Goal: Task Accomplishment & Management: Manage account settings

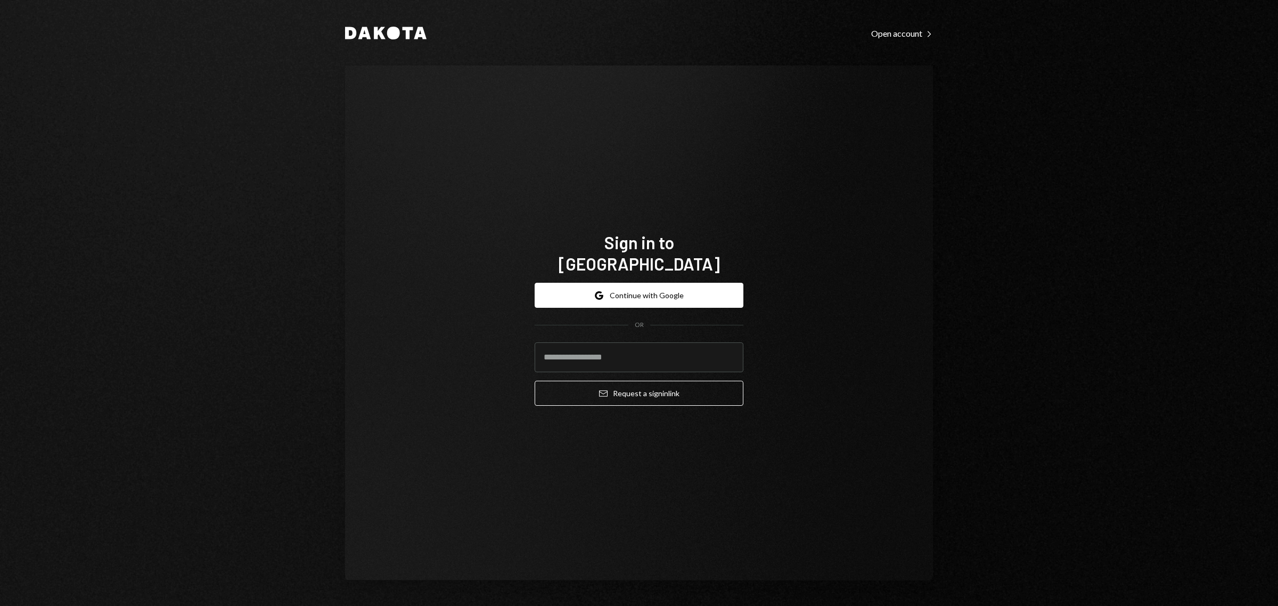
click at [597, 347] on input "email" at bounding box center [639, 357] width 209 height 30
click at [0, 606] on com-1password-button at bounding box center [0, 606] width 0 height 0
type input "**********"
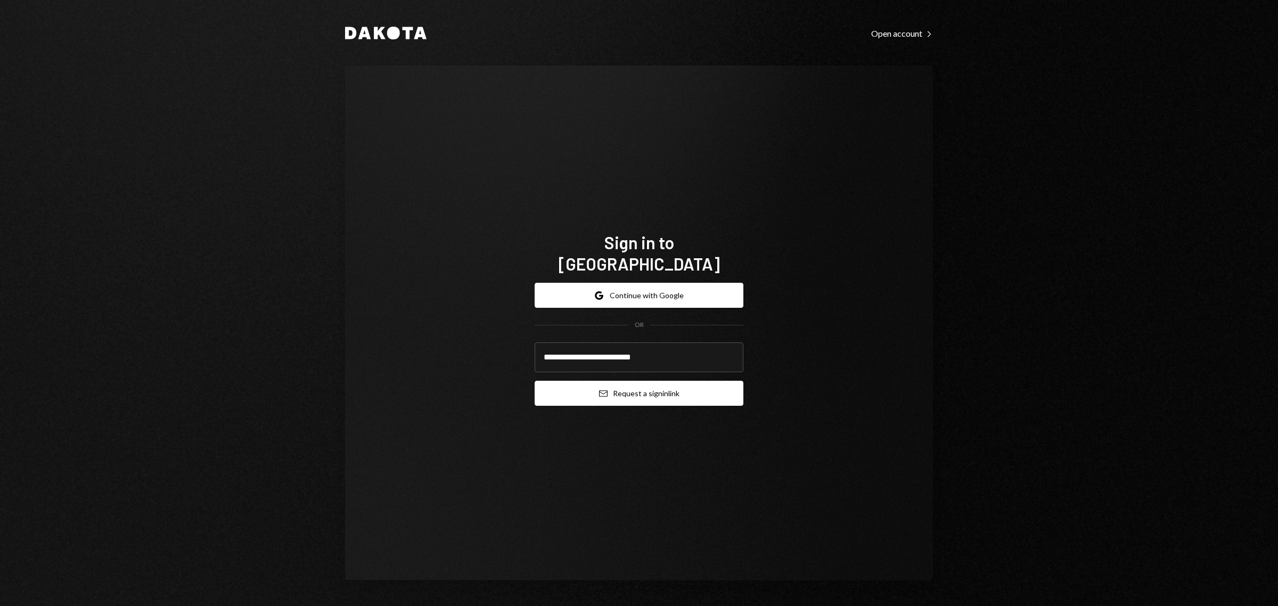
click at [654, 381] on button "Email Request a sign in link" at bounding box center [639, 393] width 209 height 25
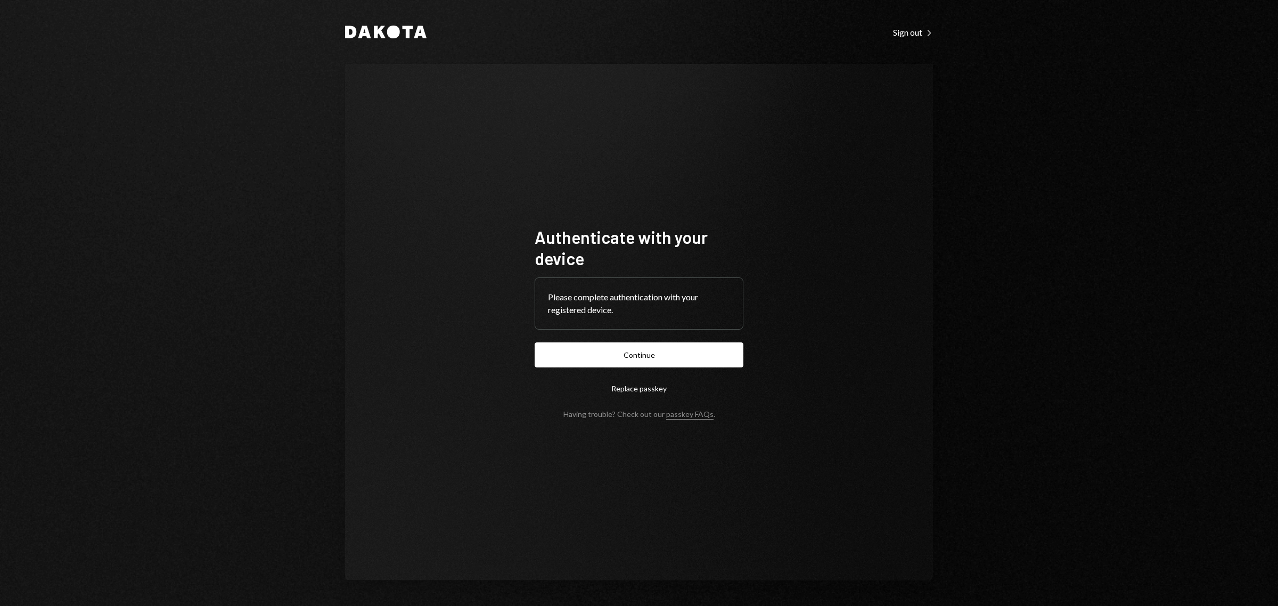
click at [802, 373] on div "Authenticate with your device Please complete authentication with your register…" at bounding box center [639, 322] width 588 height 517
click at [675, 350] on button "Continue" at bounding box center [639, 354] width 209 height 25
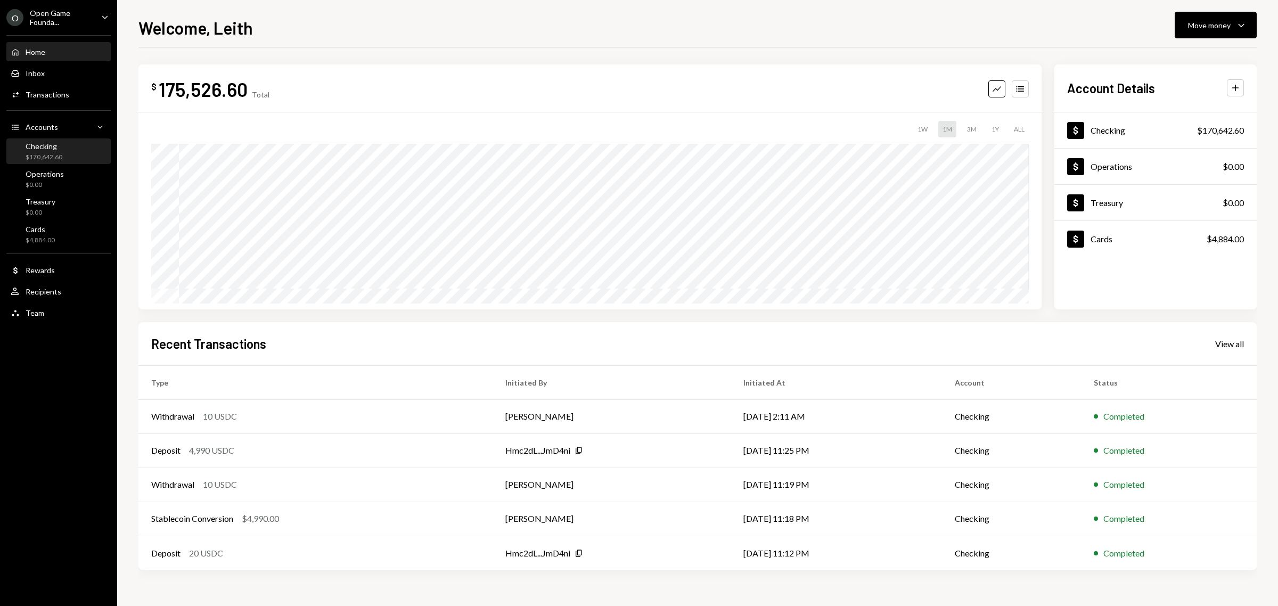
click at [81, 152] on div "Checking $170,642.60" at bounding box center [59, 152] width 96 height 20
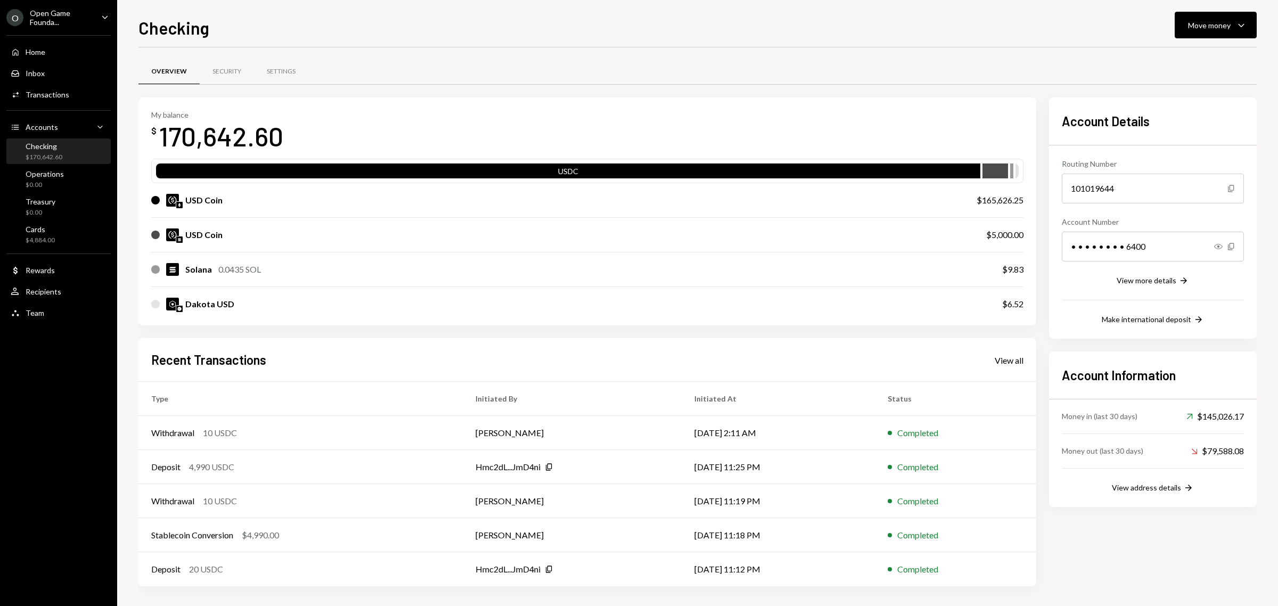
click at [494, 236] on div "USD Coin" at bounding box center [558, 235] width 814 height 13
click at [70, 22] on div "Open Game Founda..." at bounding box center [61, 18] width 63 height 18
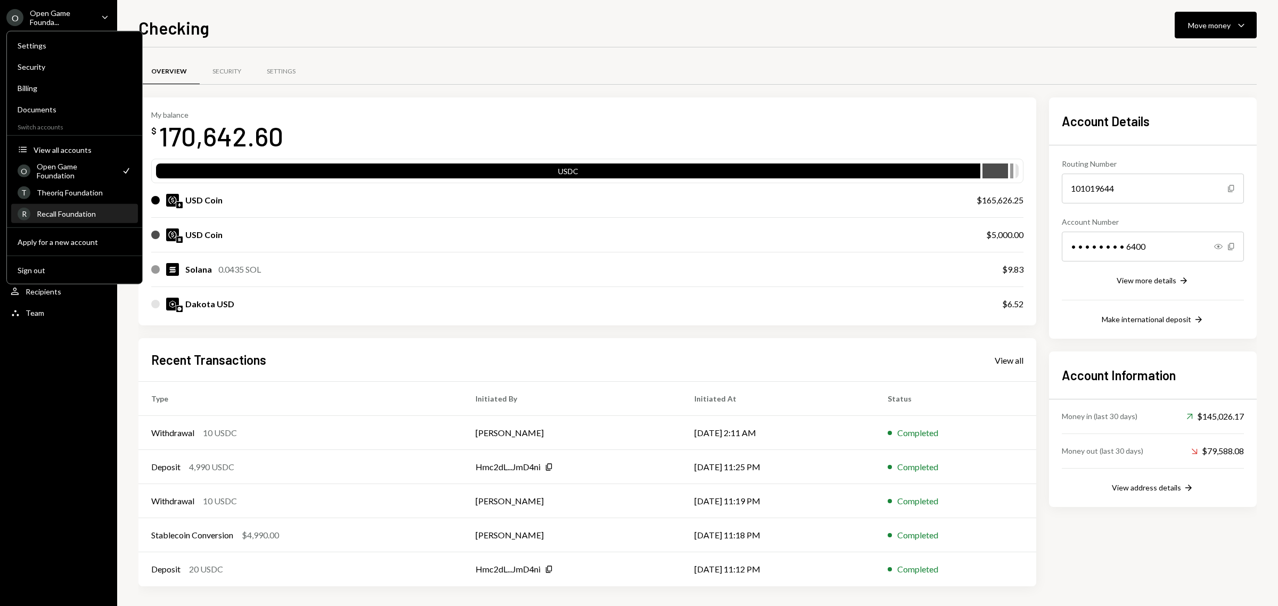
click at [83, 208] on div "R Recall Foundation" at bounding box center [75, 214] width 114 height 18
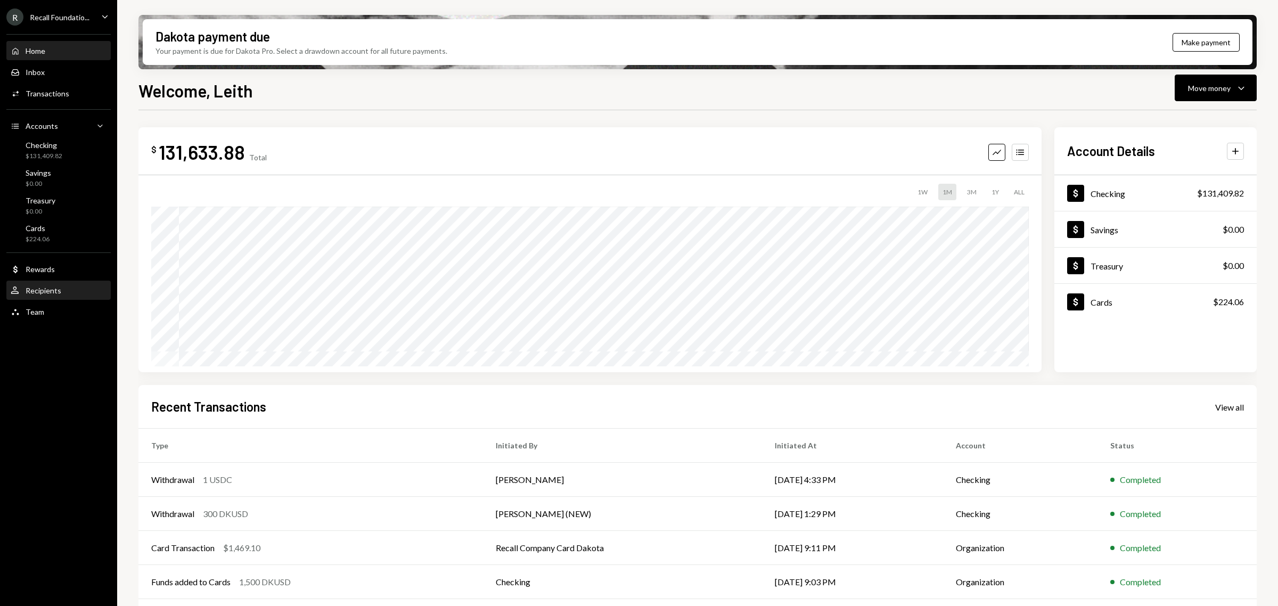
click at [48, 286] on div "Recipients" at bounding box center [44, 290] width 36 height 9
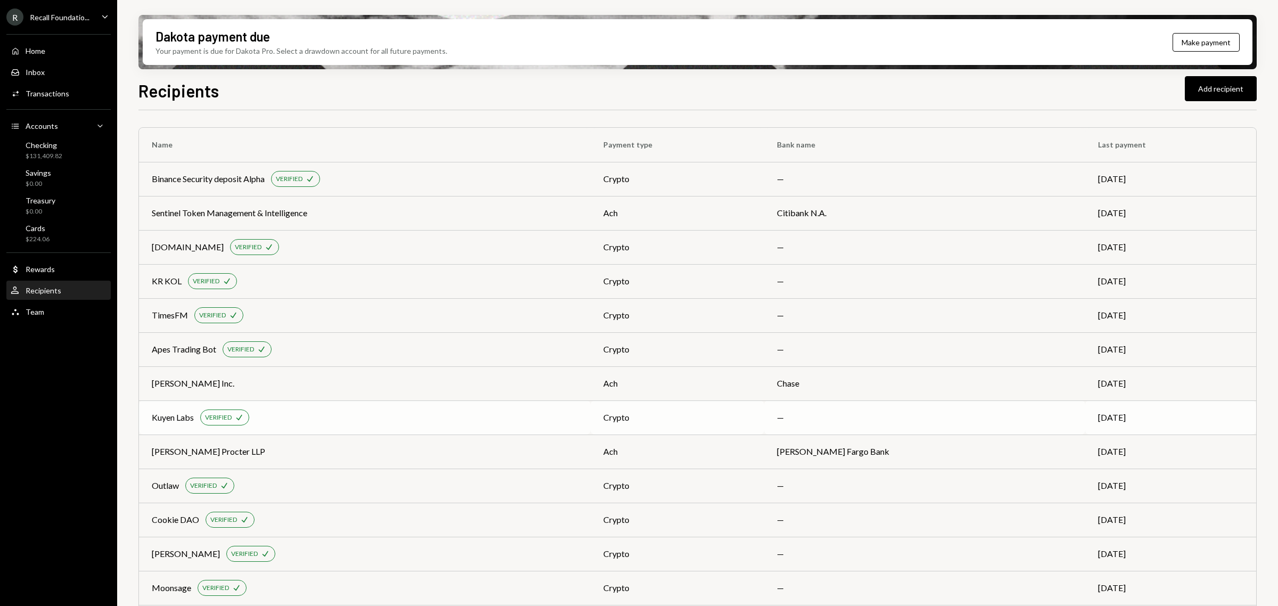
click at [434, 412] on div "Kuyen Labs VERIFIED Check" at bounding box center [365, 418] width 426 height 16
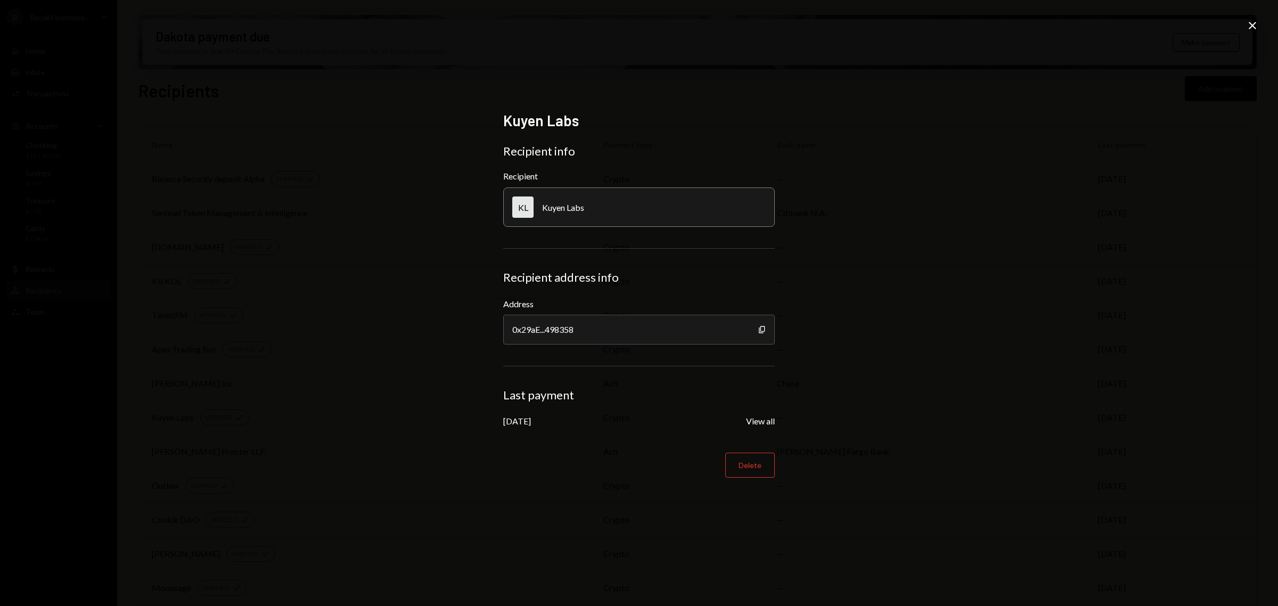
click at [1255, 19] on icon "Close" at bounding box center [1252, 25] width 13 height 13
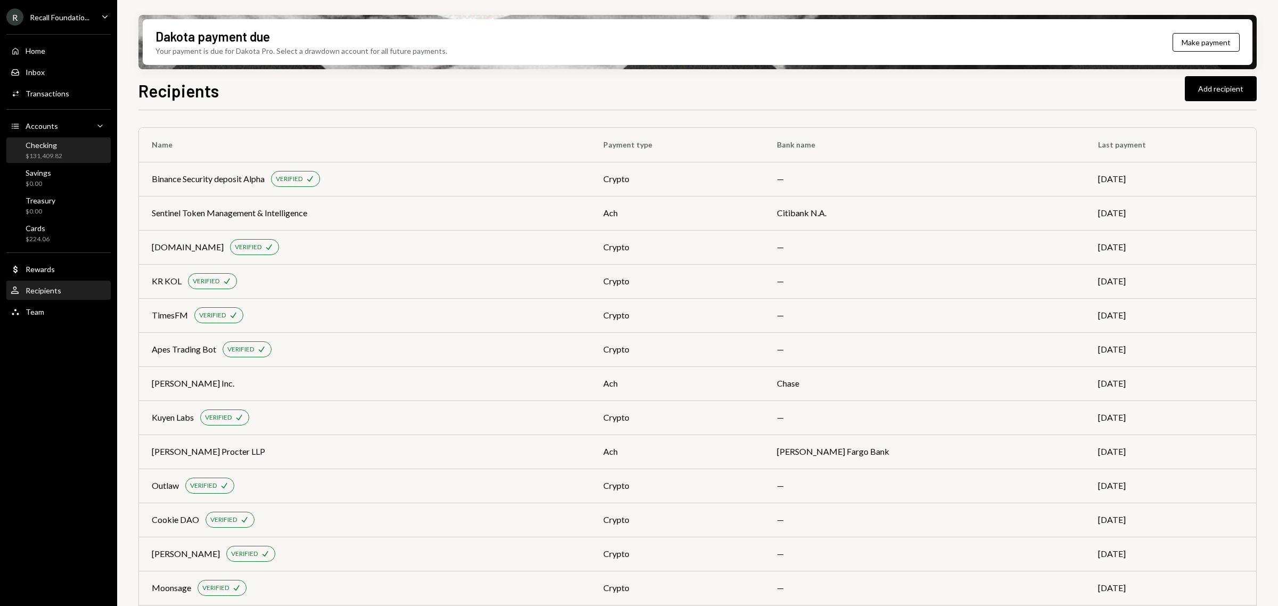
click at [75, 153] on div "Checking $131,409.82" at bounding box center [59, 151] width 96 height 20
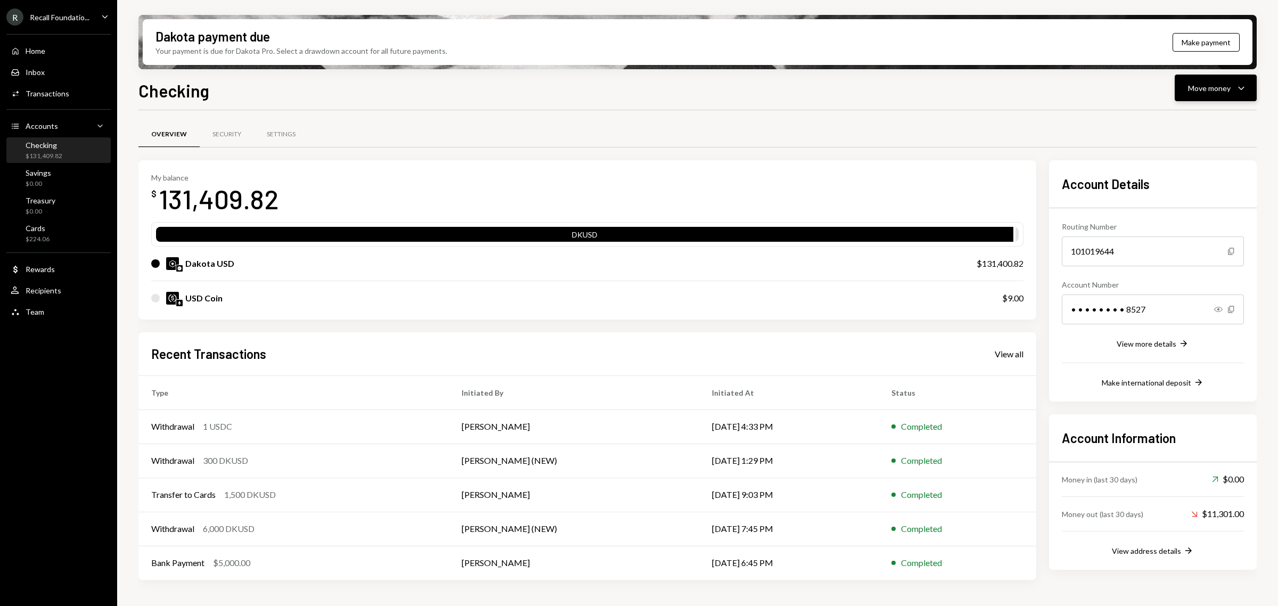
click at [1208, 89] on div "Move money" at bounding box center [1209, 88] width 43 height 11
click at [1196, 117] on div "Send" at bounding box center [1208, 120] width 78 height 11
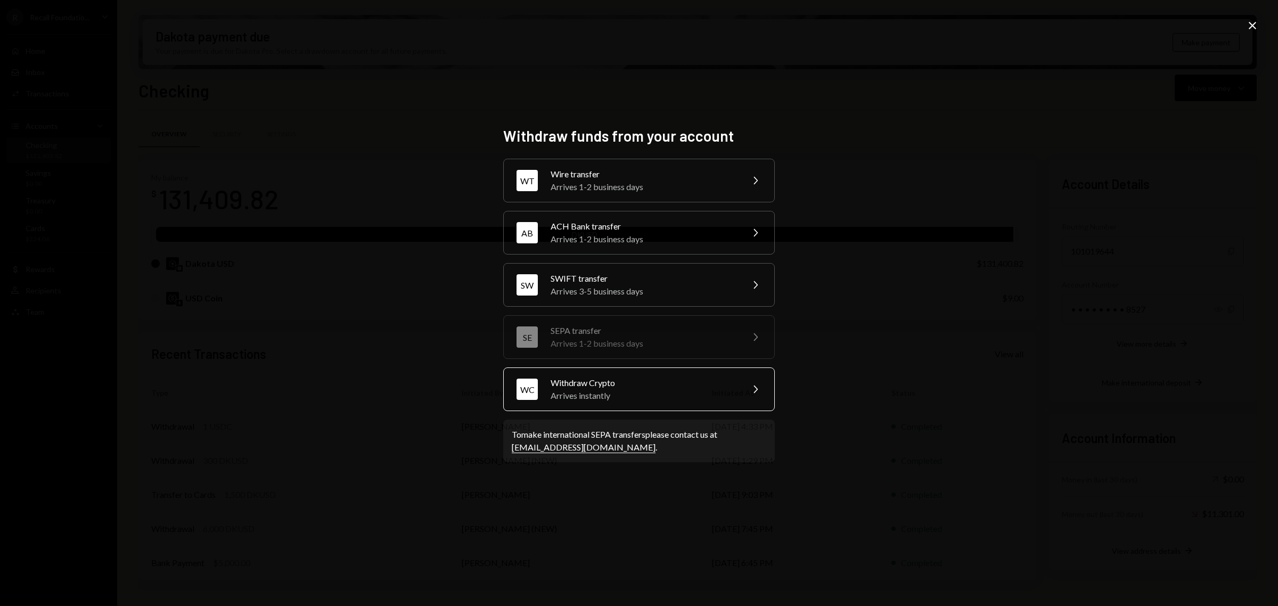
click at [723, 390] on div "Arrives instantly" at bounding box center [643, 395] width 185 height 13
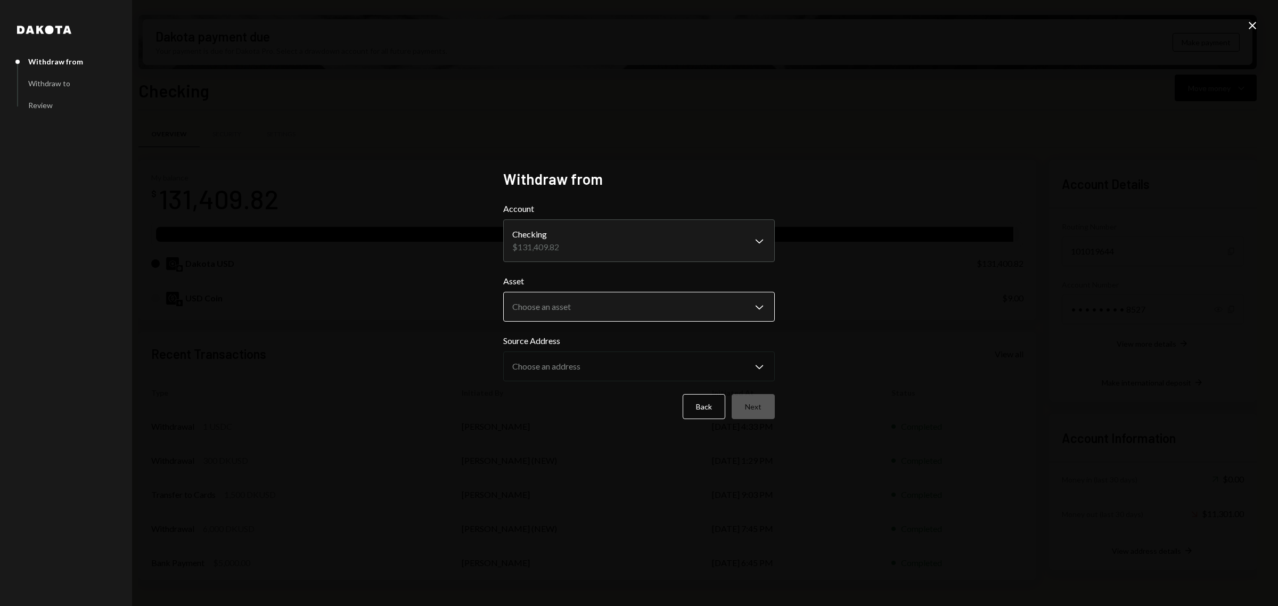
click at [717, 306] on body "R Recall Foundatio... Caret Down Home Home Inbox Inbox Activities Transactions …" at bounding box center [639, 303] width 1278 height 606
select select "*****"
click at [757, 406] on button "Next" at bounding box center [753, 406] width 43 height 25
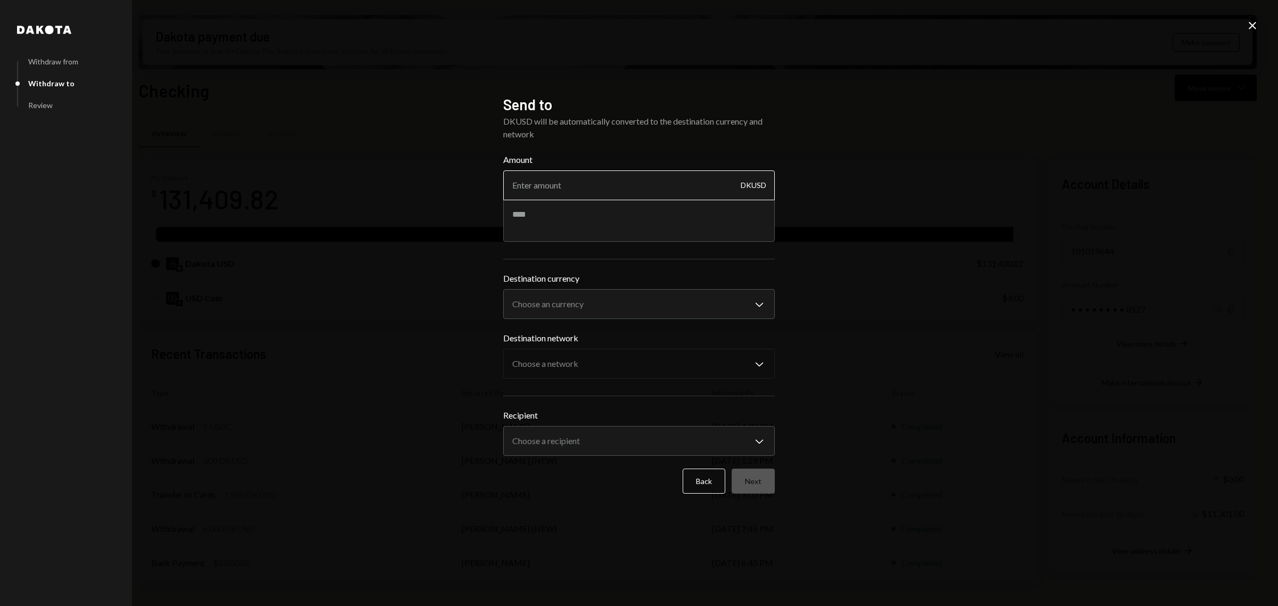
click at [645, 190] on input "Amount" at bounding box center [639, 185] width 272 height 30
type input "6000"
type textarea "**********"
click at [685, 296] on body "R Recall Foundatio... Caret Down Home Home Inbox Inbox Activities Transactions …" at bounding box center [639, 303] width 1278 height 606
select select "****"
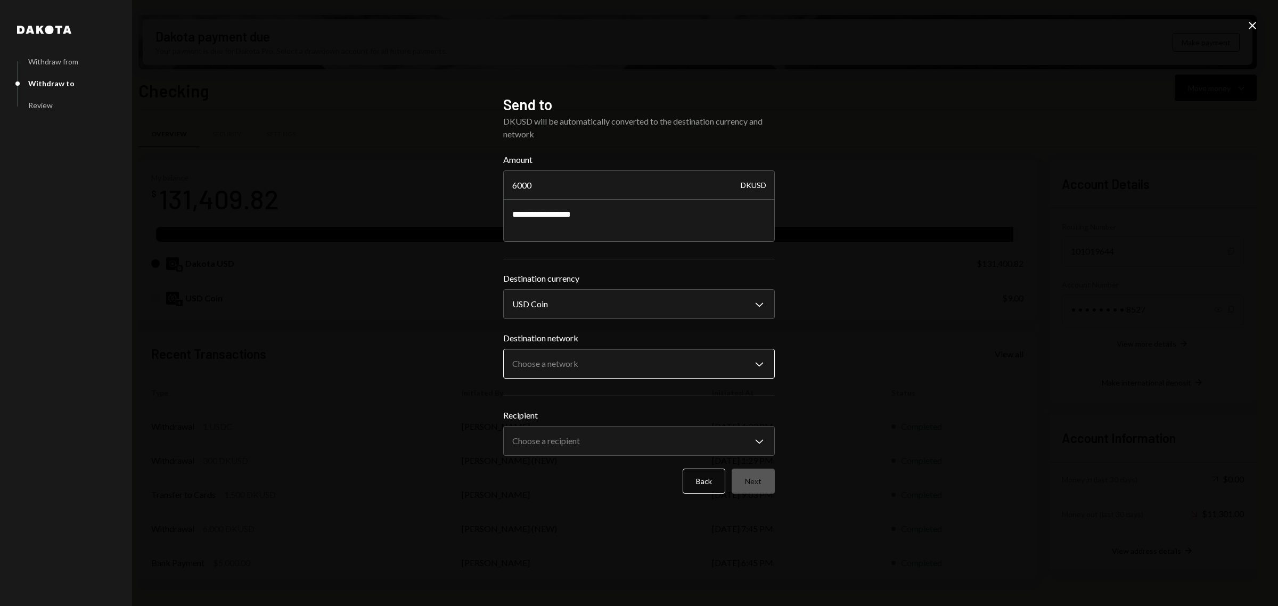
click at [675, 363] on body "R Recall Foundatio... Caret Down Home Home Inbox Inbox Activities Transactions …" at bounding box center [639, 303] width 1278 height 606
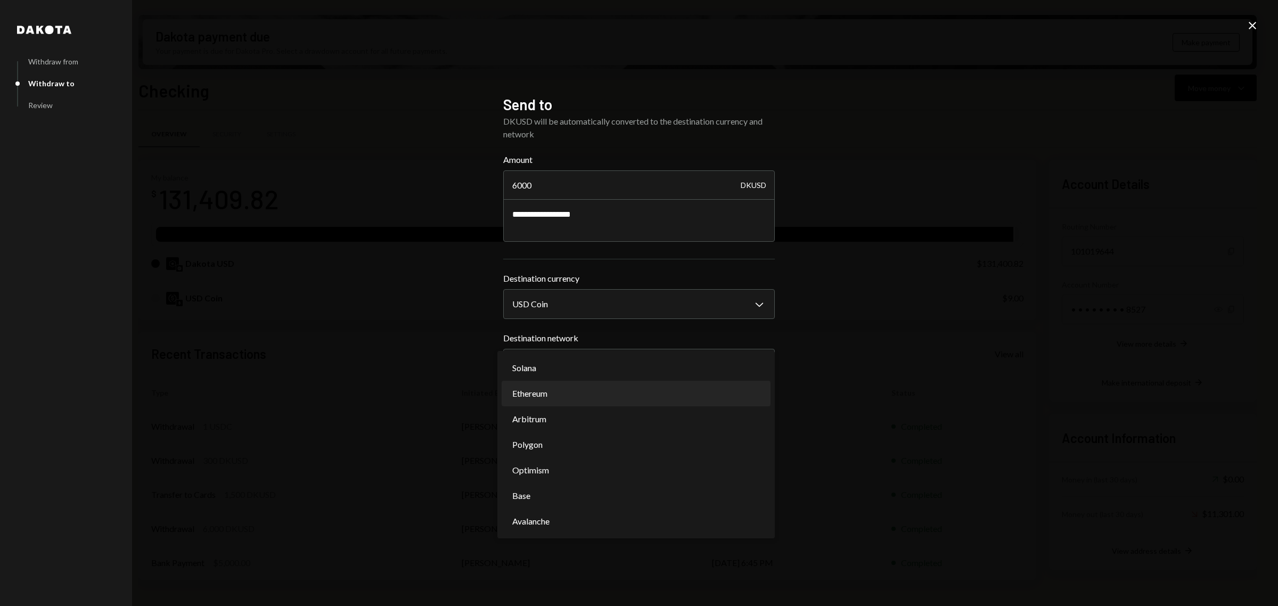
select select "**********"
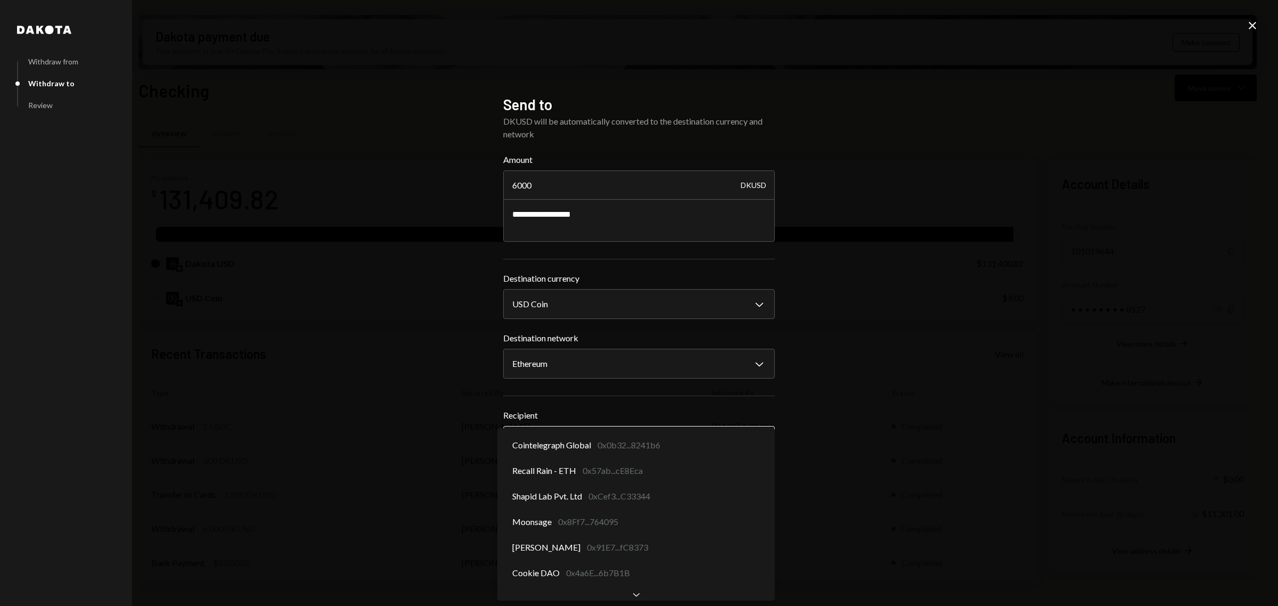
click at [664, 438] on body "R Recall Foundatio... Caret Down Home Home Inbox Inbox Activities Transactions …" at bounding box center [639, 303] width 1278 height 606
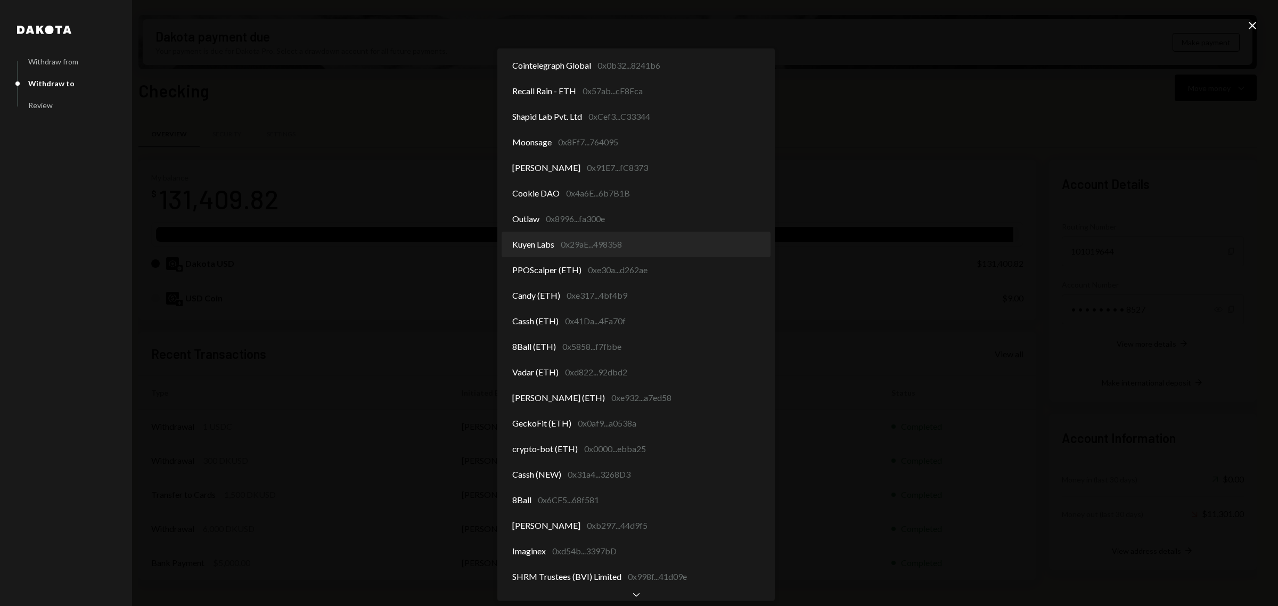
select select "**********"
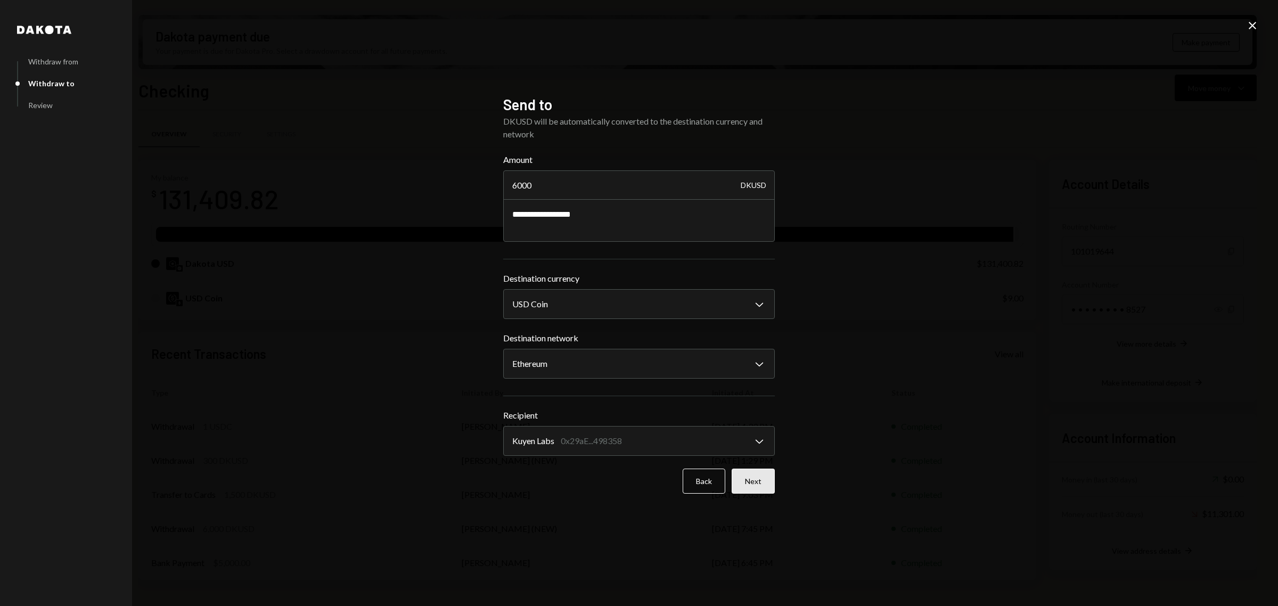
click at [758, 476] on button "Next" at bounding box center [753, 481] width 43 height 25
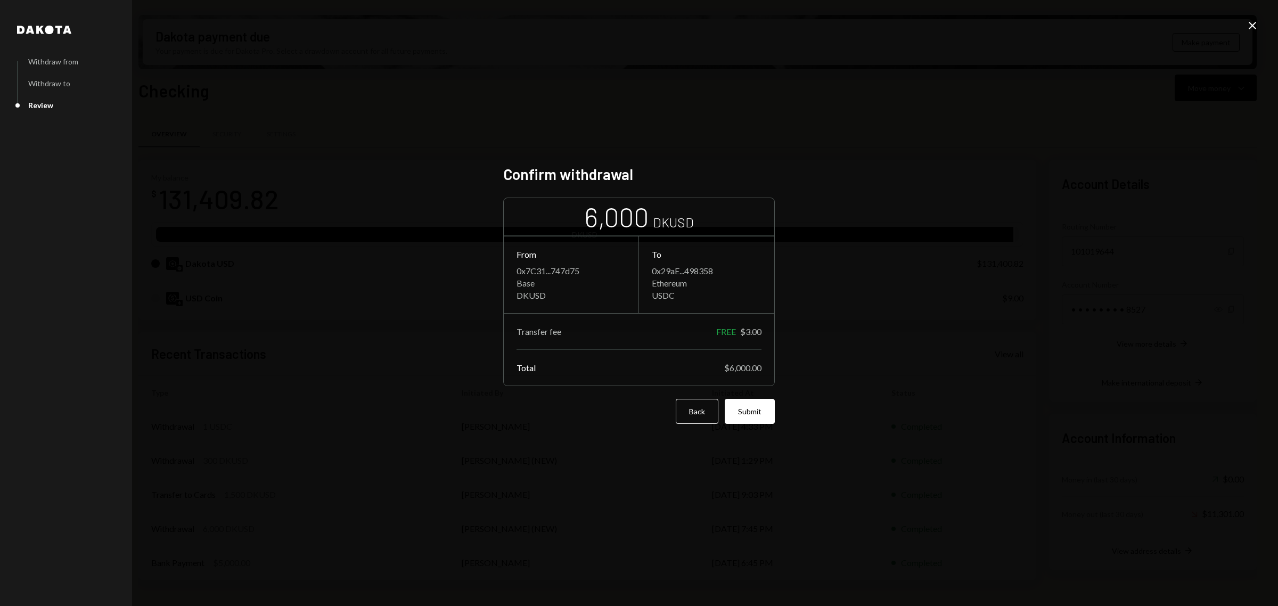
click at [1140, 164] on div "Dakota Withdraw from Withdraw to Review Confirm withdrawal 6,000 DKUSD From 0x7…" at bounding box center [639, 303] width 1278 height 606
click at [762, 409] on button "Submit" at bounding box center [750, 411] width 50 height 25
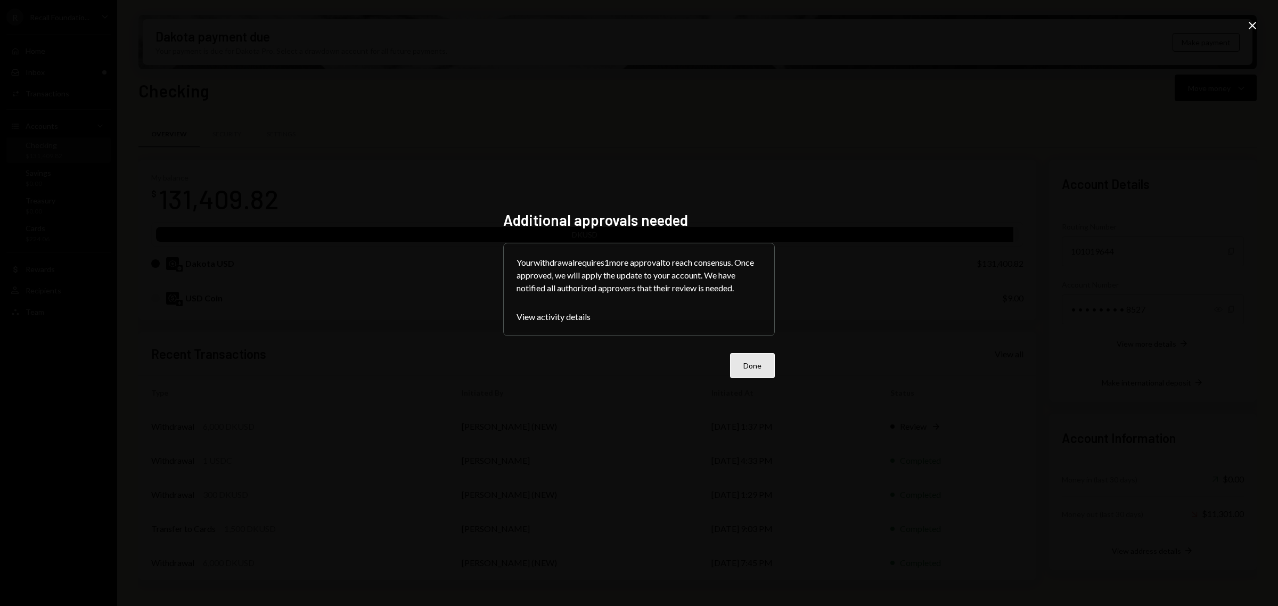
click at [744, 354] on button "Done" at bounding box center [752, 365] width 45 height 25
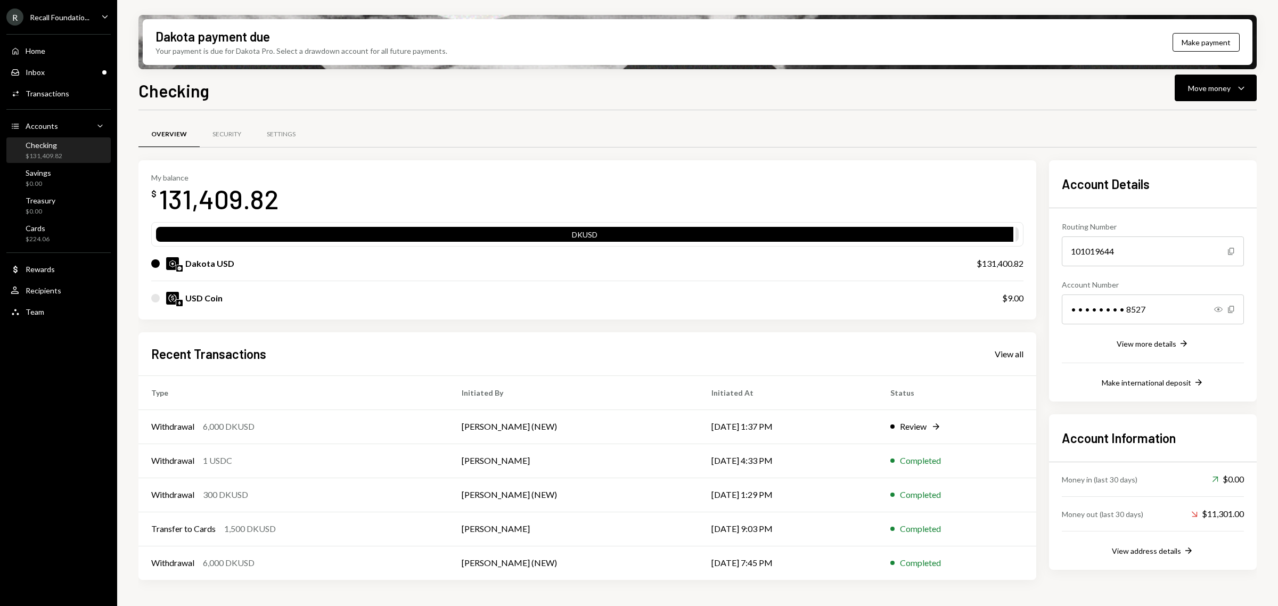
click at [63, 158] on div "Checking $131,409.82" at bounding box center [59, 151] width 96 height 20
click at [67, 89] on div "Transactions" at bounding box center [48, 93] width 44 height 9
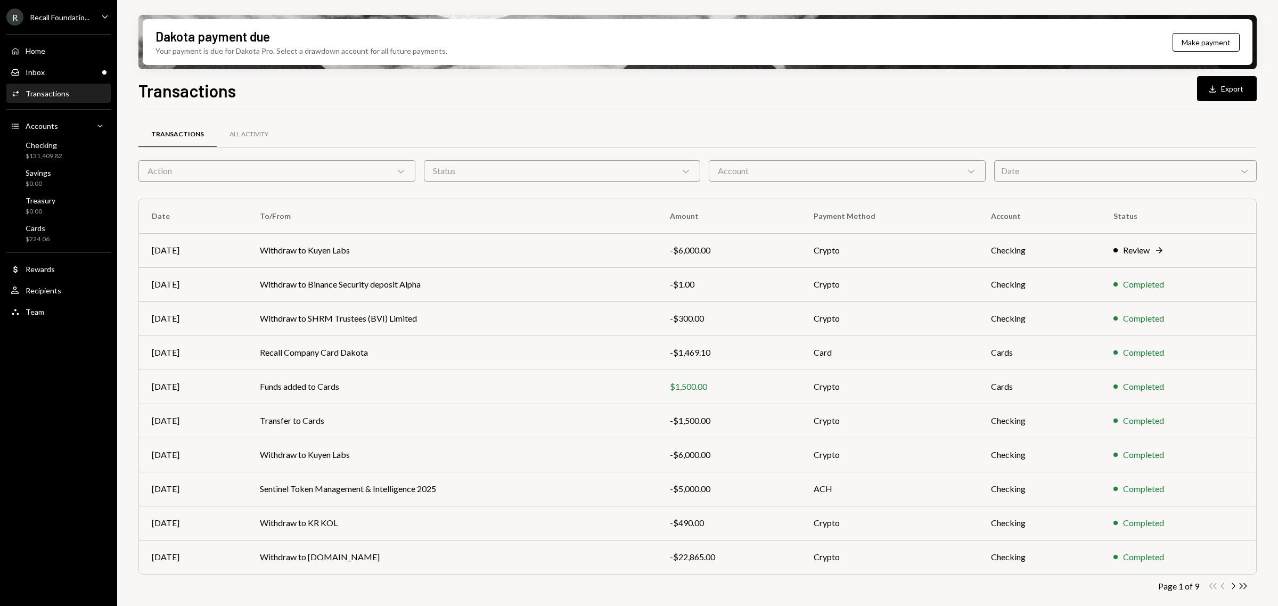
click at [336, 168] on div "Action Chevron Down" at bounding box center [276, 170] width 277 height 21
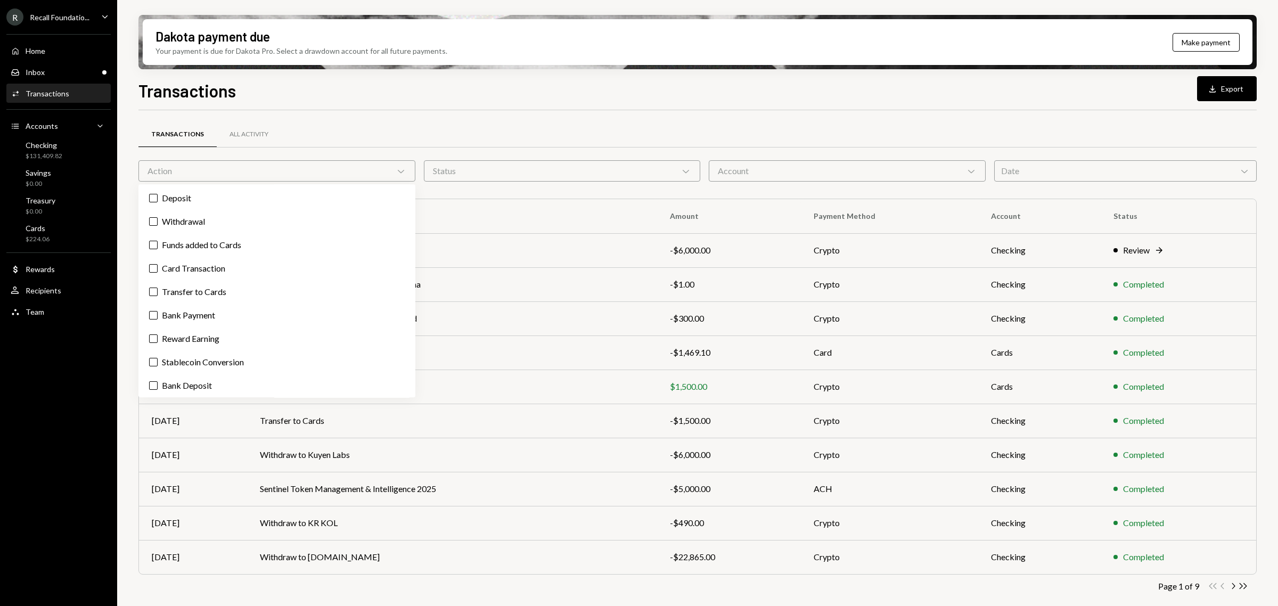
click at [336, 168] on div "Action Chevron Down" at bounding box center [276, 170] width 277 height 21
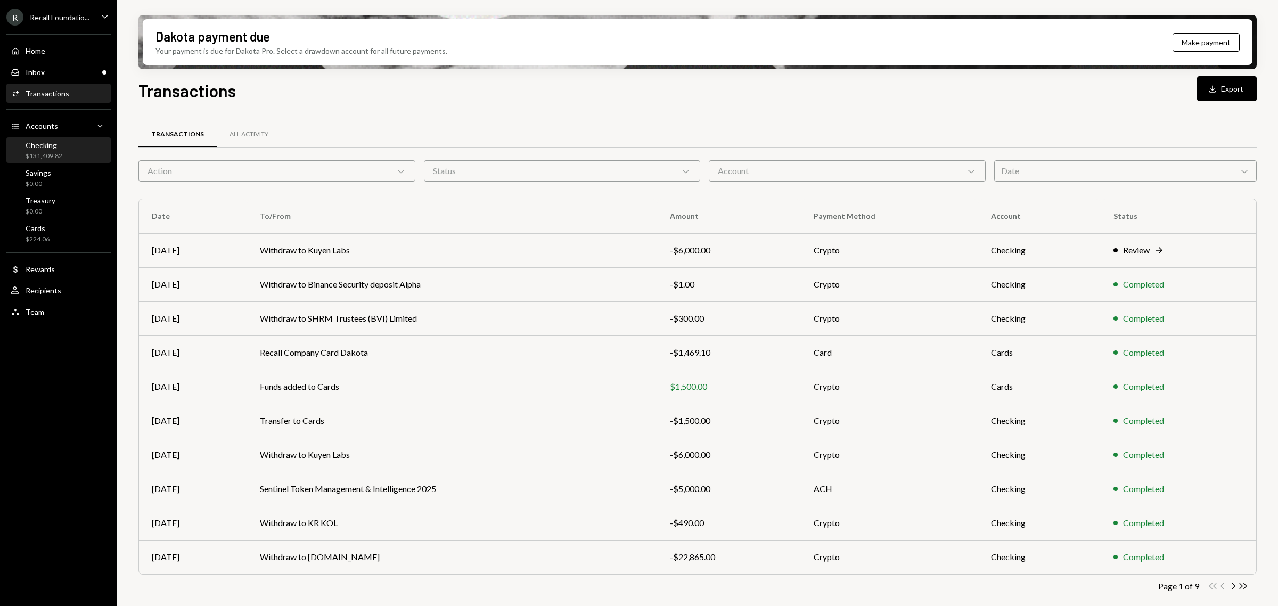
click at [75, 145] on div "Checking $131,409.82" at bounding box center [59, 151] width 96 height 20
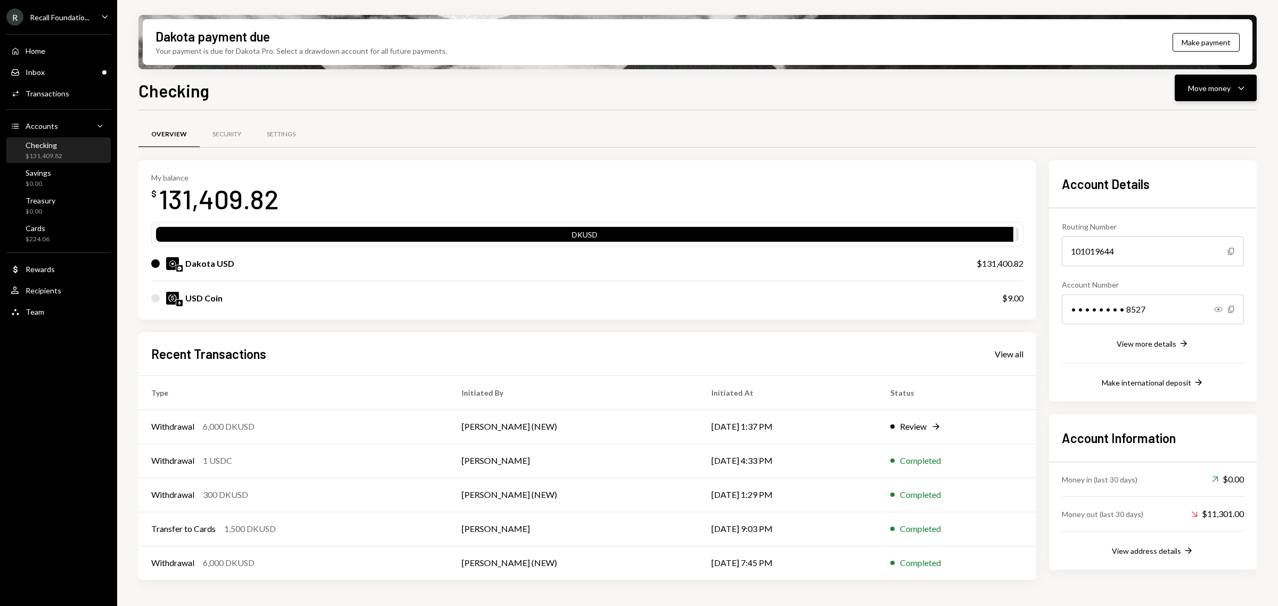
click at [1197, 92] on div "Move money" at bounding box center [1209, 88] width 43 height 11
click at [1196, 120] on div "Send" at bounding box center [1208, 120] width 78 height 11
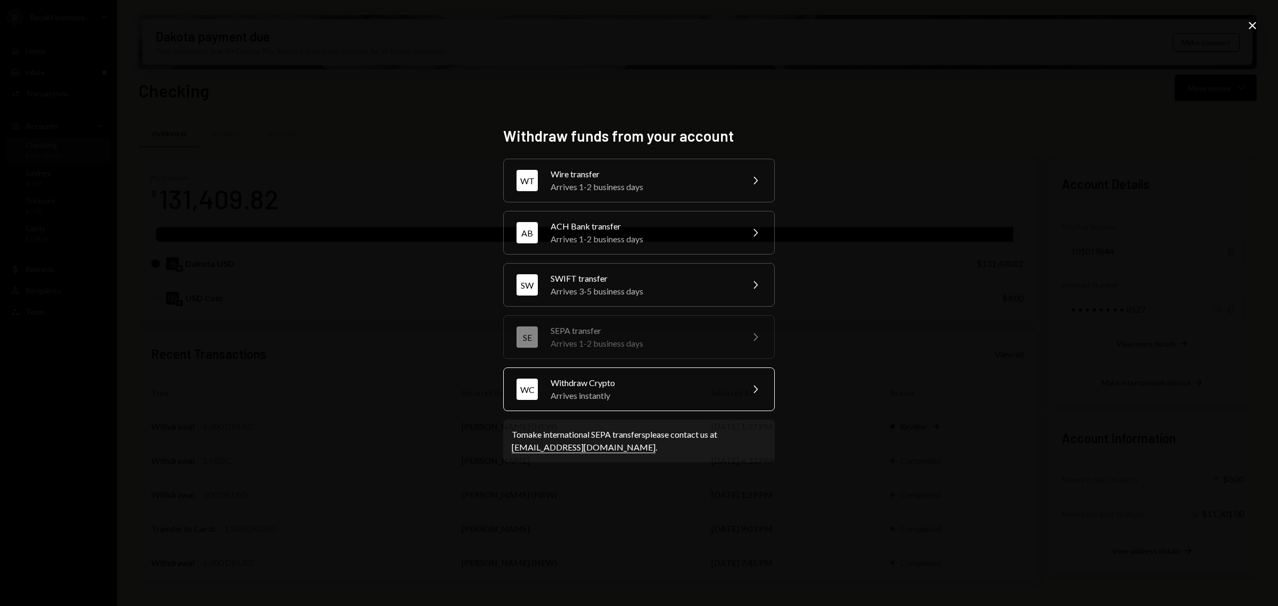
click at [621, 396] on div "Arrives instantly" at bounding box center [643, 395] width 185 height 13
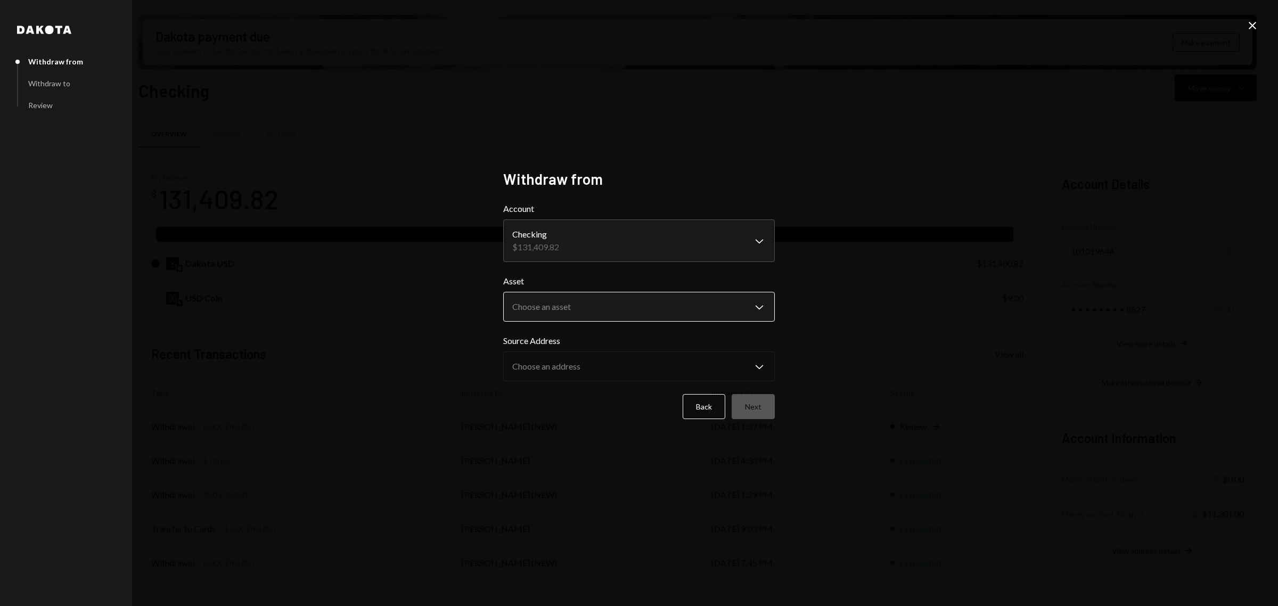
click at [691, 321] on body "R Recall Foundatio... Caret Down Home Home Inbox Inbox Activities Transactions …" at bounding box center [639, 303] width 1278 height 606
select select "*****"
click at [758, 395] on button "Next" at bounding box center [753, 406] width 43 height 25
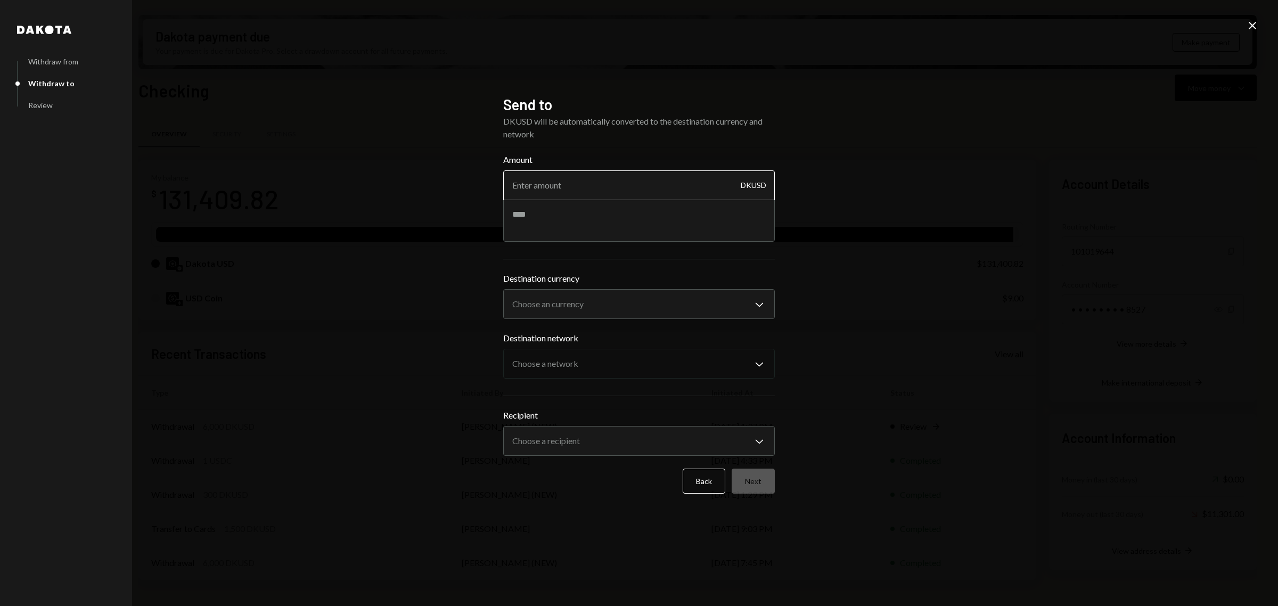
click at [615, 185] on input "Amount" at bounding box center [639, 185] width 272 height 30
type input "5000"
type textarea "**********"
click at [675, 291] on body "R Recall Foundatio... Caret Down Home Home Inbox Inbox Activities Transactions …" at bounding box center [639, 303] width 1278 height 606
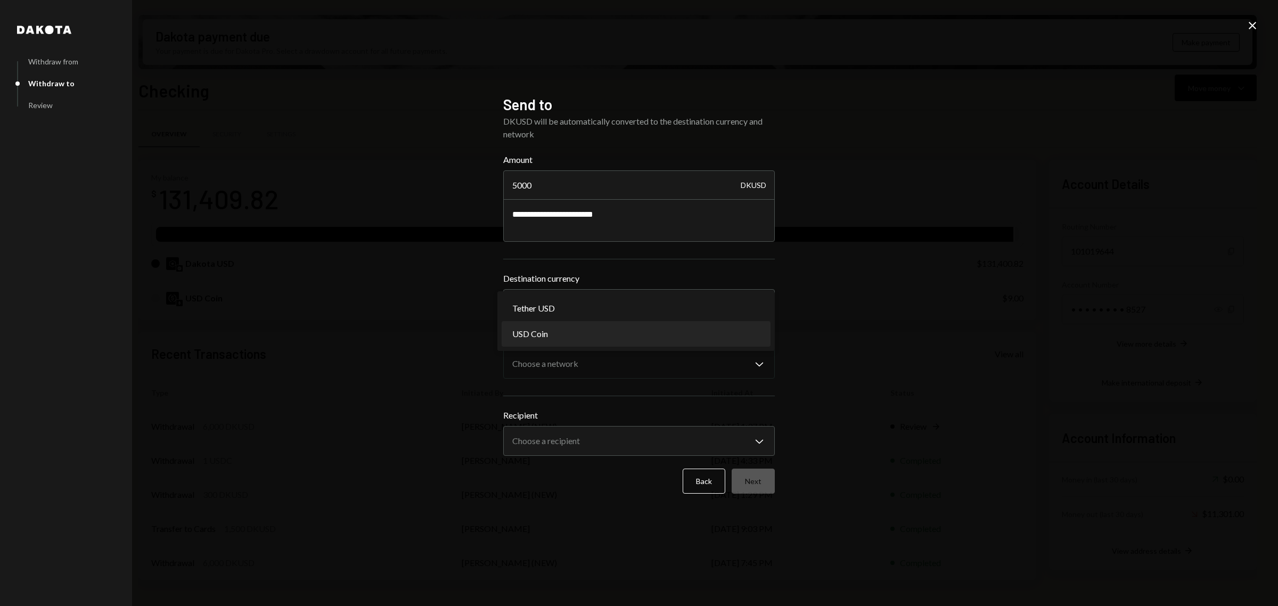
select select "****"
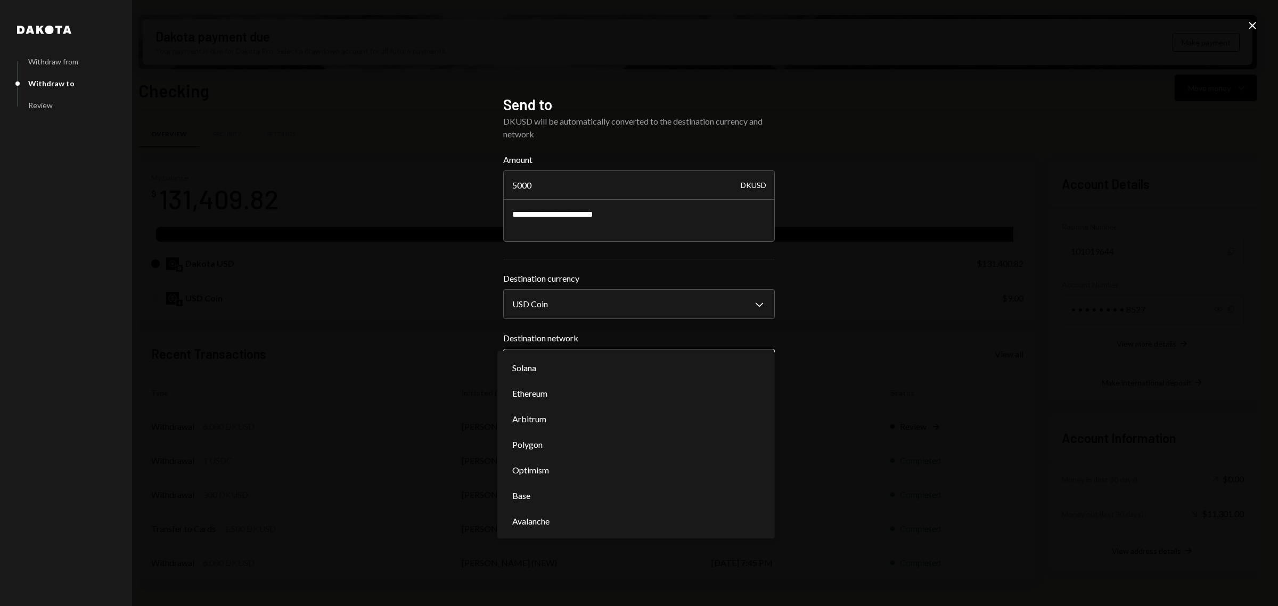
click at [648, 352] on body "R Recall Foundatio... Caret Down Home Home Inbox Inbox Activities Transactions …" at bounding box center [639, 303] width 1278 height 606
select select "**********"
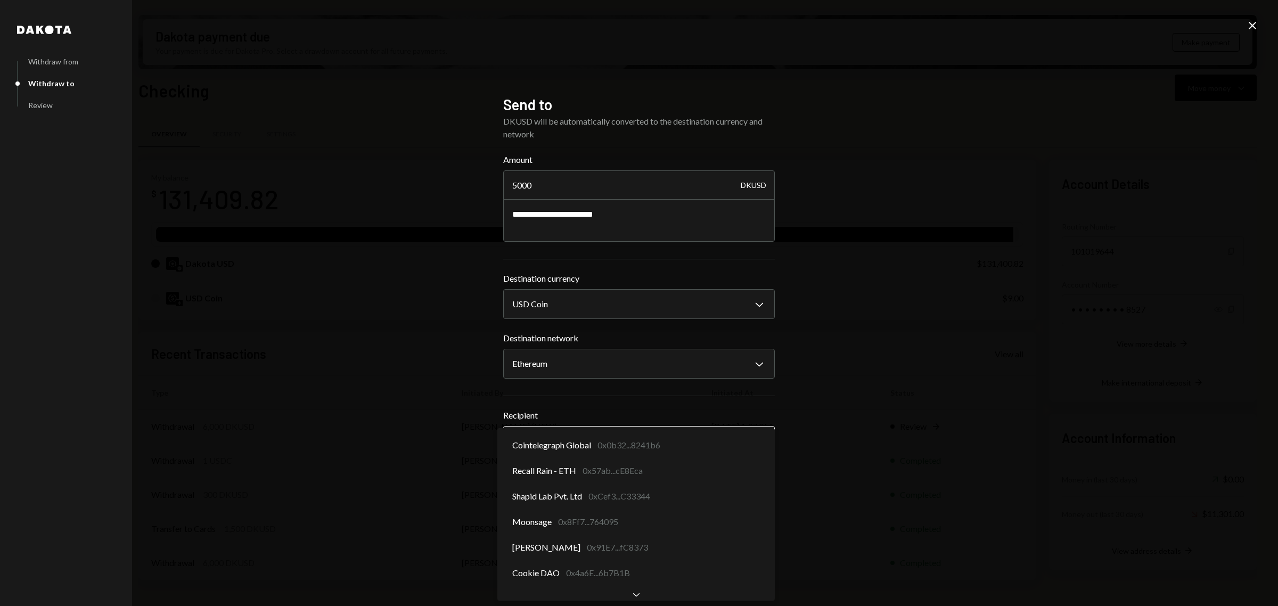
click at [749, 440] on body "R Recall Foundatio... Caret Down Home Home Inbox Inbox Activities Transactions …" at bounding box center [639, 303] width 1278 height 606
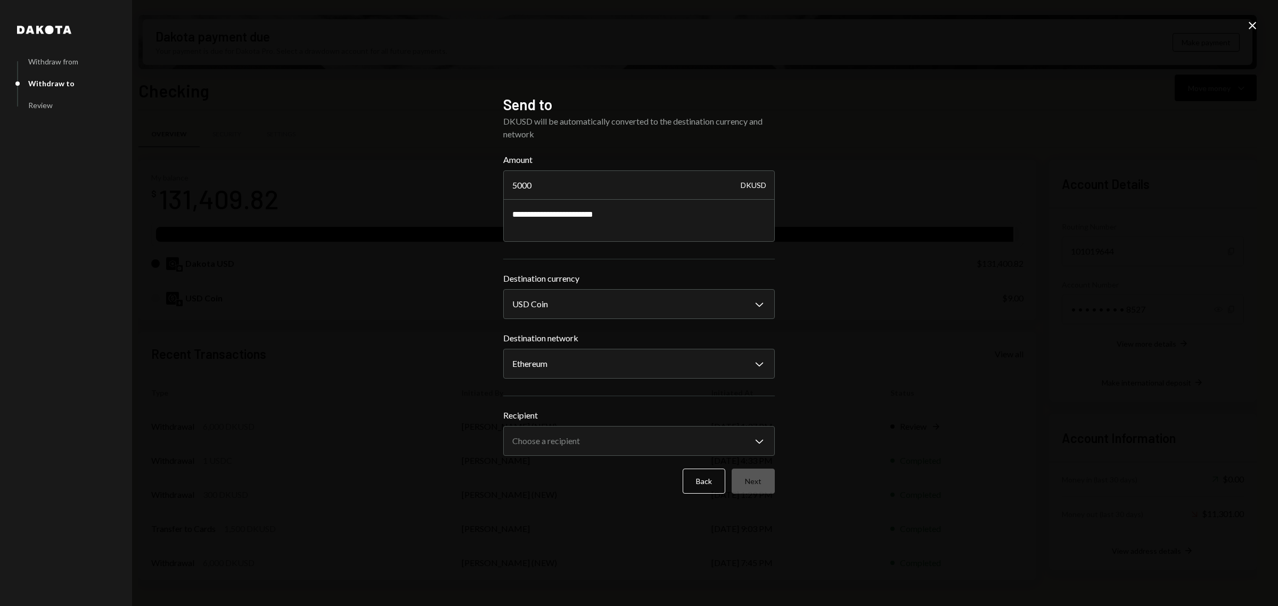
click at [917, 254] on div "**********" at bounding box center [639, 303] width 1278 height 606
click at [731, 450] on body "R Recall Foundatio... Caret Down Home Home Inbox Inbox Activities Transactions …" at bounding box center [639, 303] width 1278 height 606
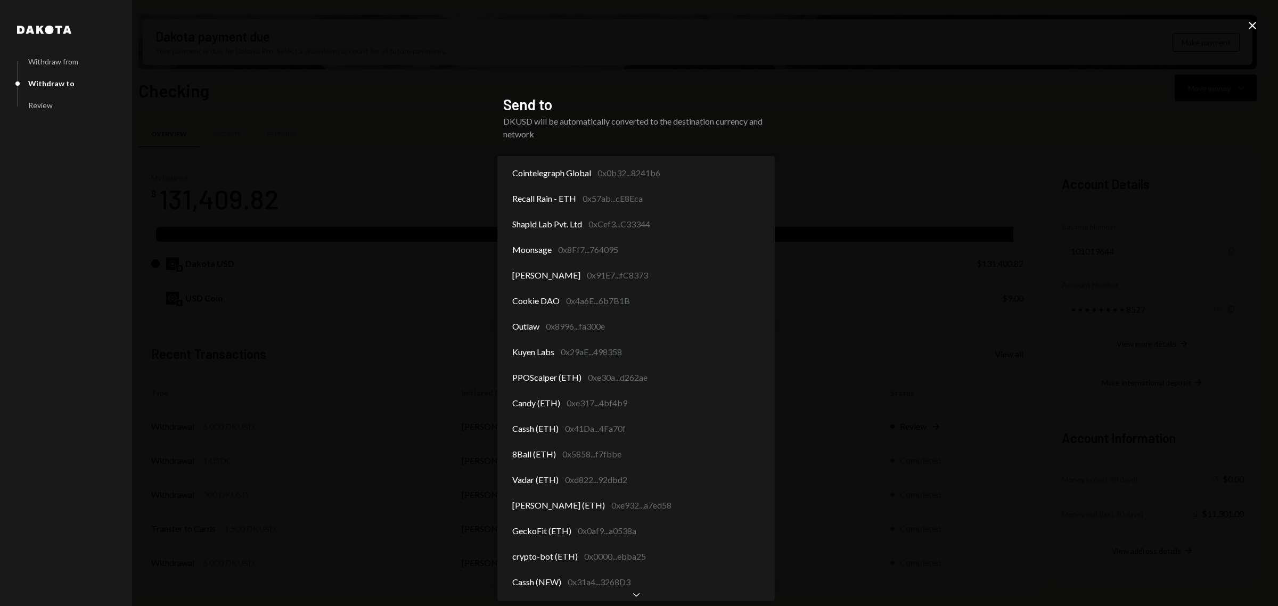
click at [887, 378] on div "**********" at bounding box center [639, 303] width 1278 height 606
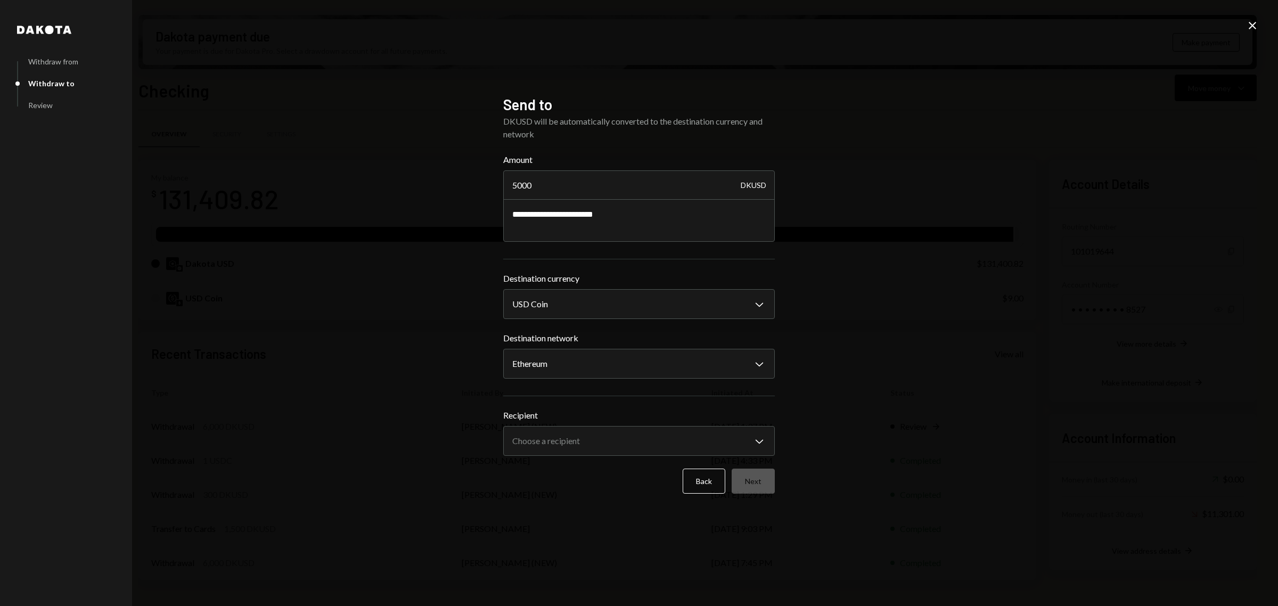
click at [1242, 25] on div "**********" at bounding box center [639, 303] width 1278 height 606
click at [1248, 25] on icon "Close" at bounding box center [1252, 25] width 13 height 13
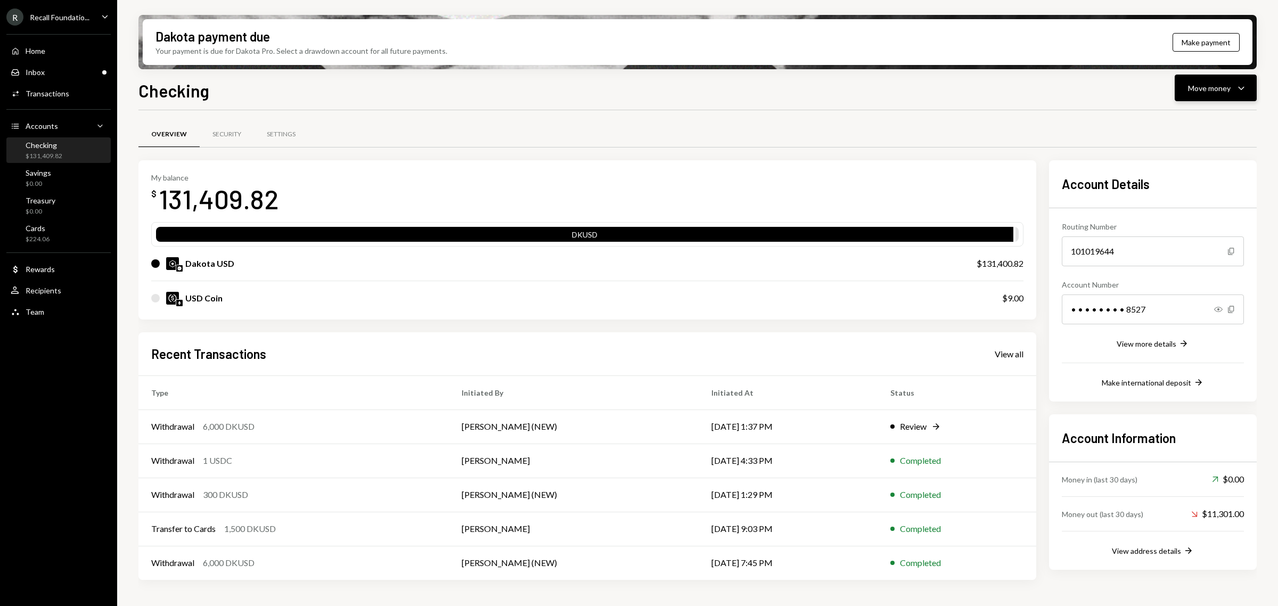
click at [1223, 88] on div "Move money" at bounding box center [1209, 88] width 43 height 11
click at [1192, 121] on div "Send" at bounding box center [1208, 120] width 78 height 11
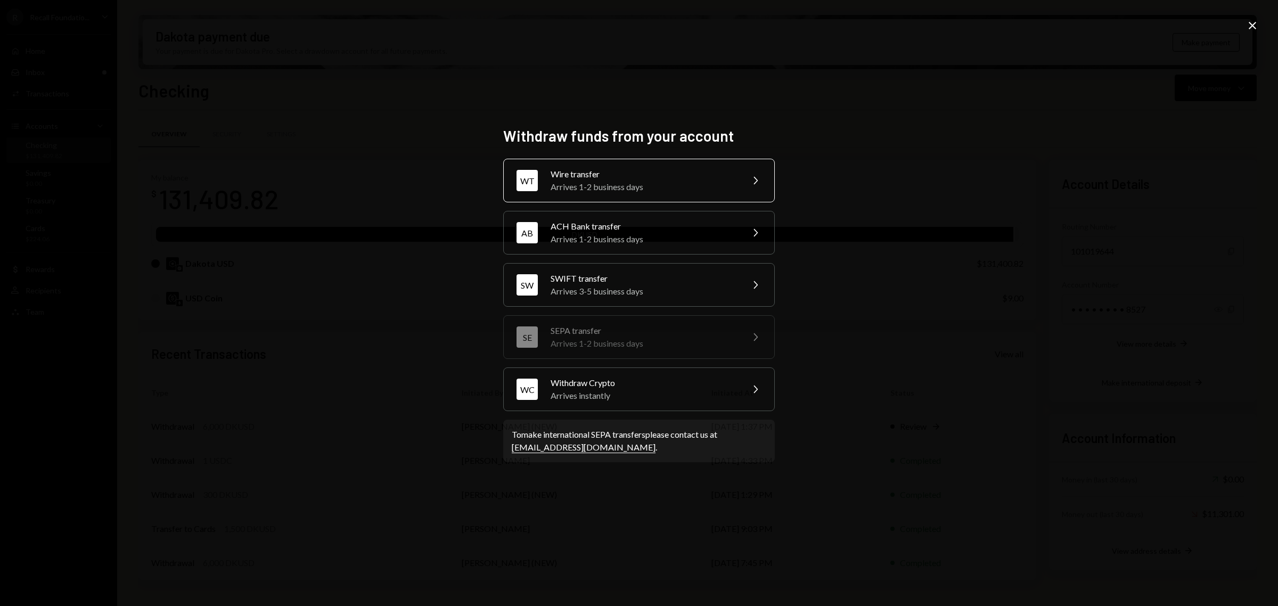
click at [715, 179] on div "Wire transfer" at bounding box center [643, 174] width 185 height 13
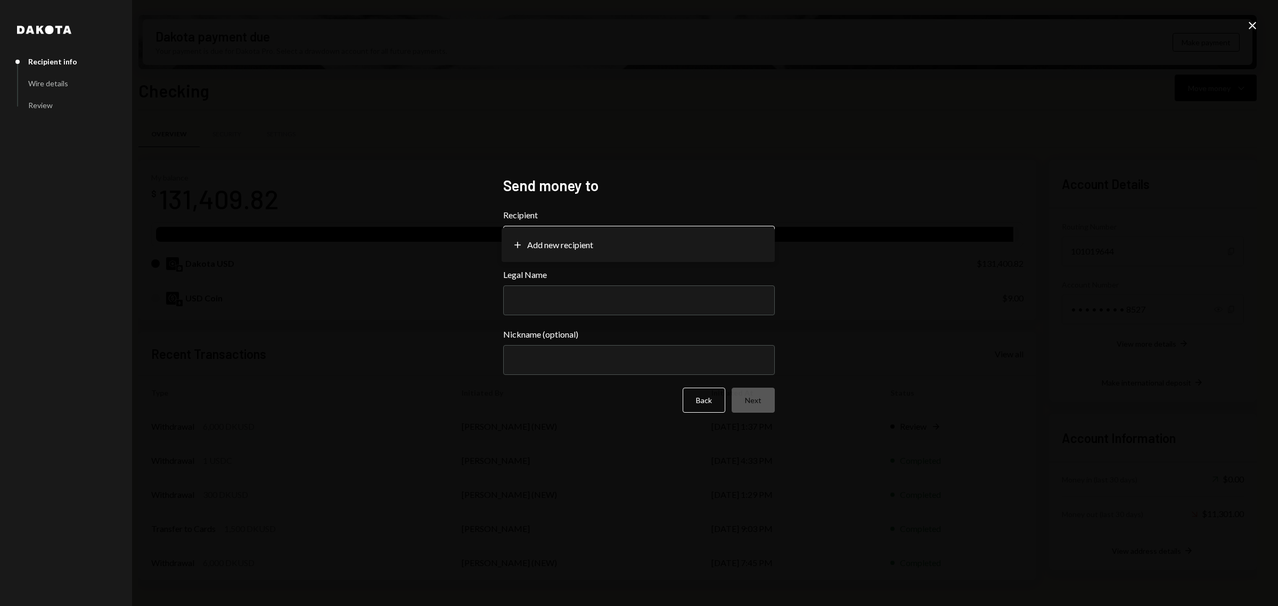
click at [701, 254] on body "R Recall Foundatio... Caret Down Home Home Inbox Inbox Activities Transactions …" at bounding box center [639, 303] width 1278 height 606
click at [898, 276] on div "**********" at bounding box center [639, 303] width 1278 height 606
click at [1250, 26] on icon "Close" at bounding box center [1252, 25] width 13 height 13
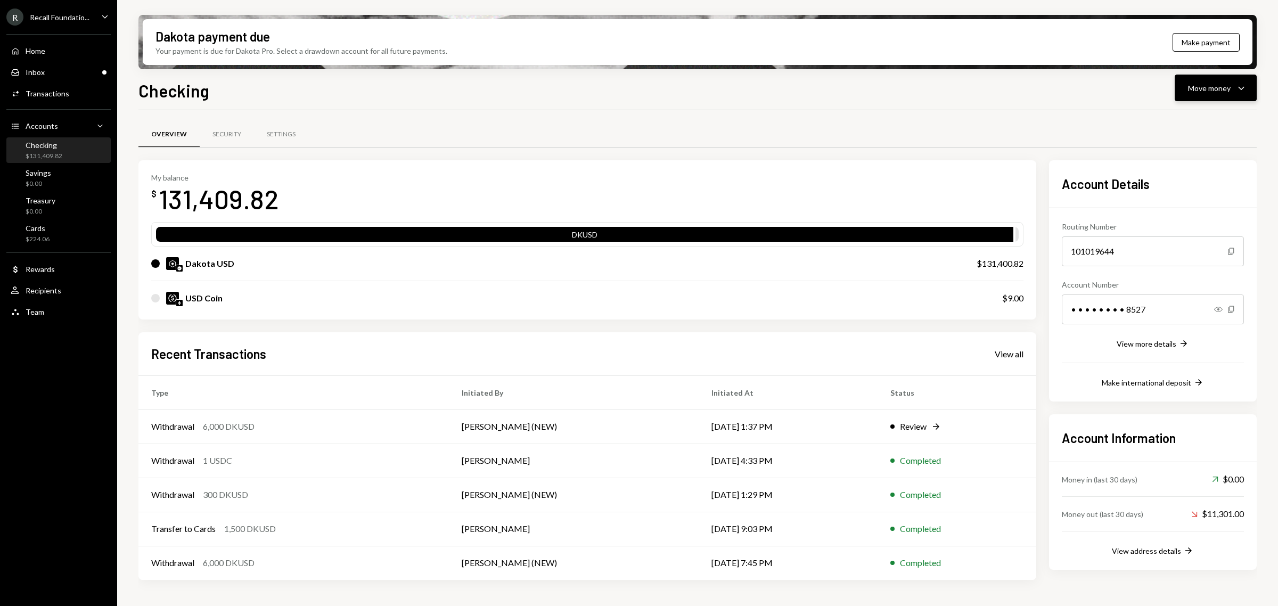
click at [1218, 91] on div "Move money" at bounding box center [1209, 88] width 43 height 11
click at [1194, 124] on div "Send" at bounding box center [1208, 120] width 78 height 11
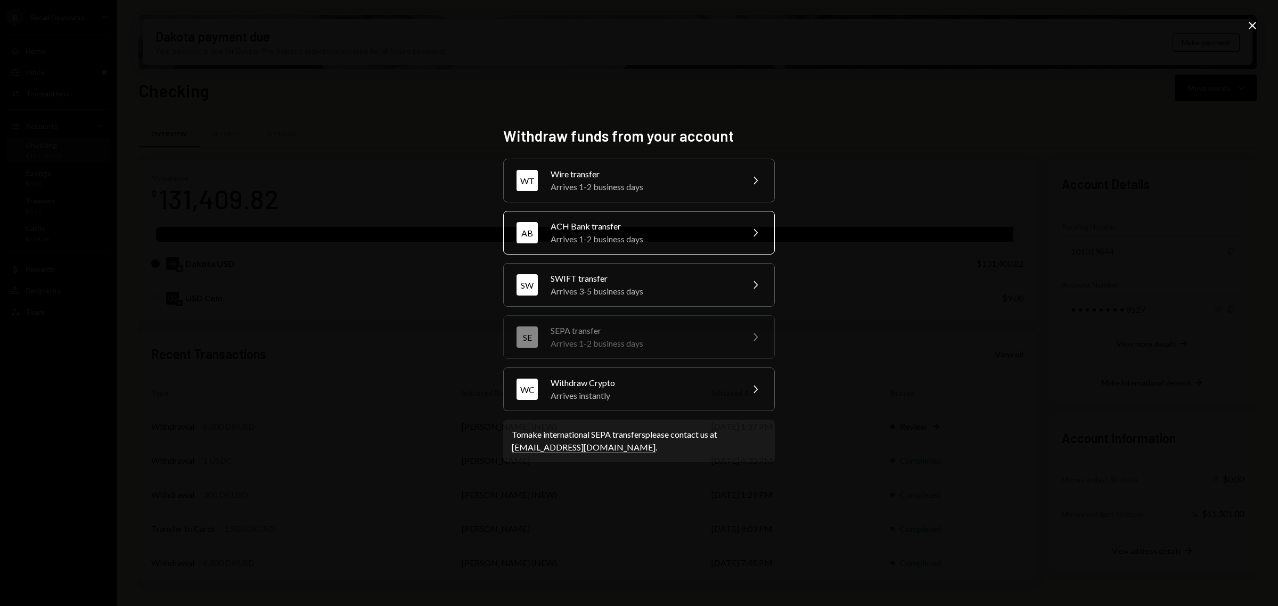
click at [694, 232] on div "ACH Bank transfer" at bounding box center [643, 226] width 185 height 13
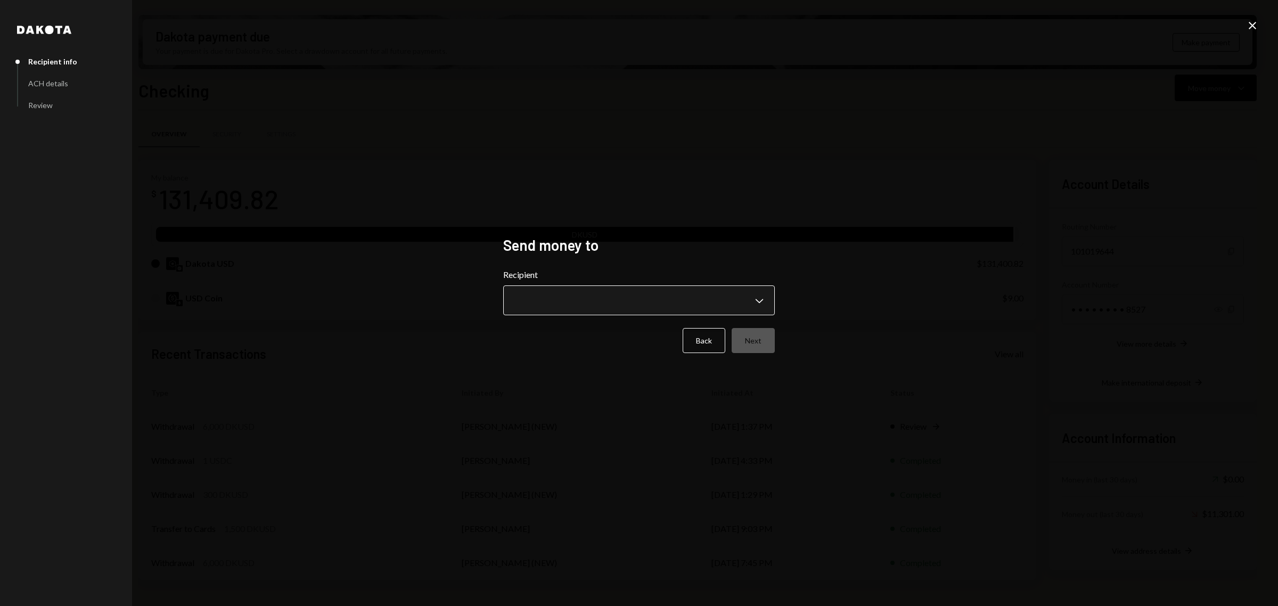
click at [692, 293] on body "R Recall Foundatio... Caret Down Home Home Inbox Inbox Activities Transactions …" at bounding box center [639, 303] width 1278 height 606
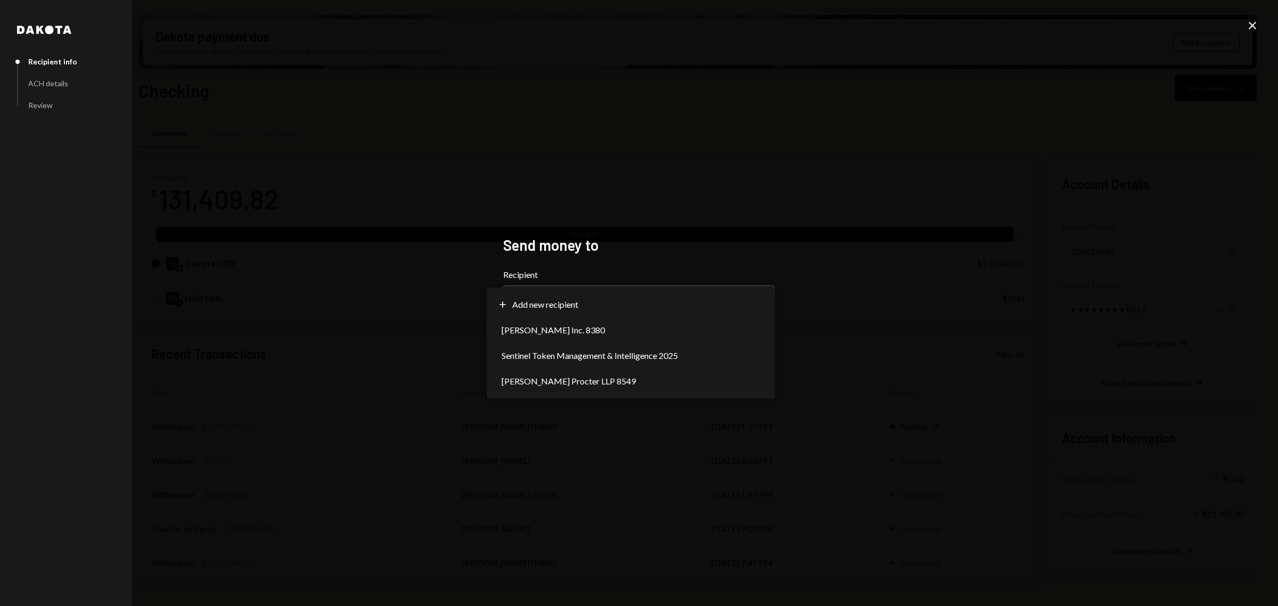
select select "**********"
drag, startPoint x: 670, startPoint y: 350, endPoint x: 693, endPoint y: 352, distance: 23.5
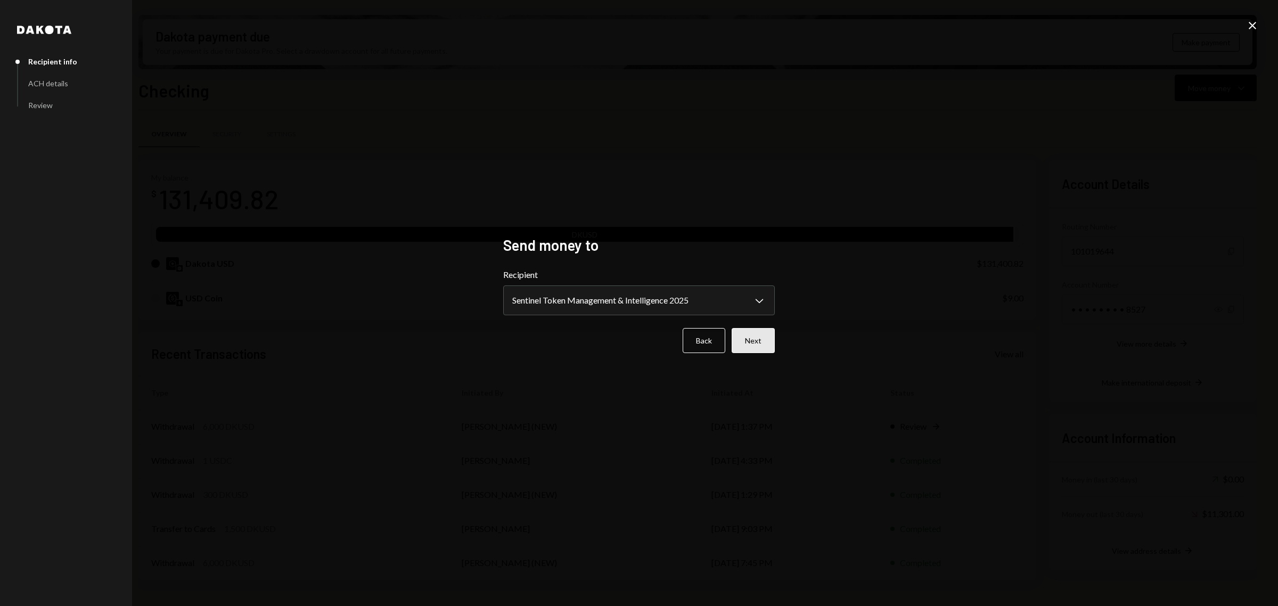
click at [771, 347] on button "Next" at bounding box center [753, 340] width 43 height 25
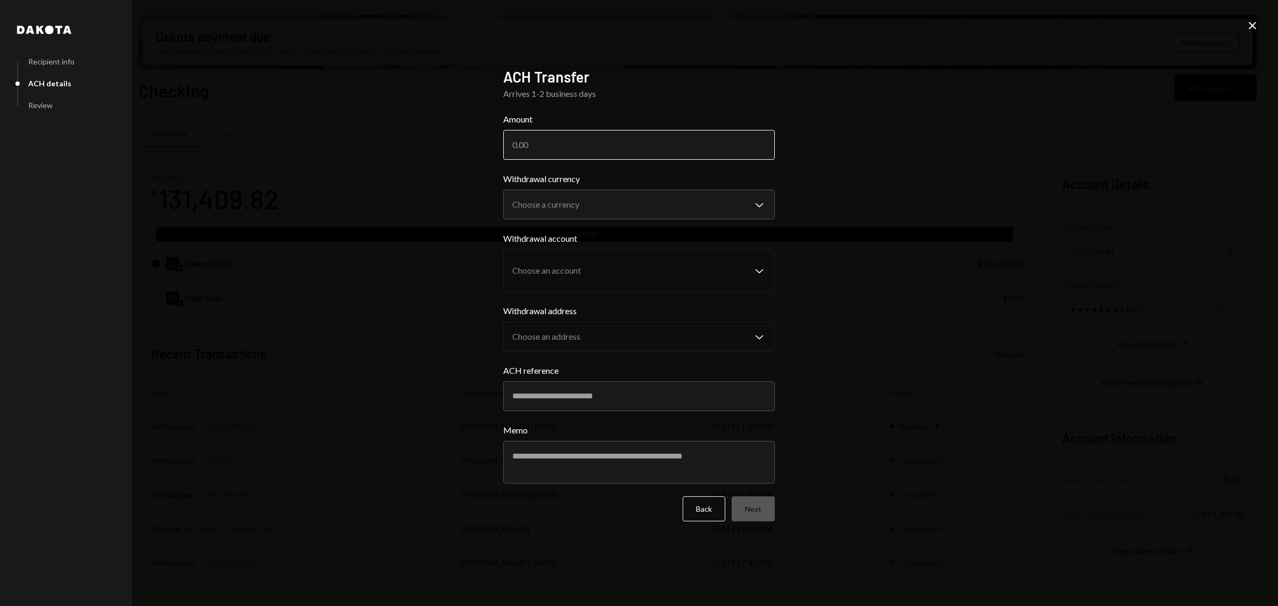
click at [641, 134] on input "Amount" at bounding box center [639, 145] width 272 height 30
type input "5000"
click at [664, 198] on body "R Recall Foundatio... Caret Down Home Home Inbox Inbox Activities Transactions …" at bounding box center [639, 303] width 1278 height 606
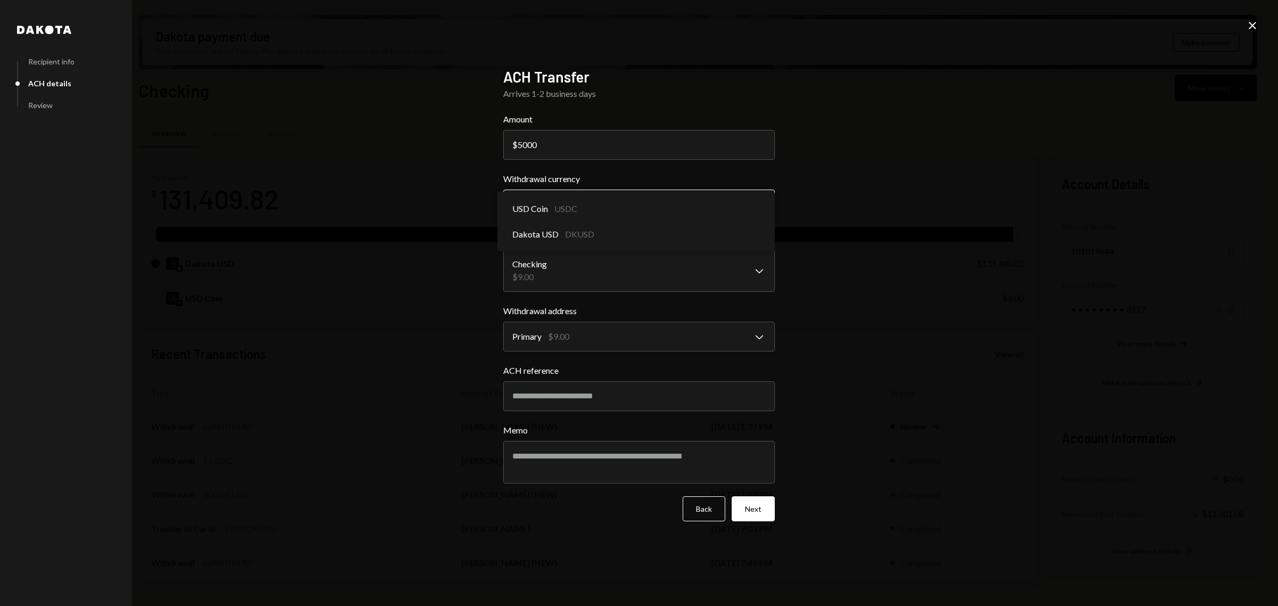
click at [723, 200] on body "R Recall Foundatio... Caret Down Home Home Inbox Inbox Activities Transactions …" at bounding box center [639, 303] width 1278 height 606
select select "*****"
drag, startPoint x: 696, startPoint y: 220, endPoint x: 692, endPoint y: 232, distance: 12.8
click at [666, 397] on input "ACH reference" at bounding box center [639, 396] width 272 height 30
type input "**********"
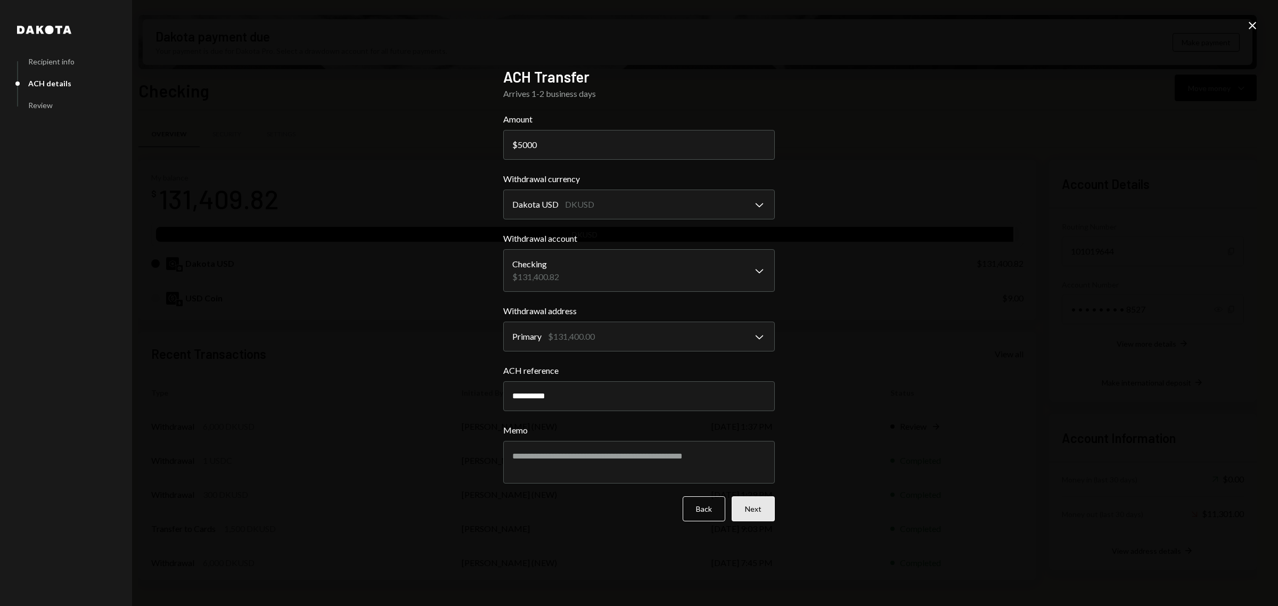
click at [764, 503] on button "Next" at bounding box center [753, 508] width 43 height 25
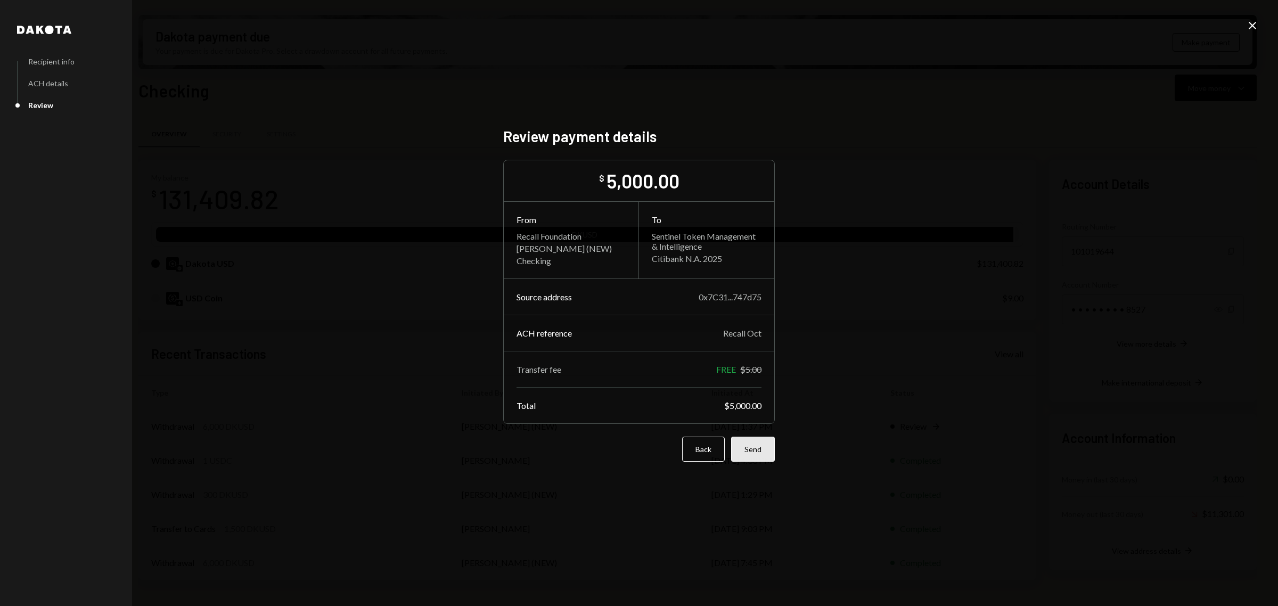
click at [759, 452] on button "Send" at bounding box center [753, 449] width 44 height 25
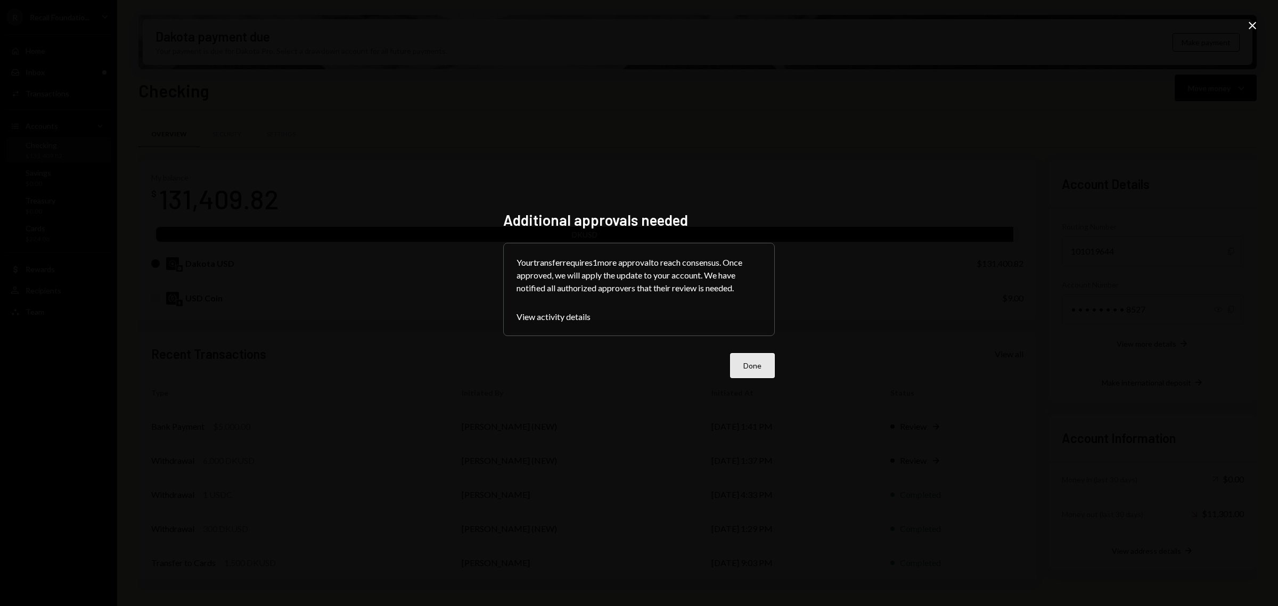
click at [773, 369] on button "Done" at bounding box center [752, 365] width 45 height 25
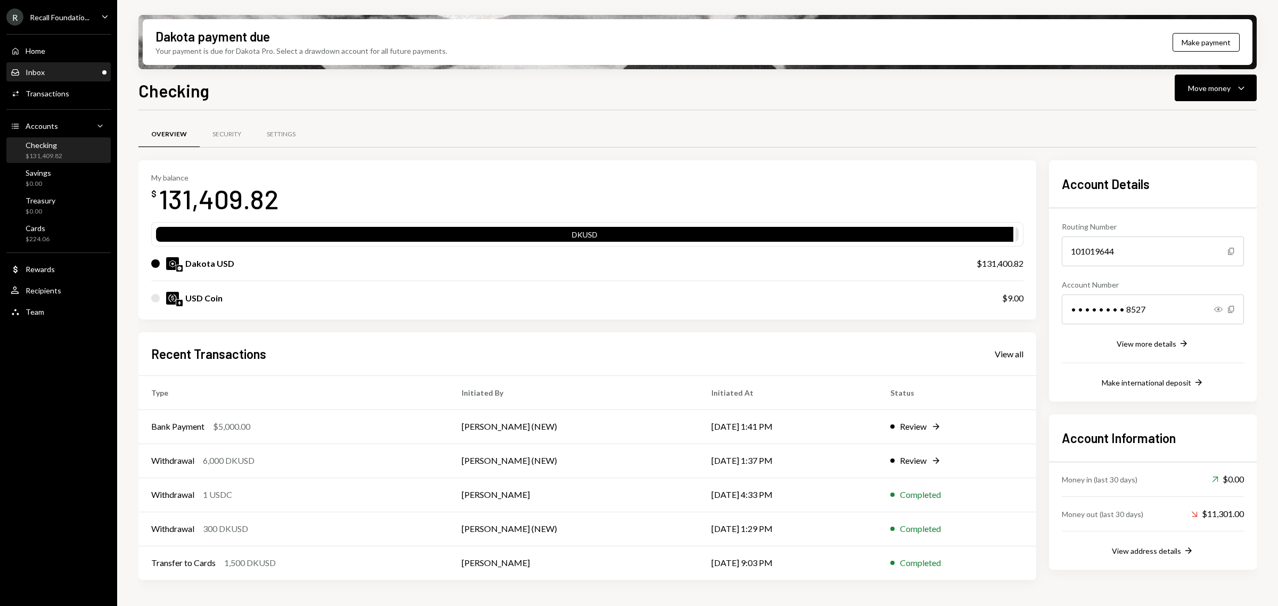
click at [62, 81] on div "Inbox Inbox" at bounding box center [59, 72] width 96 height 18
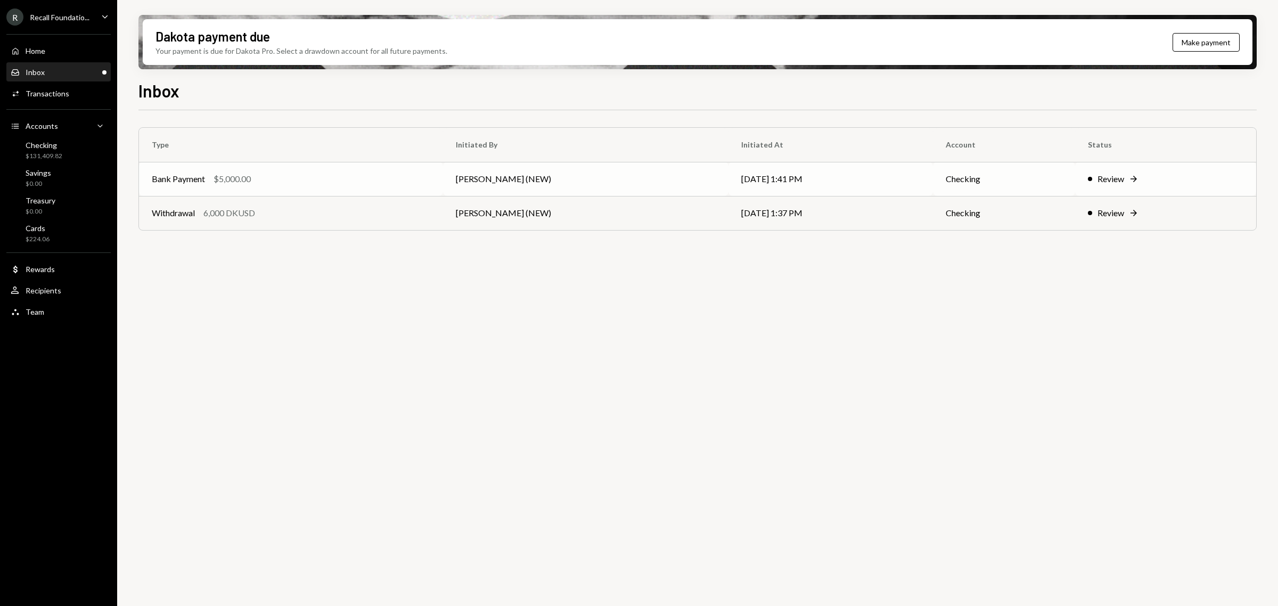
click at [744, 175] on td "10/09/25 1:41 PM" at bounding box center [831, 179] width 205 height 34
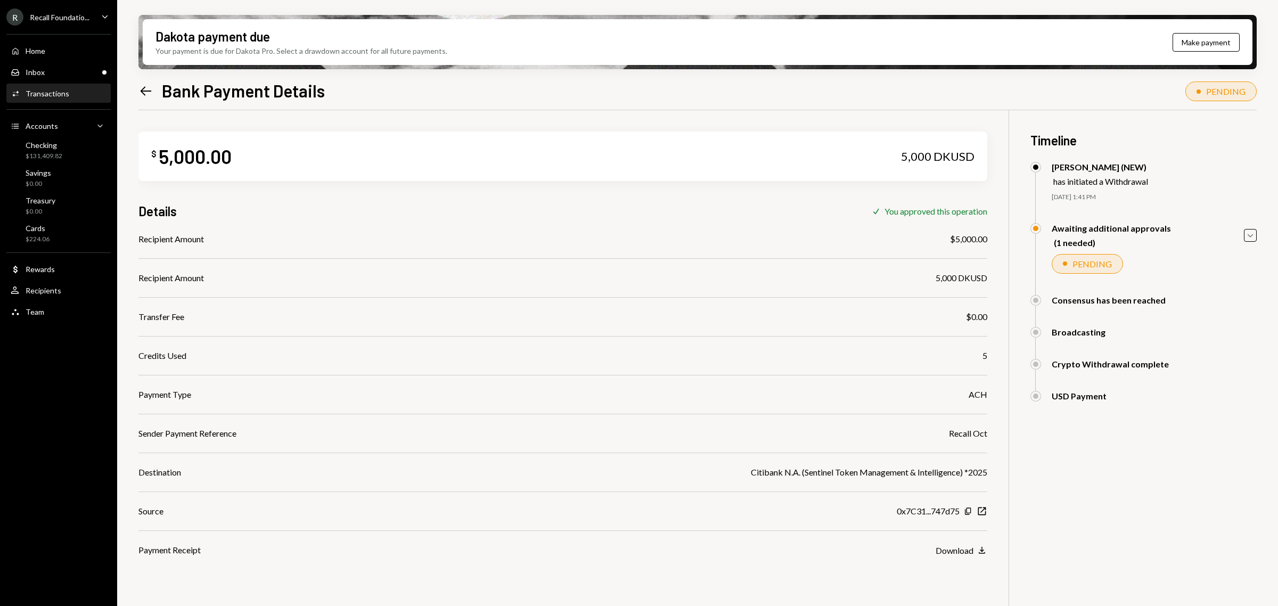
click at [74, 15] on div "Recall Foundatio..." at bounding box center [60, 17] width 60 height 9
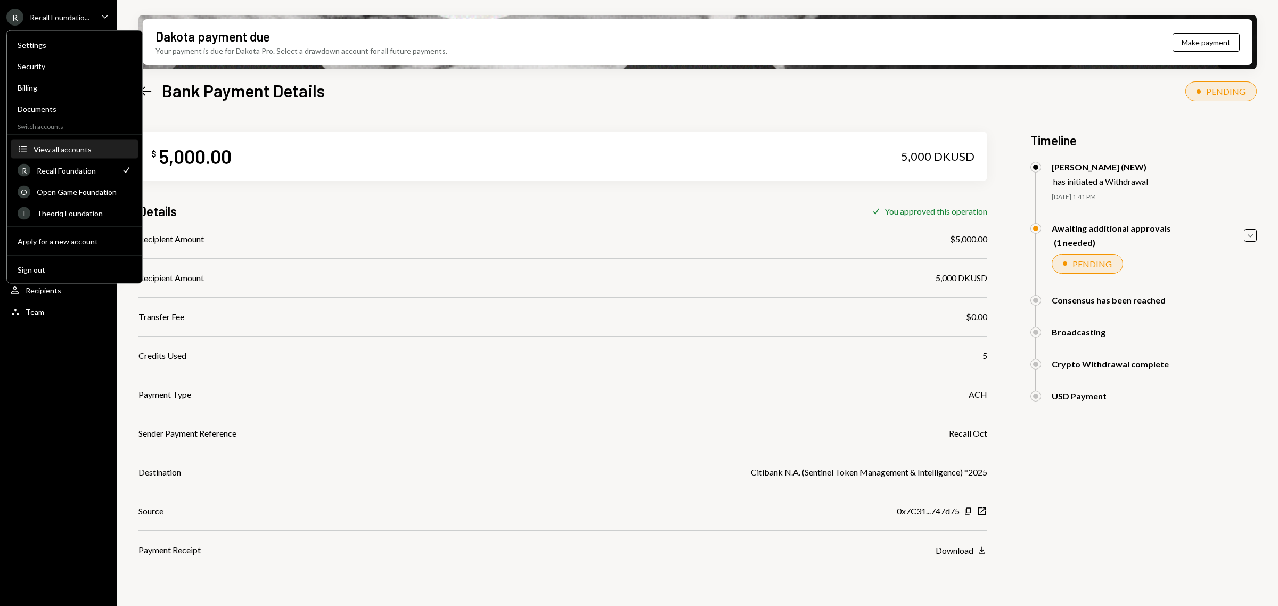
click at [92, 146] on div "View all accounts" at bounding box center [83, 148] width 98 height 9
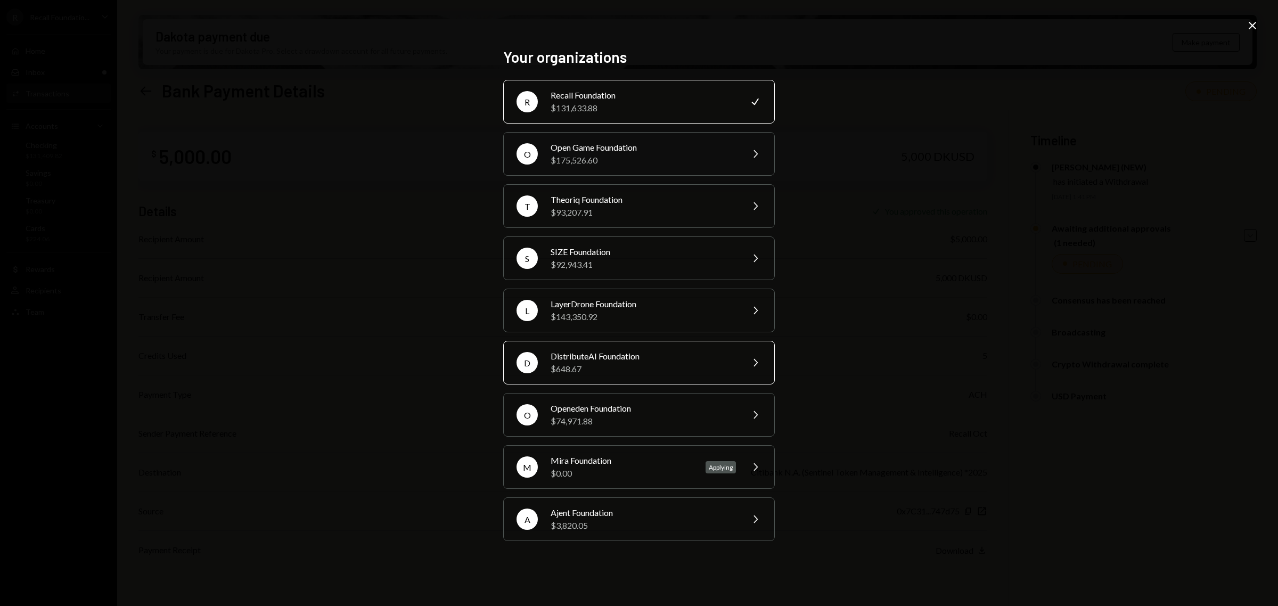
click at [660, 362] on div "DistributeAI Foundation" at bounding box center [643, 356] width 185 height 13
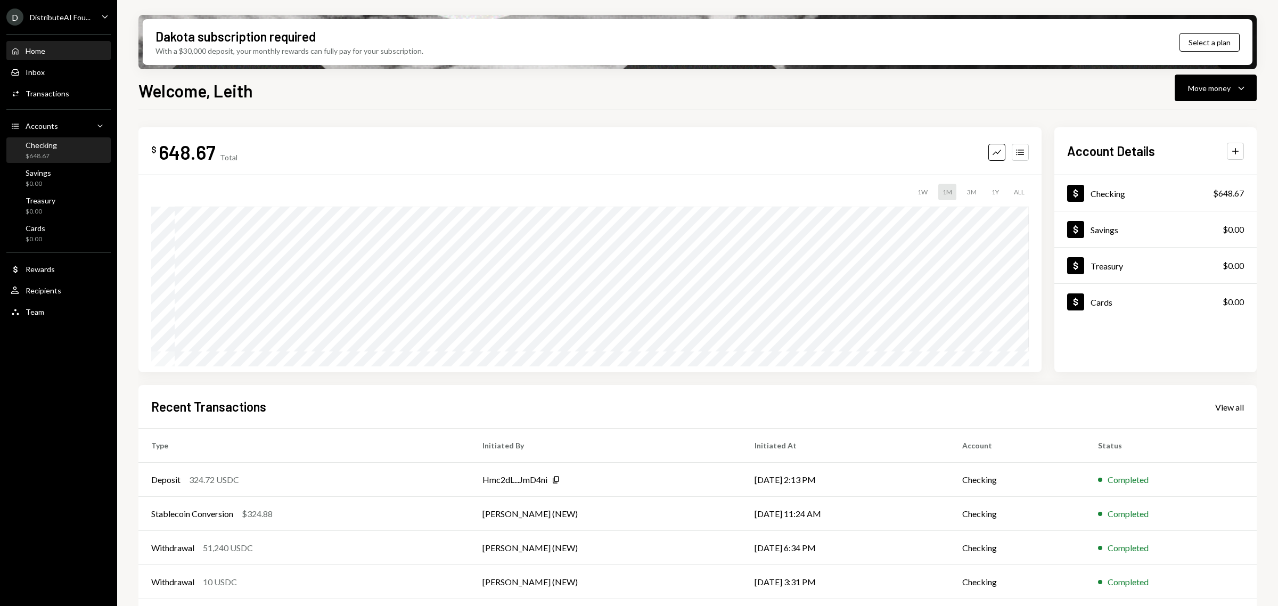
click at [72, 151] on div "Checking $648.67" at bounding box center [59, 151] width 96 height 20
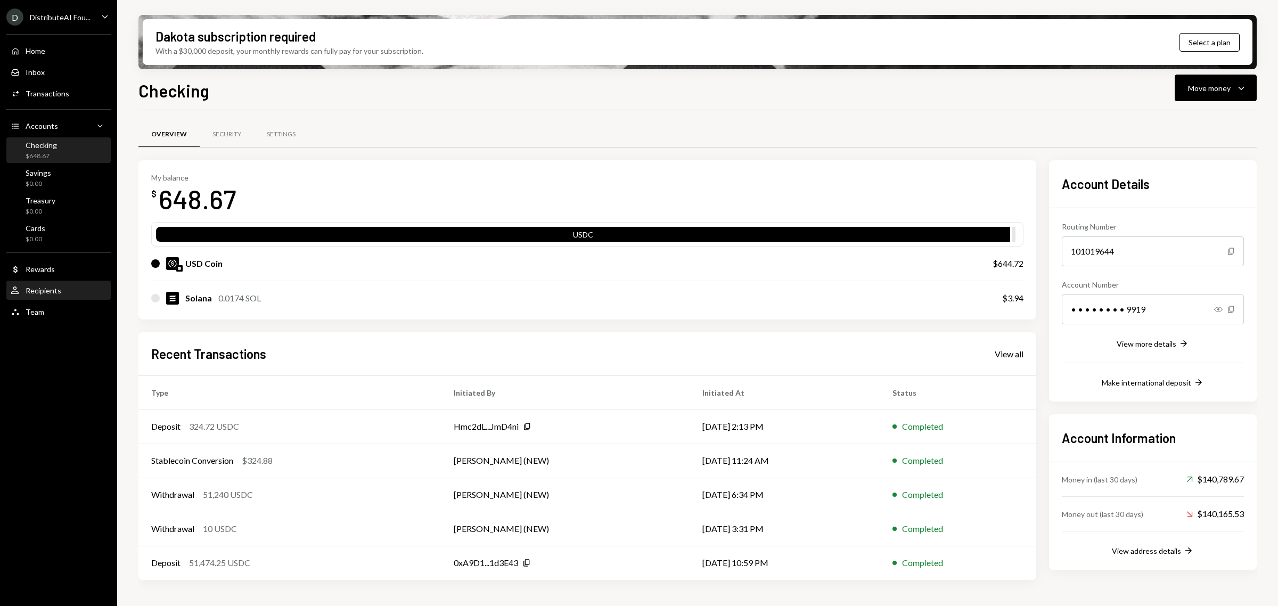
click at [72, 287] on div "User Recipients" at bounding box center [59, 291] width 96 height 10
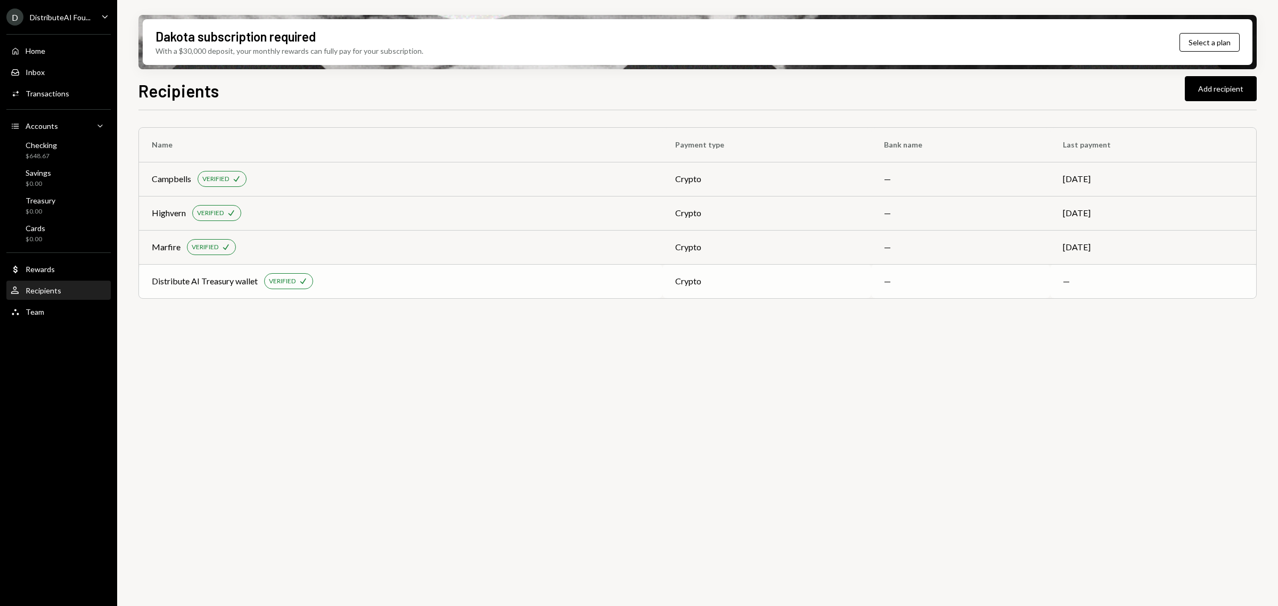
click at [448, 274] on div "Distribute AI Treasury wallet VERIFIED Check" at bounding box center [401, 281] width 498 height 16
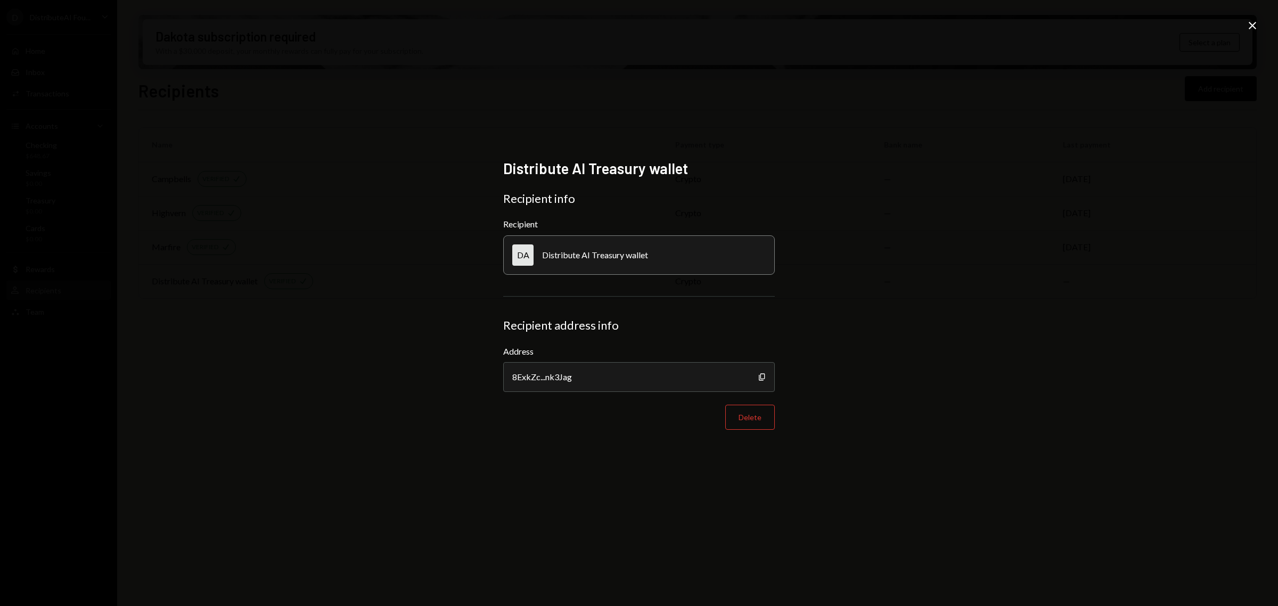
click at [1251, 30] on icon "Close" at bounding box center [1252, 25] width 13 height 13
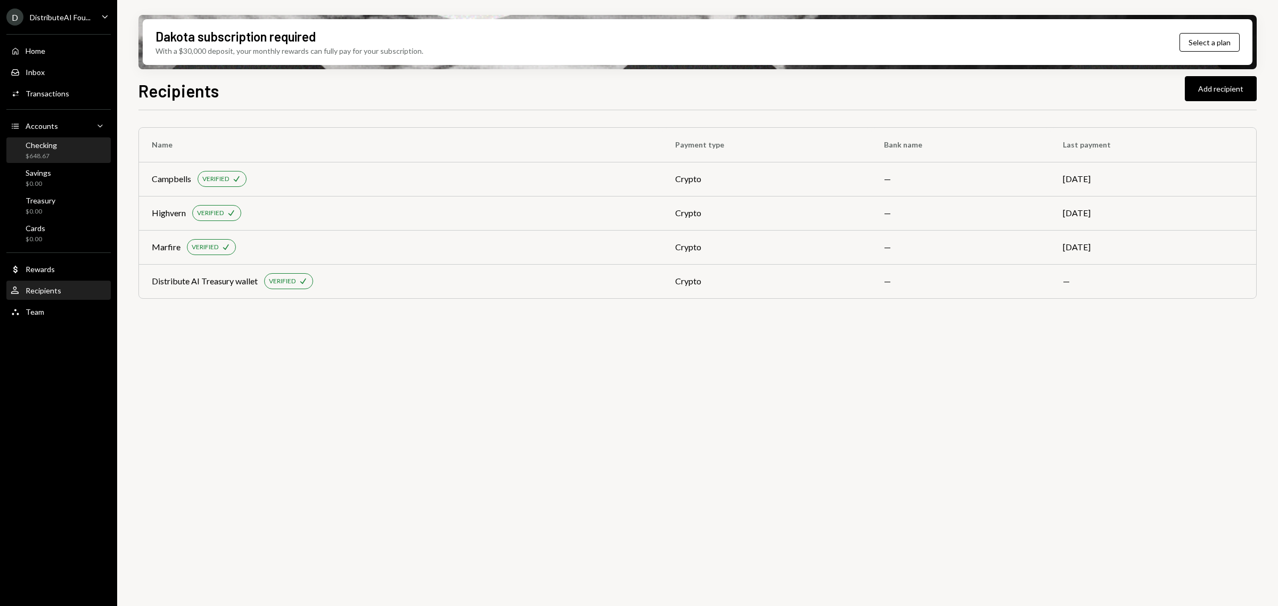
click at [57, 157] on div "Checking $648.67" at bounding box center [59, 151] width 96 height 20
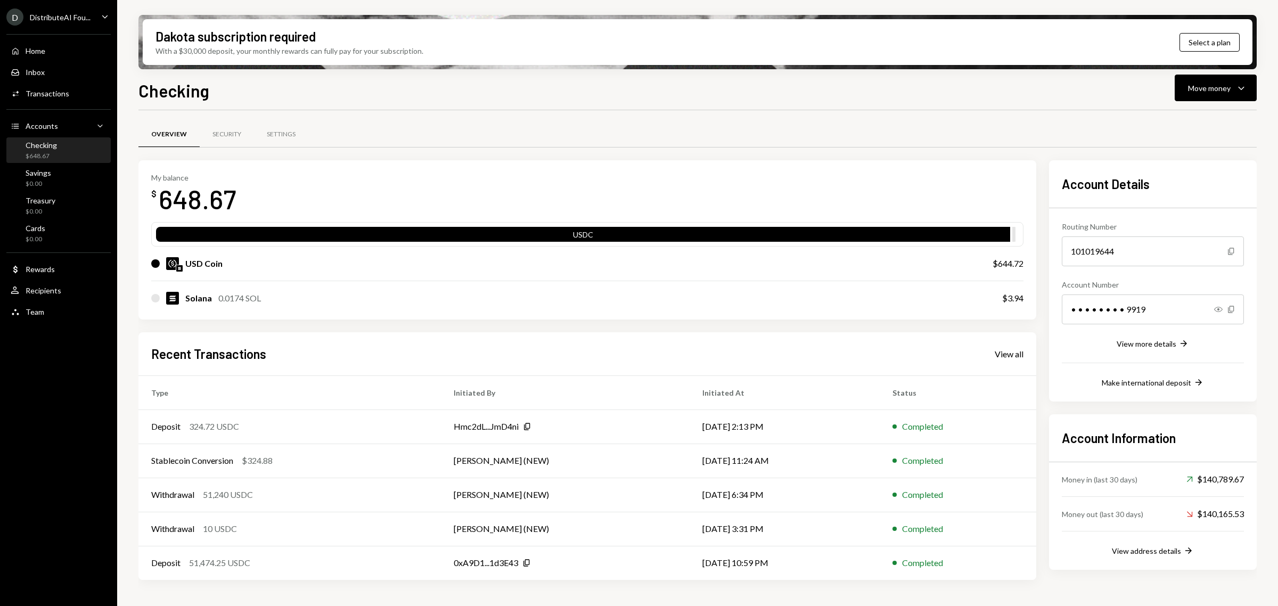
click at [1212, 72] on div "Dakota subscription required With a $30,000 deposit, your monthly rewards can f…" at bounding box center [697, 303] width 1161 height 606
click at [1210, 83] on div "Move money" at bounding box center [1209, 88] width 43 height 11
click at [1192, 110] on div "Withdraw Send" at bounding box center [1199, 120] width 107 height 24
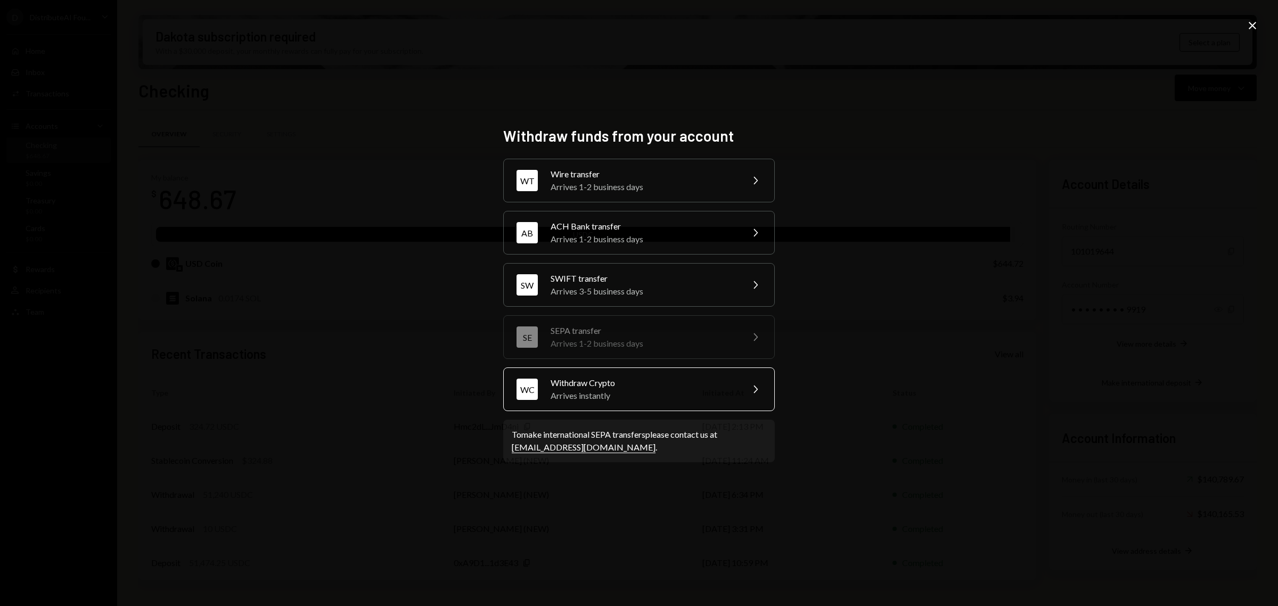
click at [688, 393] on div "Arrives instantly" at bounding box center [643, 395] width 185 height 13
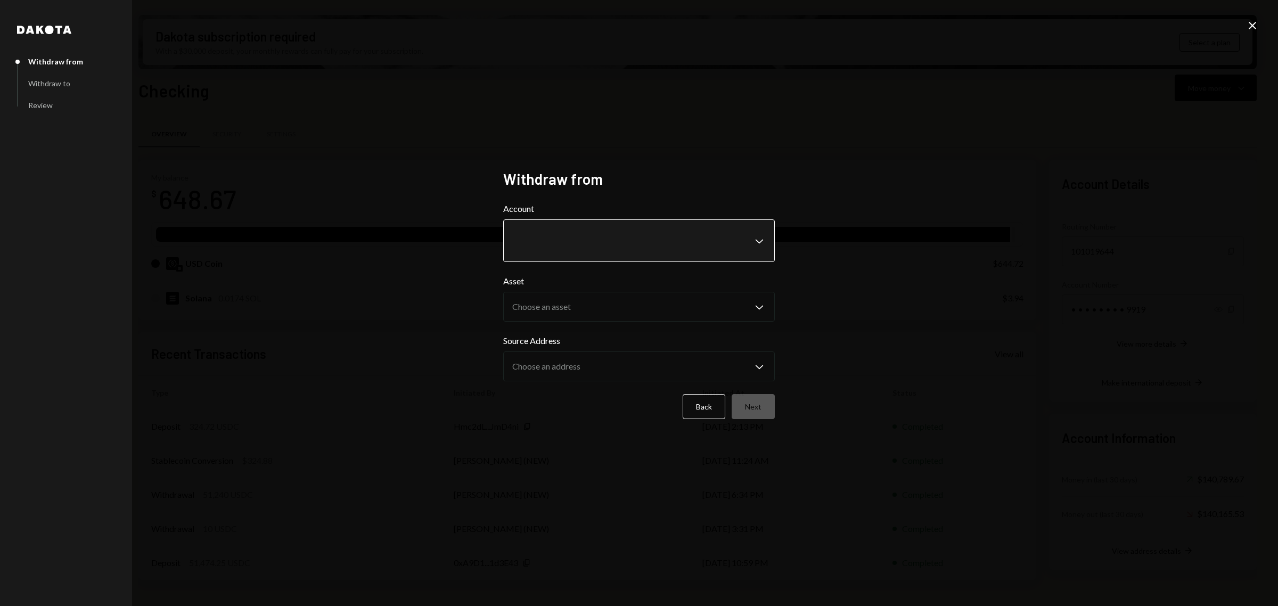
click at [696, 245] on body "D DistributeAI Fou... Caret Down Home Home Inbox Inbox Activities Transactions …" at bounding box center [639, 303] width 1278 height 606
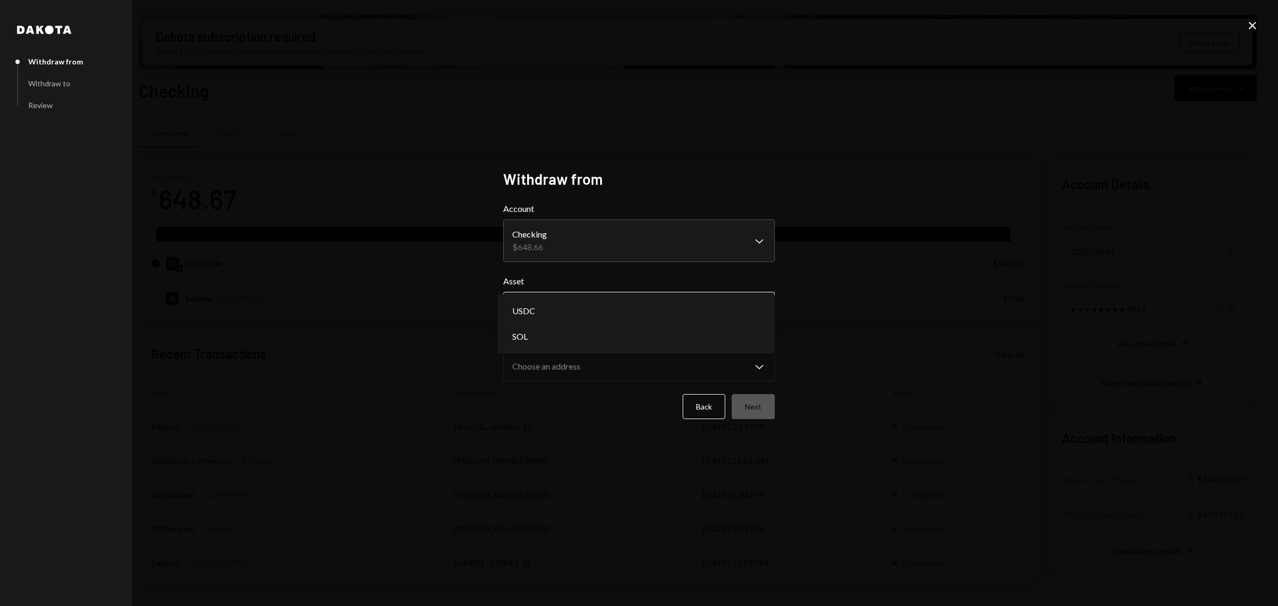
click at [691, 310] on body "D DistributeAI Fou... Caret Down Home Home Inbox Inbox Activities Transactions …" at bounding box center [639, 303] width 1278 height 606
select select "****"
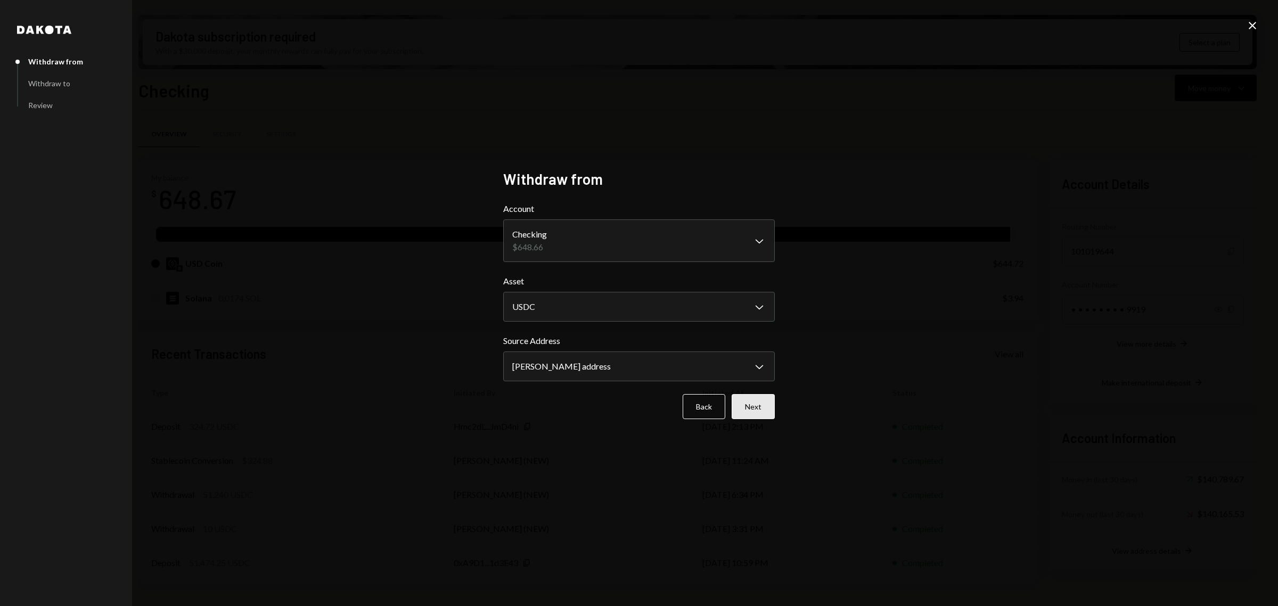
click at [756, 401] on button "Next" at bounding box center [753, 406] width 43 height 25
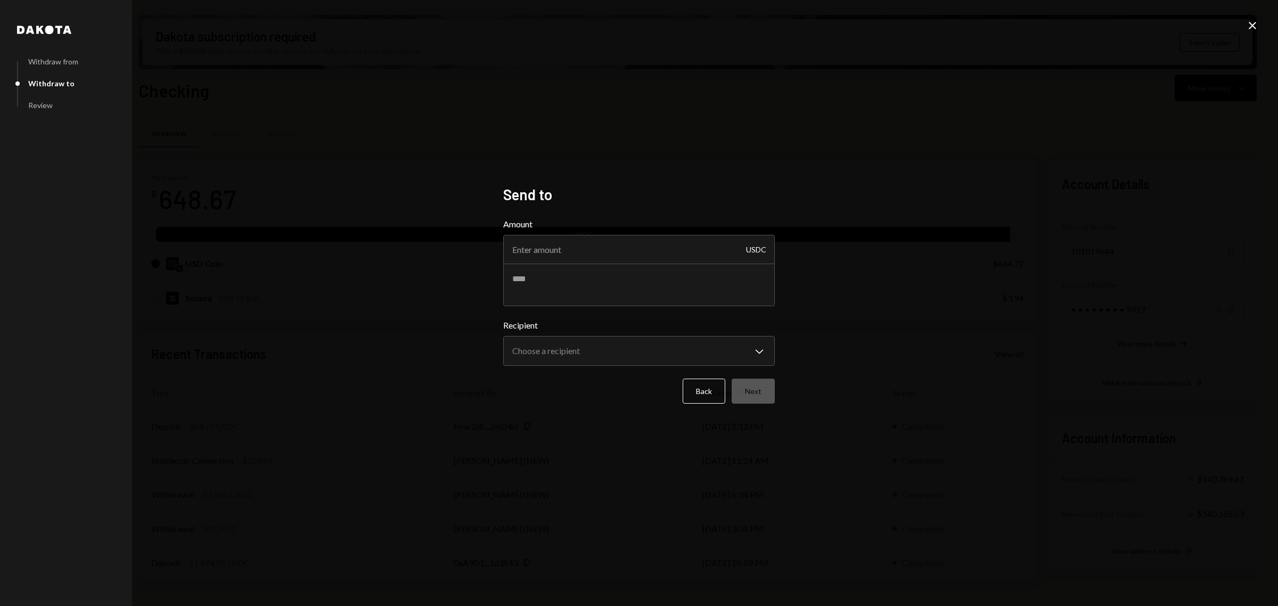
click at [1253, 25] on icon at bounding box center [1252, 25] width 7 height 7
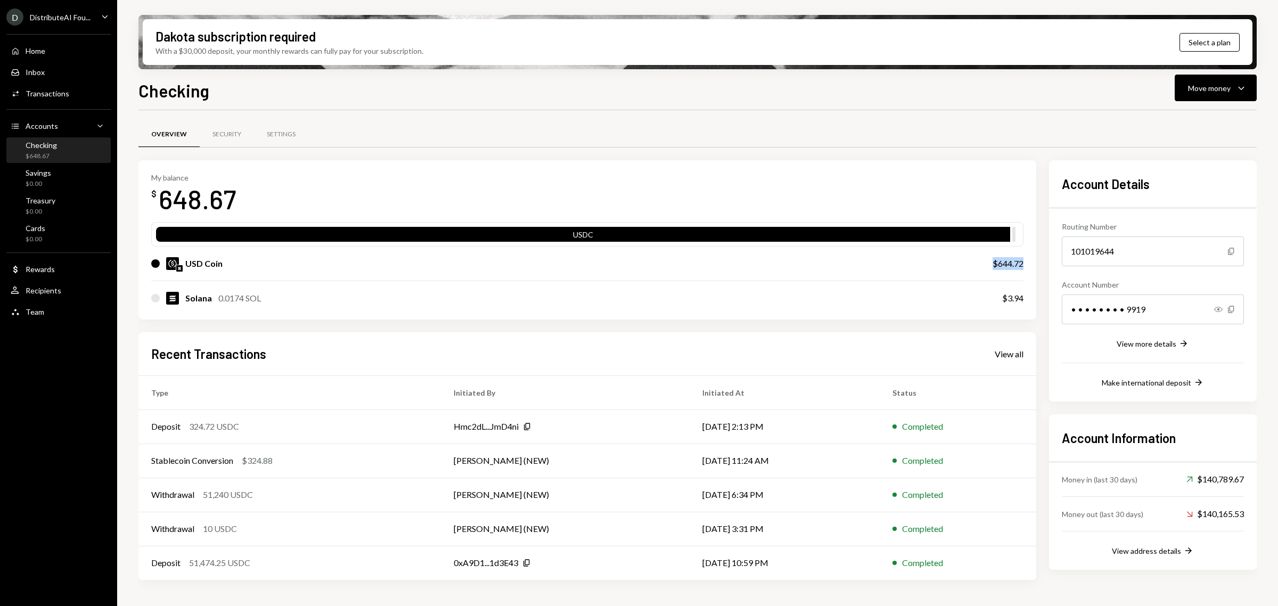
drag, startPoint x: 991, startPoint y: 264, endPoint x: 1023, endPoint y: 266, distance: 32.6
click at [1023, 266] on div "USD Coin $644.72" at bounding box center [587, 264] width 872 height 34
copy div "$644.72"
click at [1240, 93] on icon "Caret Down" at bounding box center [1241, 87] width 13 height 13
click at [1194, 120] on div "Send" at bounding box center [1208, 120] width 78 height 11
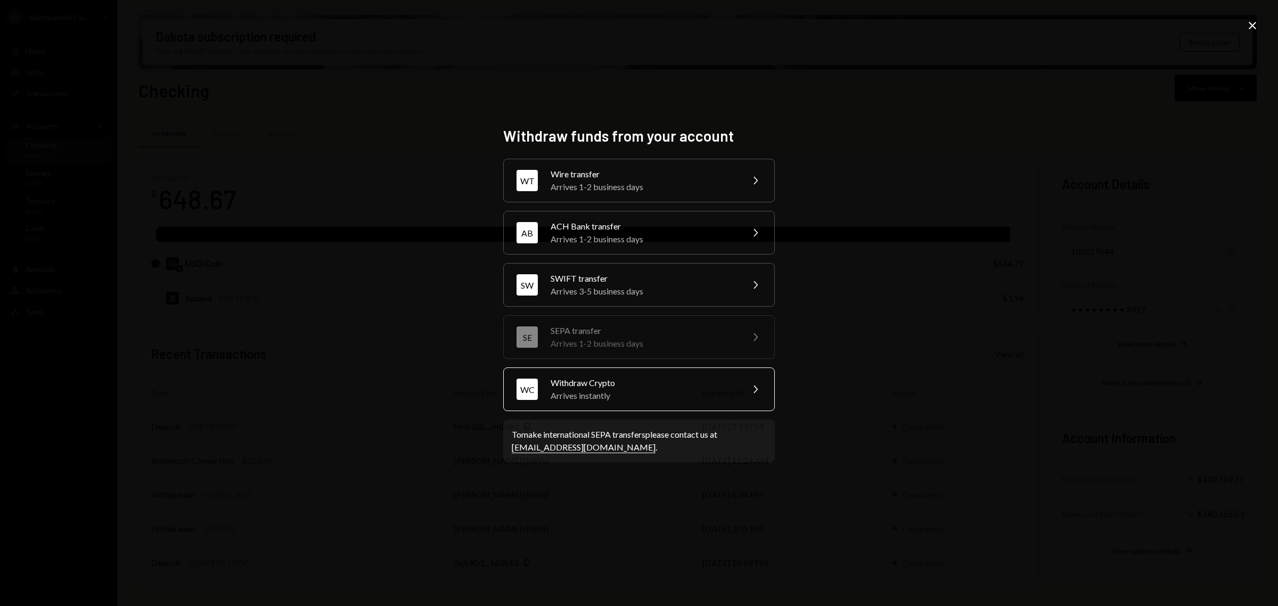
click at [695, 390] on div "Arrives instantly" at bounding box center [643, 395] width 185 height 13
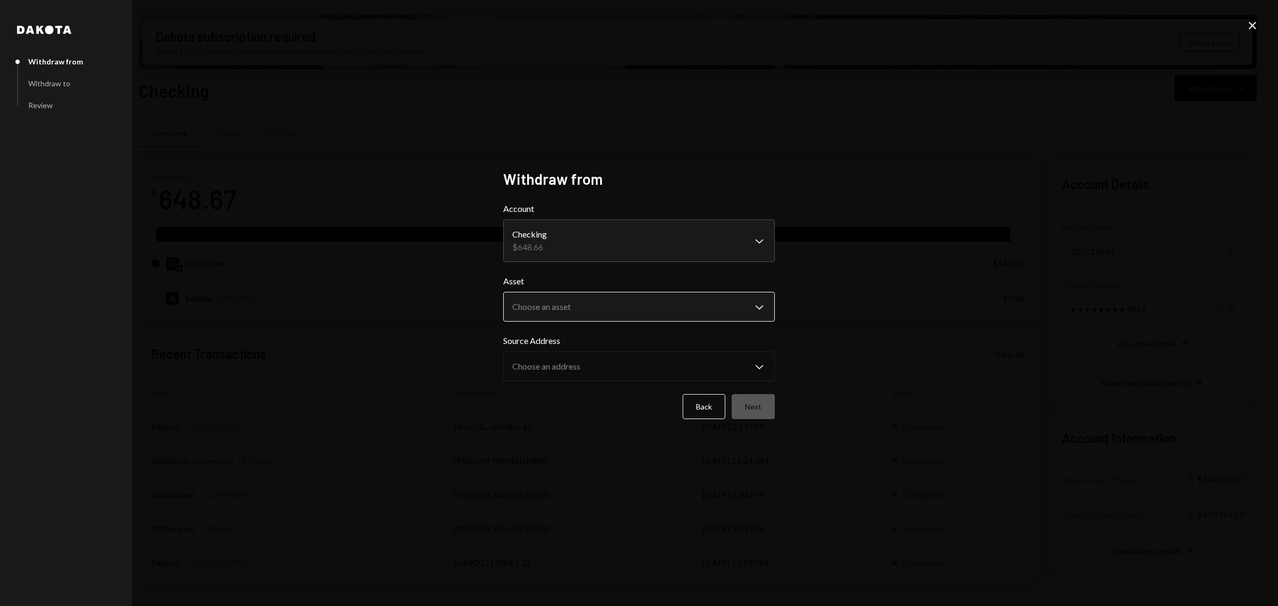
click at [716, 316] on body "D DistributeAI Fou... Caret Down Home Home Inbox Inbox Activities Transactions …" at bounding box center [639, 303] width 1278 height 606
select select "****"
click at [753, 398] on button "Next" at bounding box center [753, 406] width 43 height 25
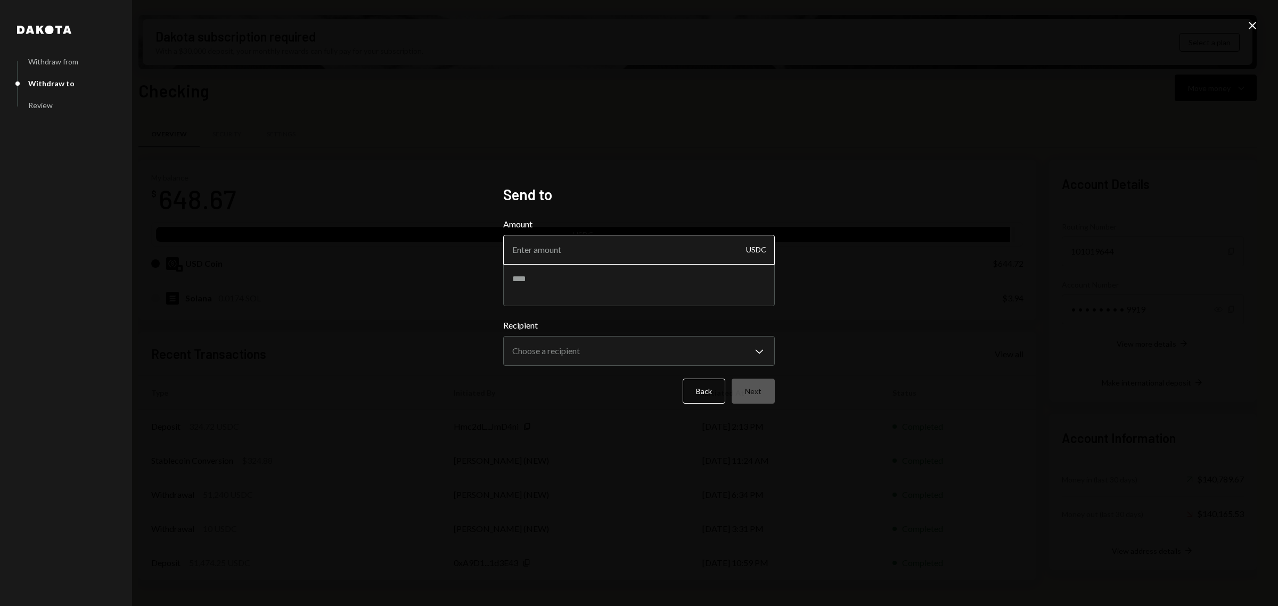
click at [677, 249] on input "Amount" at bounding box center [639, 250] width 272 height 30
paste input "644.72"
type input "644.72"
click at [706, 348] on body "D DistributeAI Fou... Caret Down Home Home Inbox Inbox Activities Transactions …" at bounding box center [639, 303] width 1278 height 606
select select "**********"
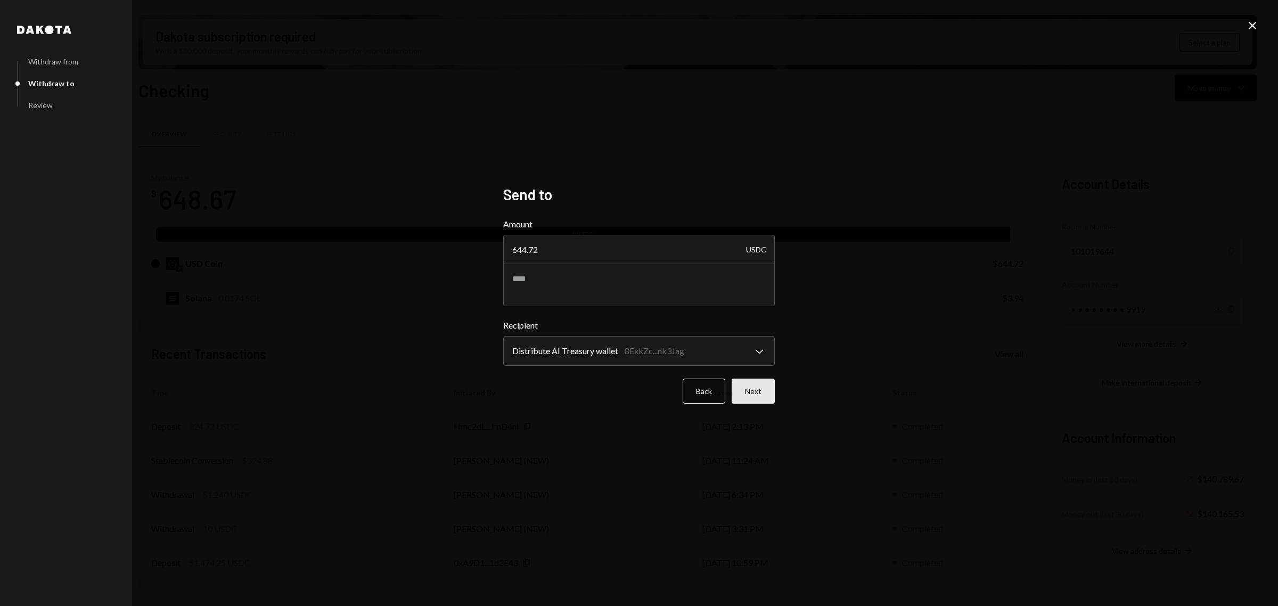
click at [761, 381] on button "Next" at bounding box center [753, 391] width 43 height 25
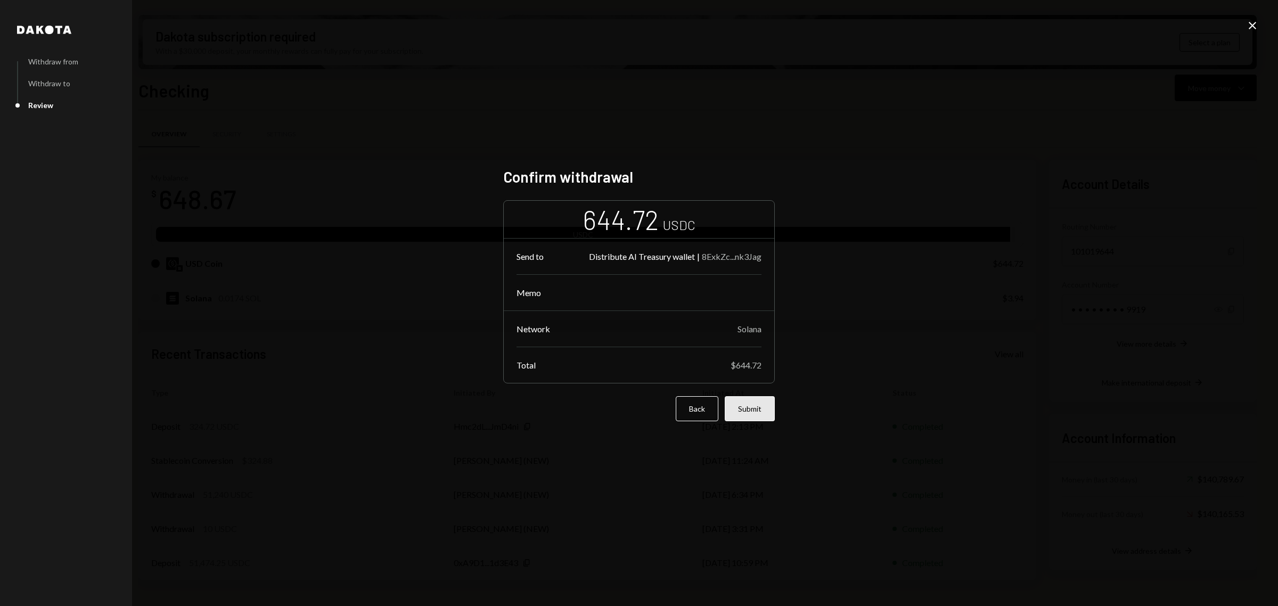
click at [745, 405] on button "Submit" at bounding box center [750, 408] width 50 height 25
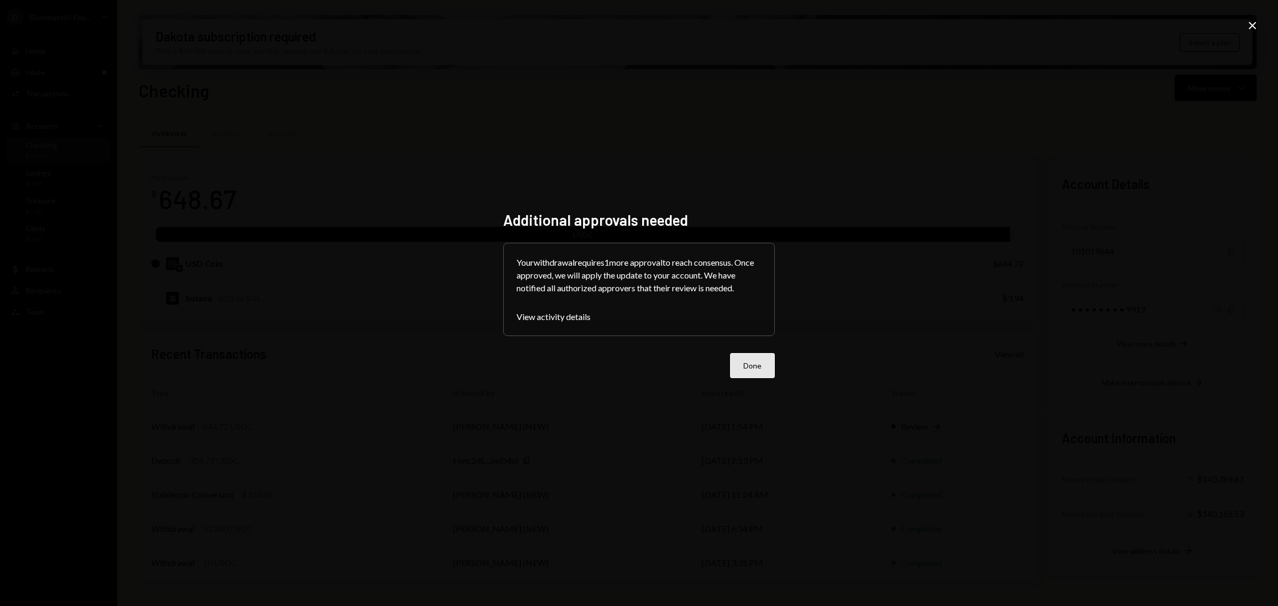
click at [755, 376] on button "Done" at bounding box center [752, 365] width 45 height 25
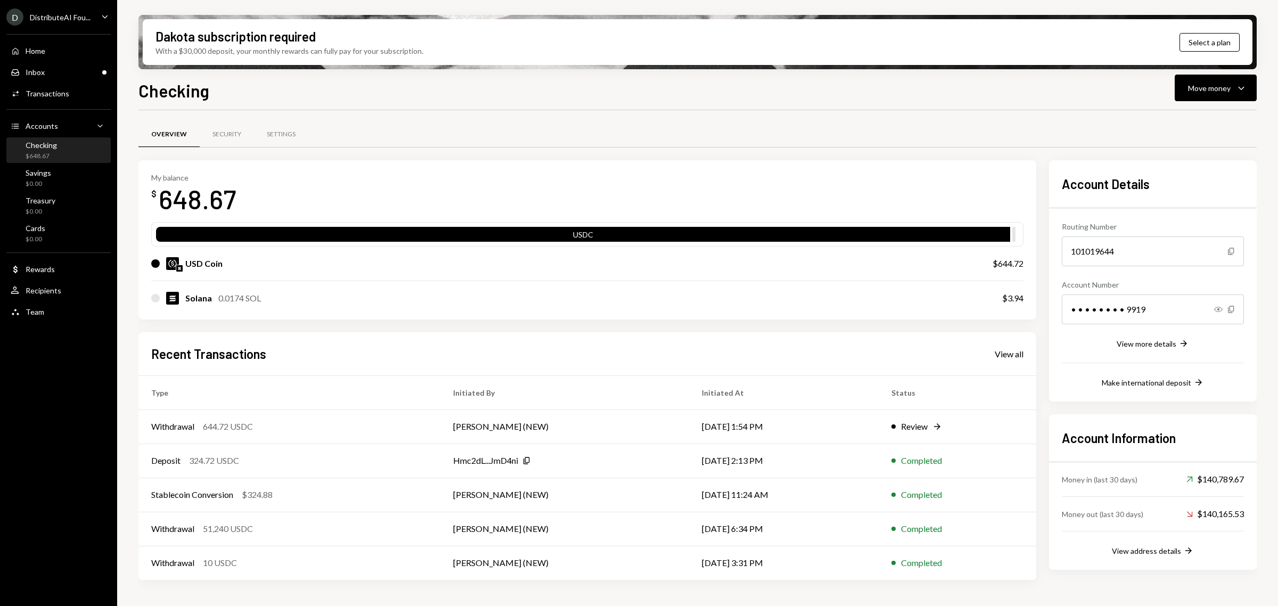
click at [73, 154] on div "Checking $648.67" at bounding box center [59, 151] width 96 height 20
click at [67, 78] on div "Inbox Inbox" at bounding box center [59, 72] width 96 height 18
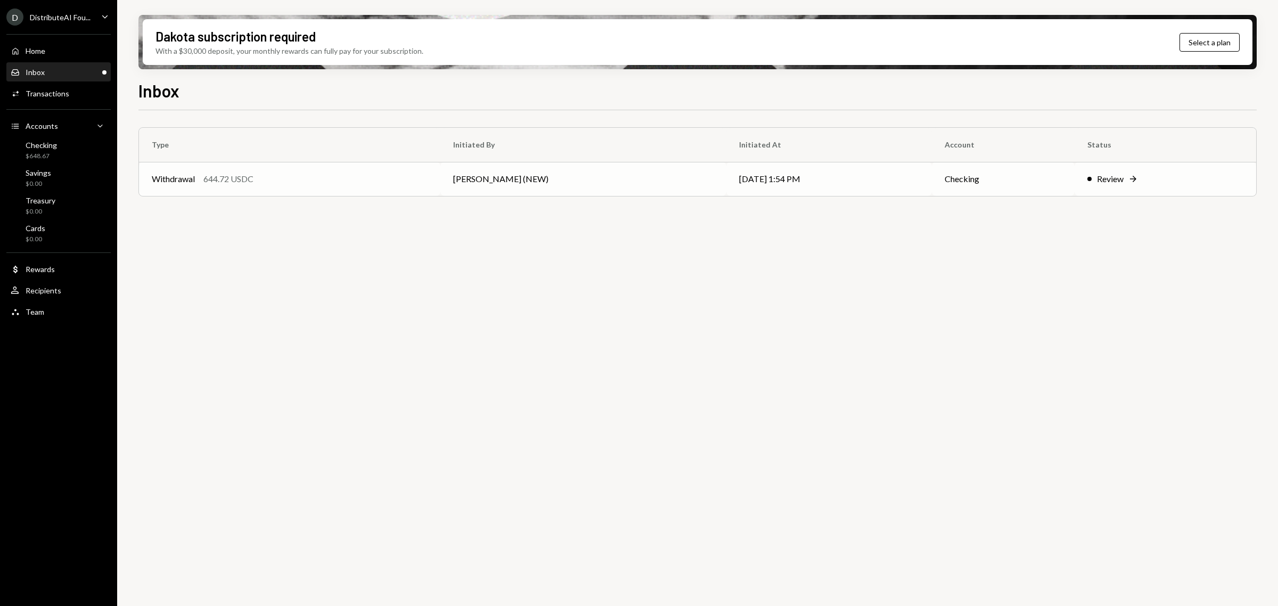
click at [1136, 185] on td "Review Right Arrow" at bounding box center [1166, 179] width 182 height 34
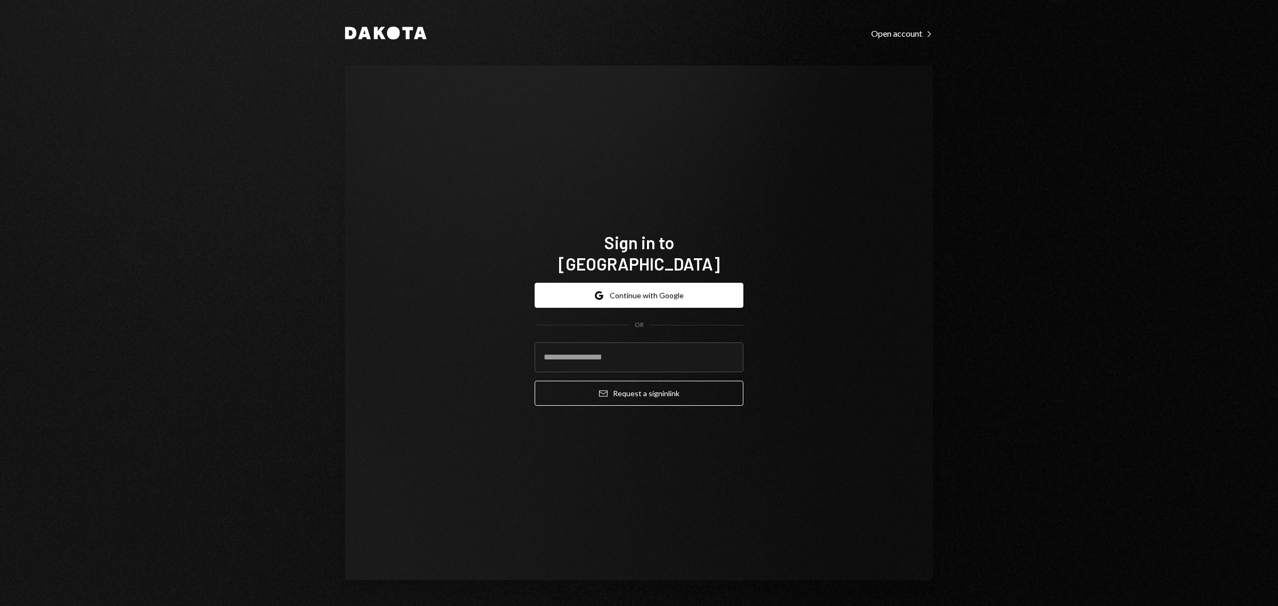
type input "**********"
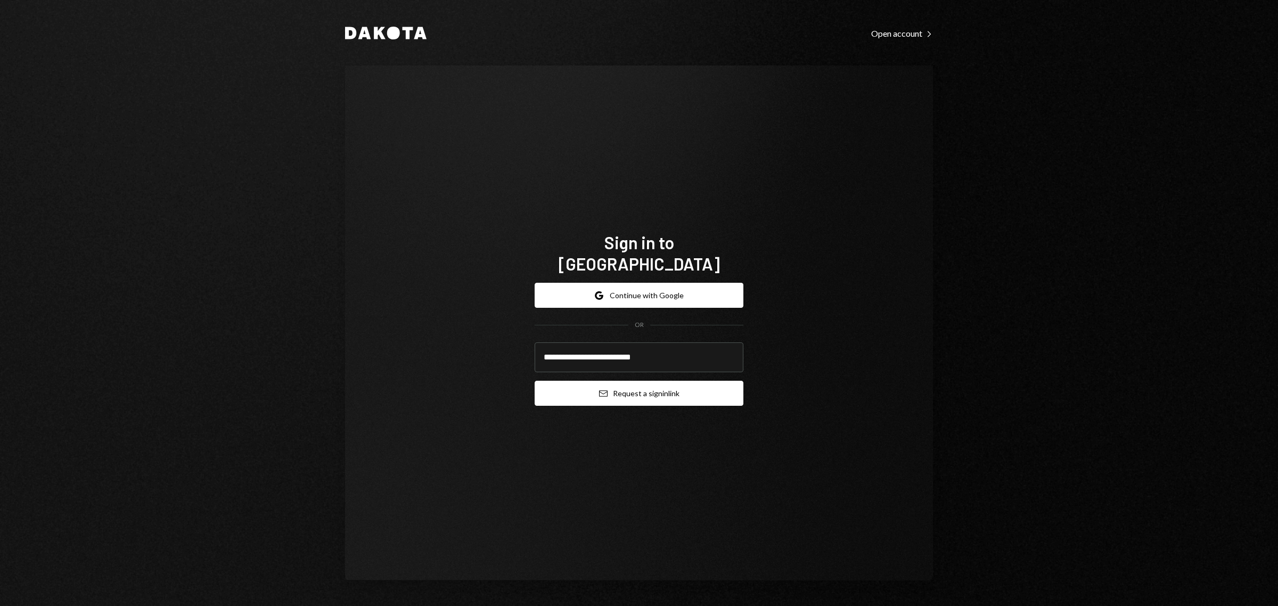
click at [690, 385] on button "Email Request a sign in link" at bounding box center [639, 393] width 209 height 25
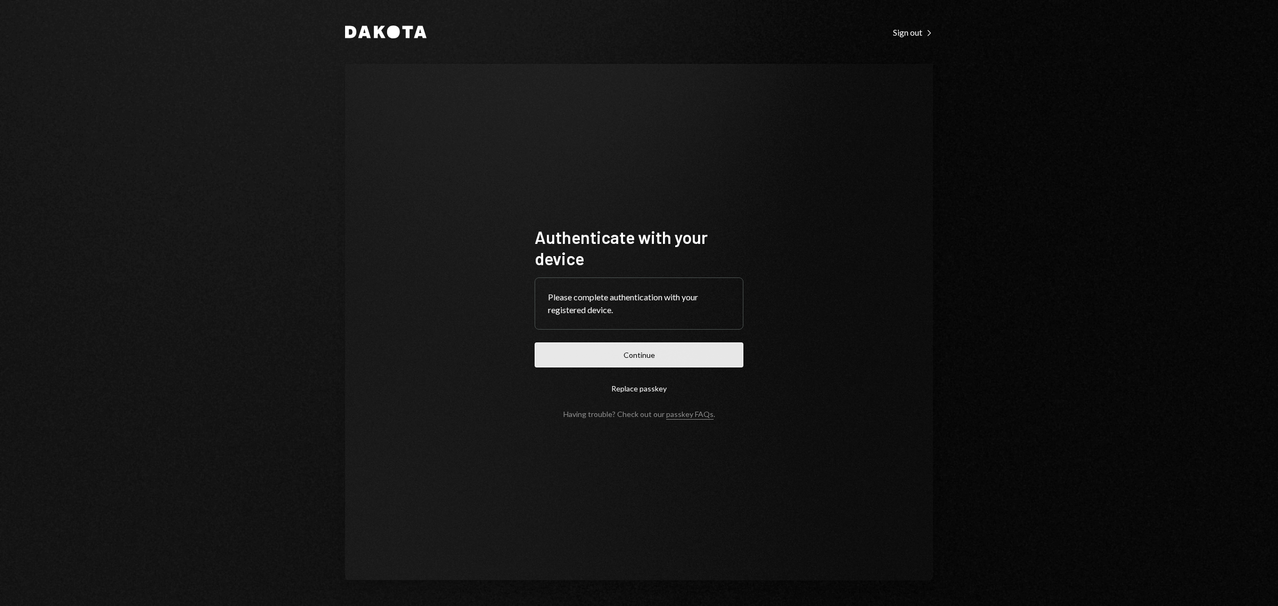
click at [723, 358] on button "Continue" at bounding box center [639, 354] width 209 height 25
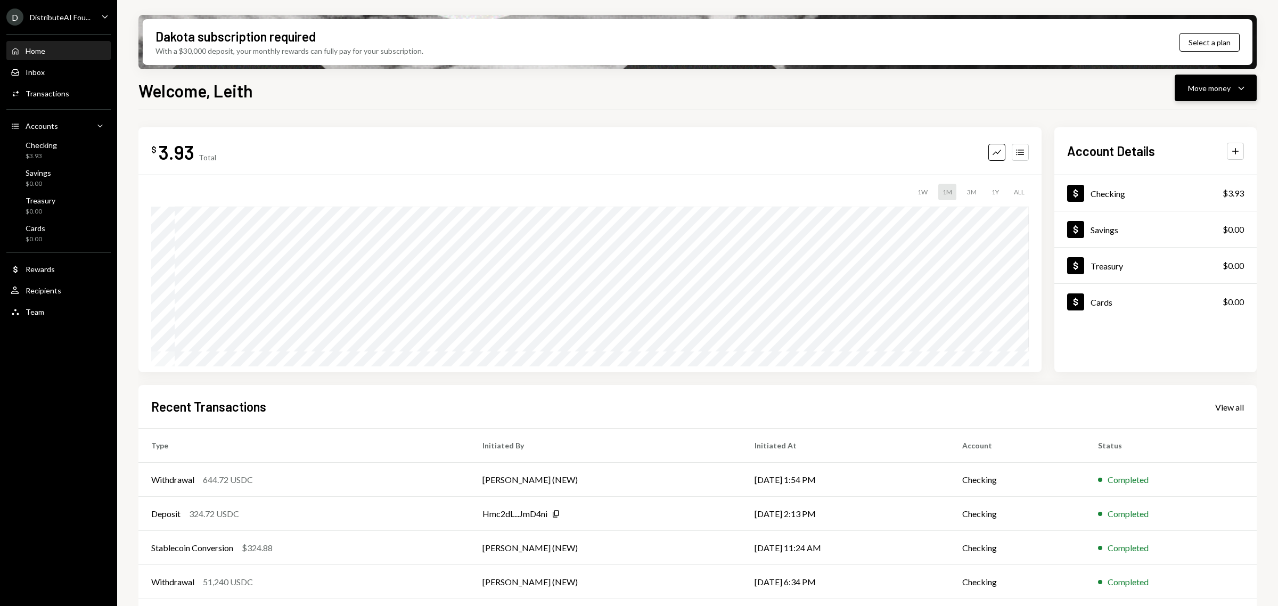
click at [1194, 97] on button "Move money Caret Down" at bounding box center [1216, 88] width 82 height 27
click at [1210, 120] on div "Send" at bounding box center [1208, 120] width 78 height 11
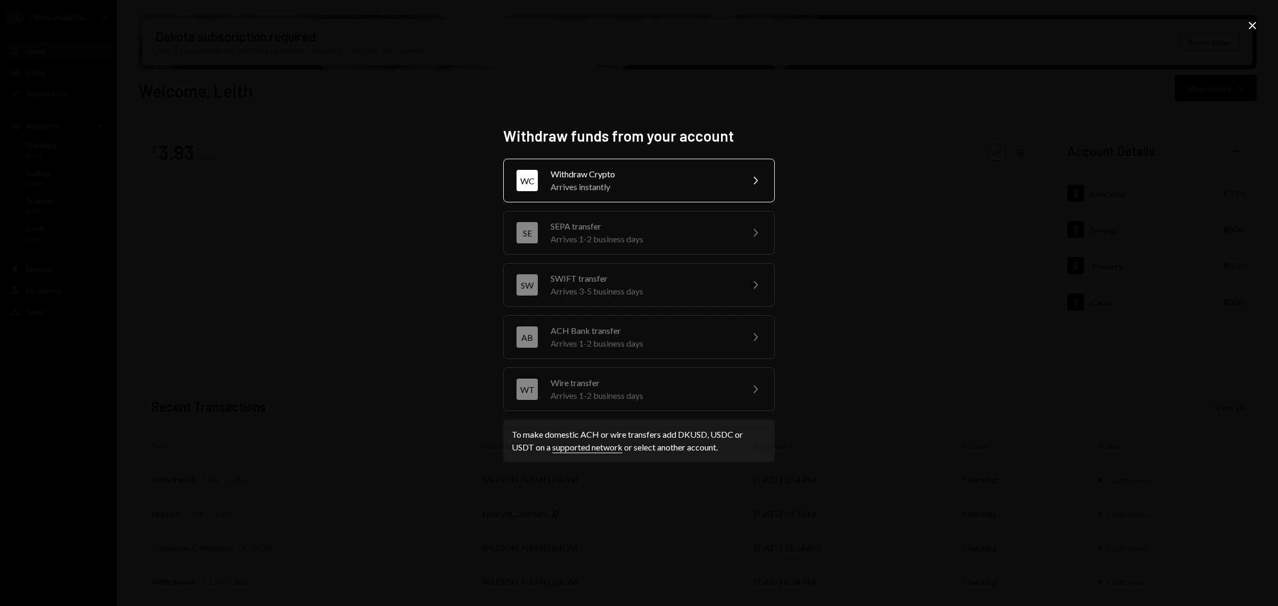
click at [737, 185] on div "WC Withdraw Crypto Arrives instantly Chevron Right" at bounding box center [639, 181] width 272 height 44
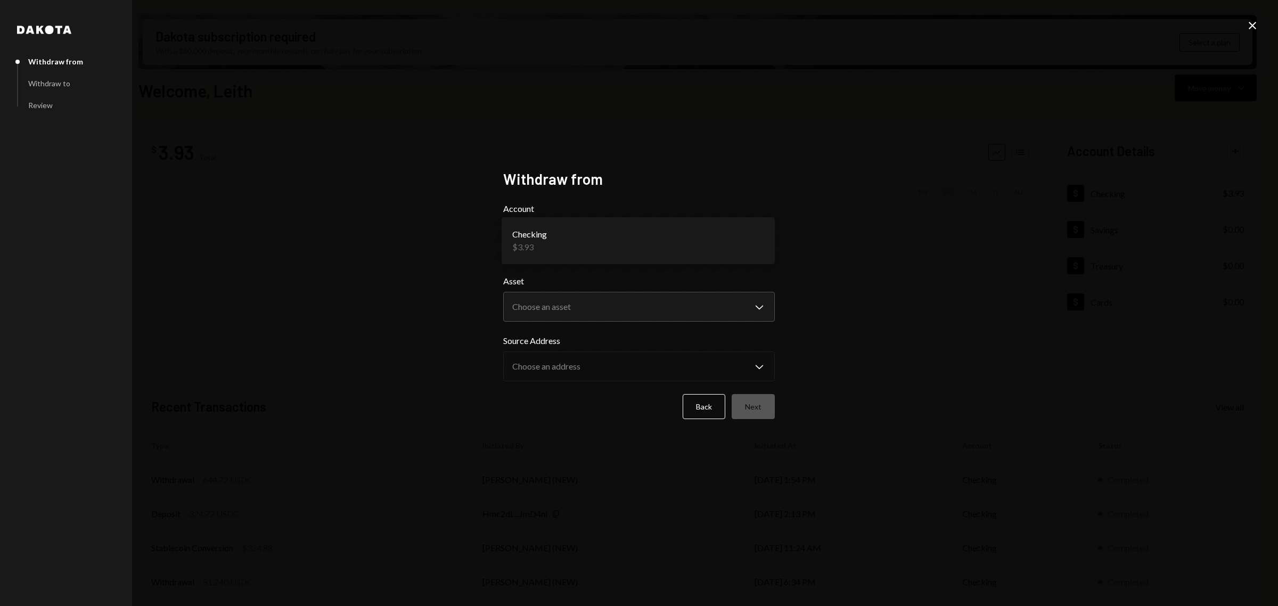
click at [730, 249] on body "D DistributeAI Fou... Caret Down Home Home Inbox Inbox Activities Transactions …" at bounding box center [639, 303] width 1278 height 606
click at [725, 305] on body "D DistributeAI Fou... Caret Down Home Home Inbox Inbox Activities Transactions …" at bounding box center [639, 303] width 1278 height 606
select select "***"
click at [760, 397] on button "Next" at bounding box center [753, 406] width 43 height 25
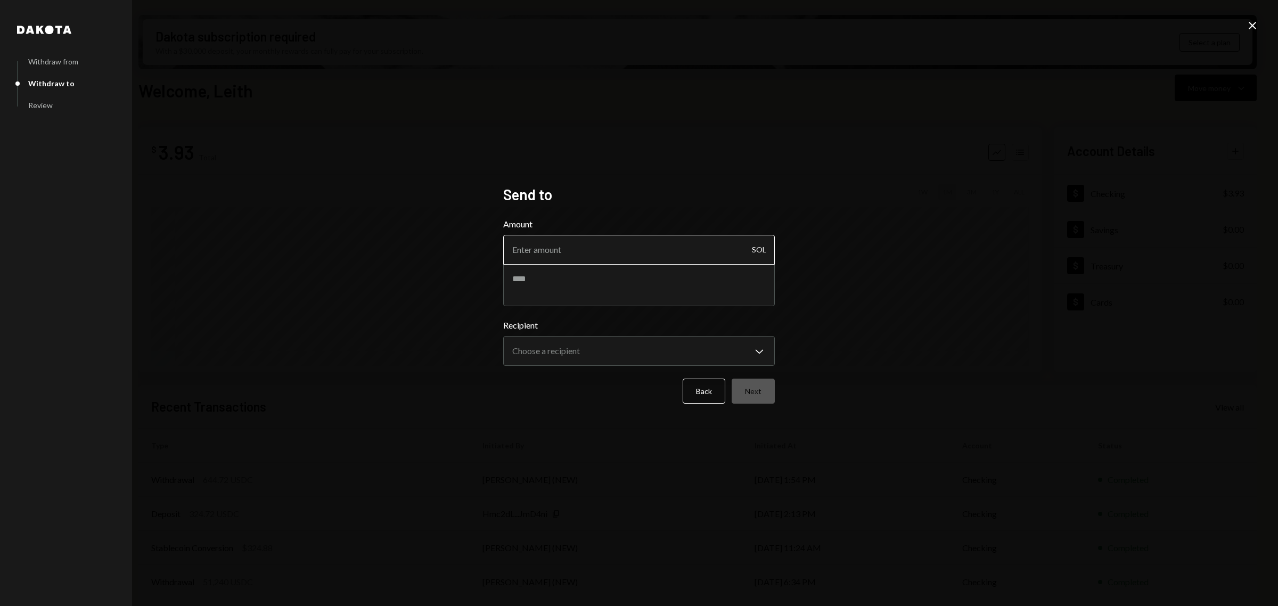
click at [709, 256] on input "Amount" at bounding box center [639, 250] width 272 height 30
click at [1250, 20] on icon "Close" at bounding box center [1252, 25] width 13 height 13
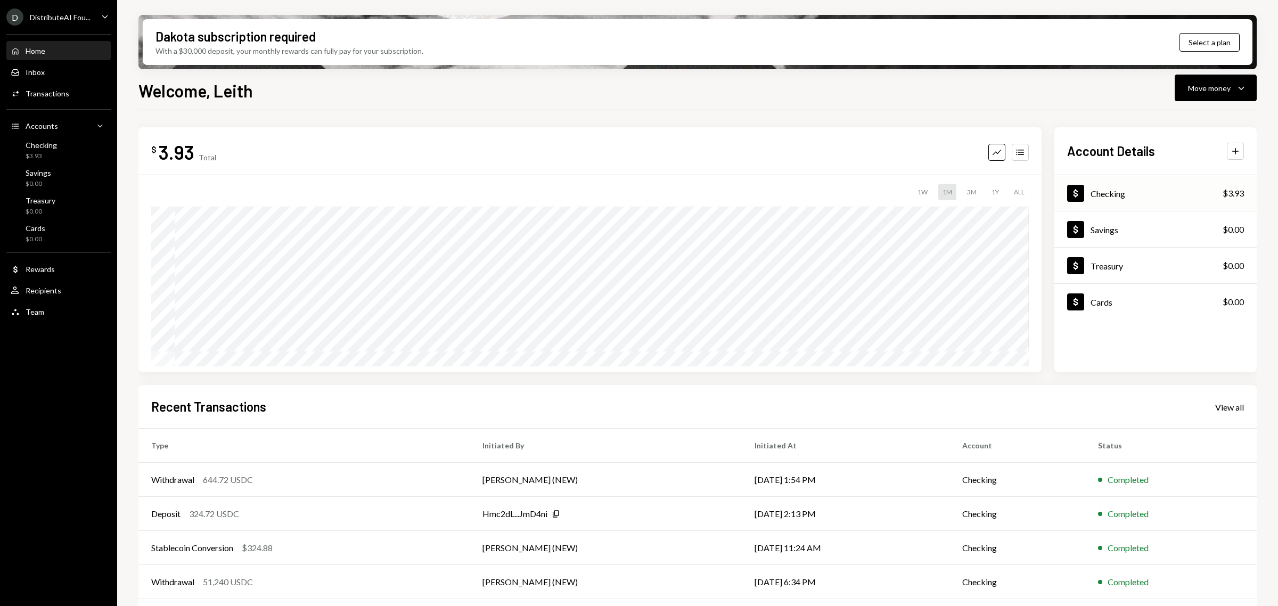
click at [1128, 190] on div "Dollar Checking $3.93" at bounding box center [1156, 193] width 202 height 35
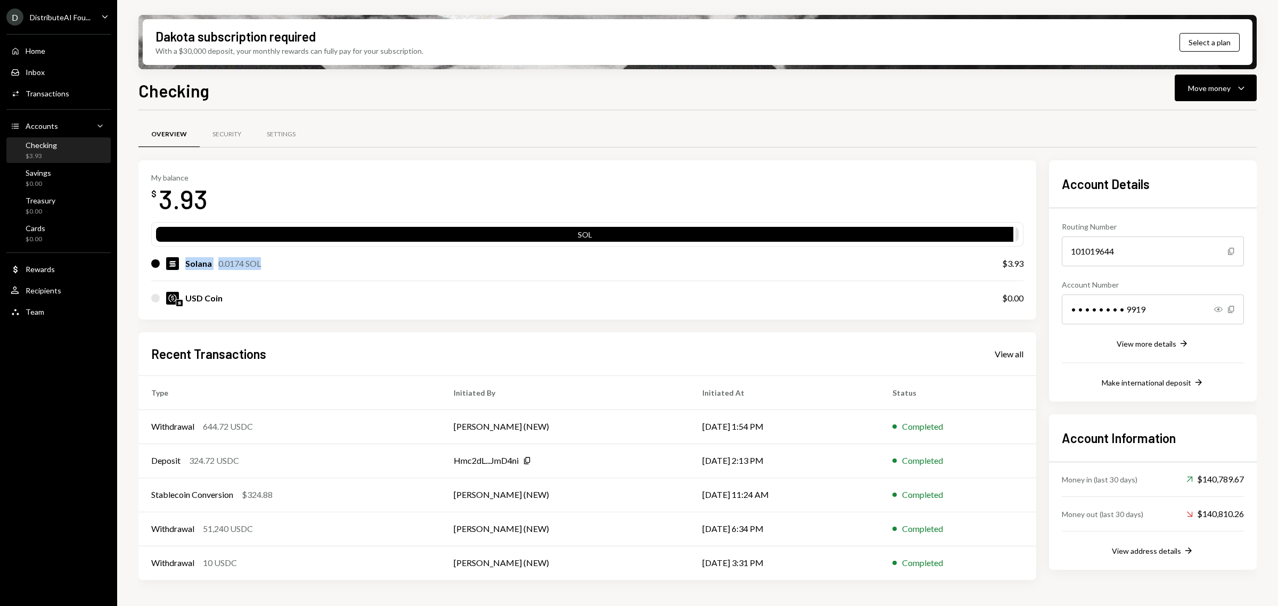
drag, startPoint x: 275, startPoint y: 266, endPoint x: 183, endPoint y: 264, distance: 92.2
click at [183, 264] on div "Solana 0.0174 SOL" at bounding box center [566, 263] width 830 height 13
click at [486, 264] on div "Solana 0.0174 SOL" at bounding box center [566, 263] width 830 height 13
drag, startPoint x: 263, startPoint y: 263, endPoint x: 218, endPoint y: 260, distance: 44.3
click at [218, 260] on div "Solana 0.0174 SOL" at bounding box center [566, 263] width 830 height 13
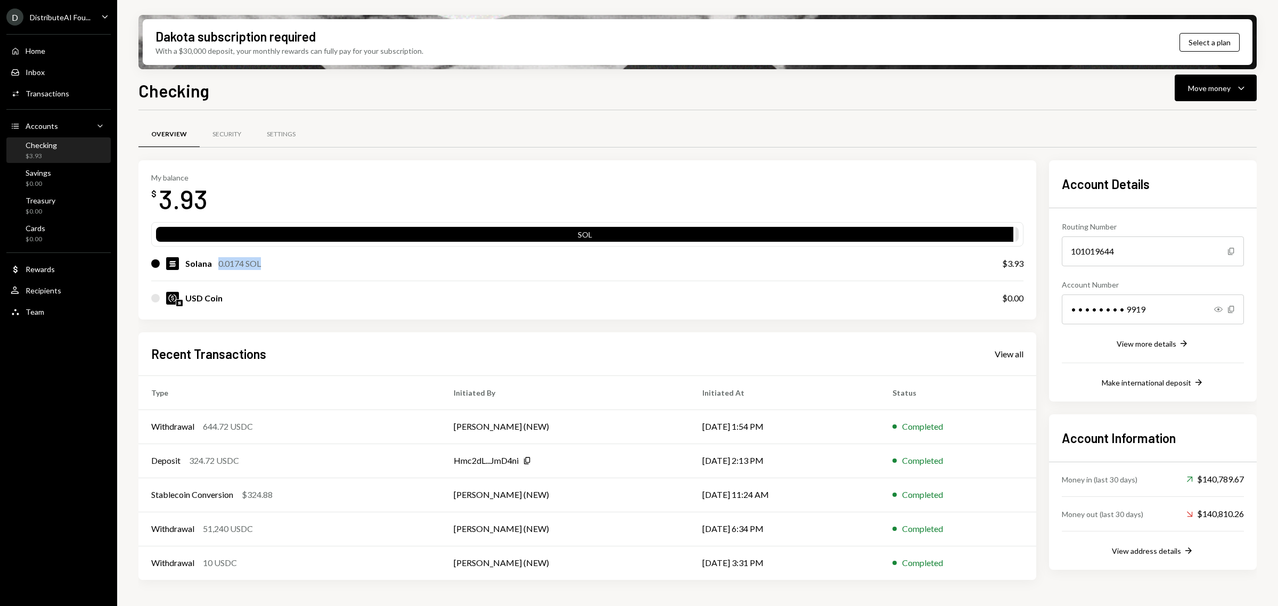
copy div "0.0174 SOL"
click at [1255, 84] on button "Move money Caret Down" at bounding box center [1216, 88] width 82 height 27
click at [1240, 89] on icon "Caret Down" at bounding box center [1241, 87] width 13 height 13
click at [1238, 92] on icon "Caret Down" at bounding box center [1241, 87] width 13 height 13
click at [1212, 118] on div "Send" at bounding box center [1208, 120] width 78 height 11
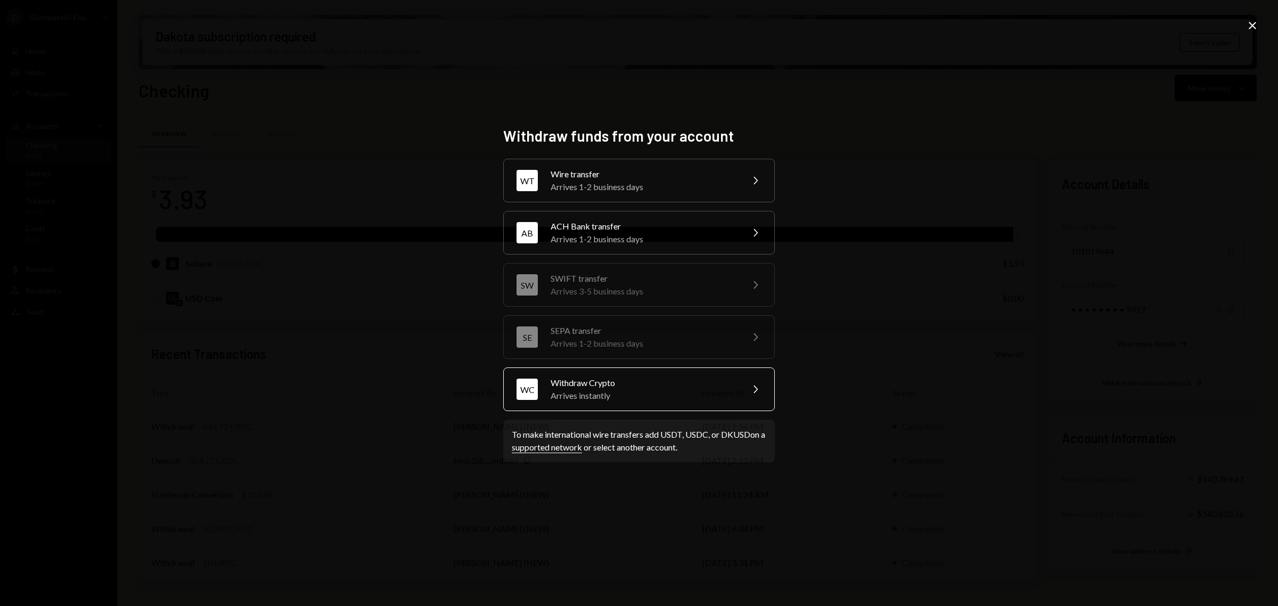
click at [706, 384] on div "Withdraw Crypto" at bounding box center [643, 383] width 185 height 13
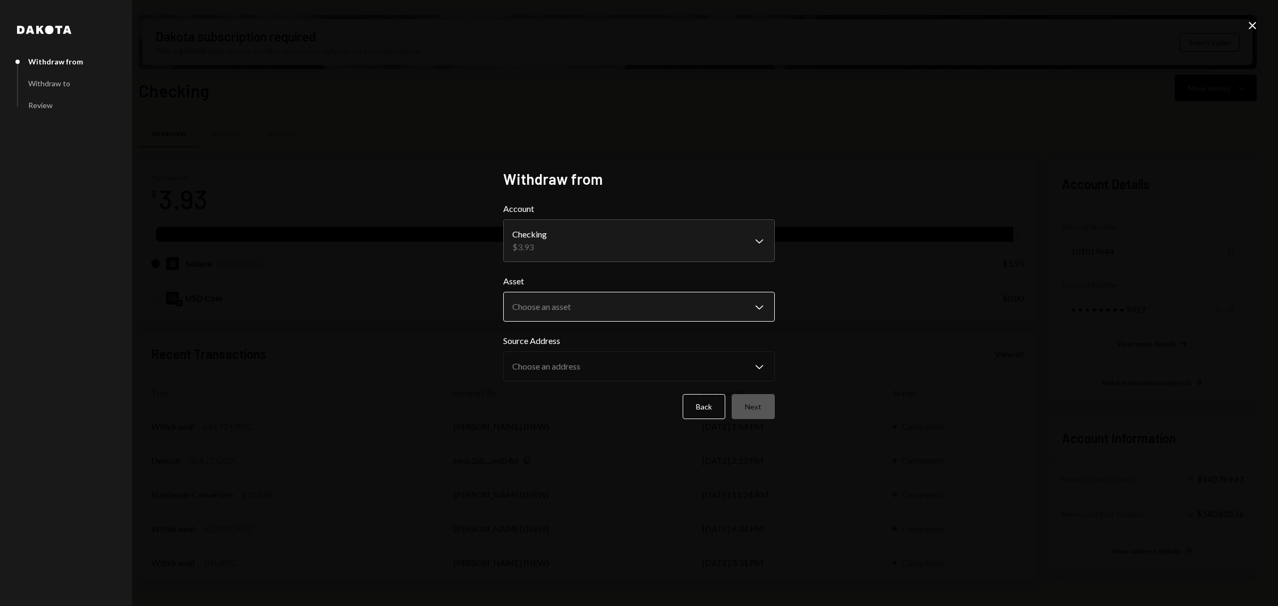
click at [687, 297] on body "D DistributeAI Fou... Caret Down Home Home Inbox Inbox Activities Transactions …" at bounding box center [639, 303] width 1278 height 606
select select "***"
click at [793, 404] on div "**********" at bounding box center [639, 303] width 1278 height 606
click at [760, 406] on button "Next" at bounding box center [753, 406] width 43 height 25
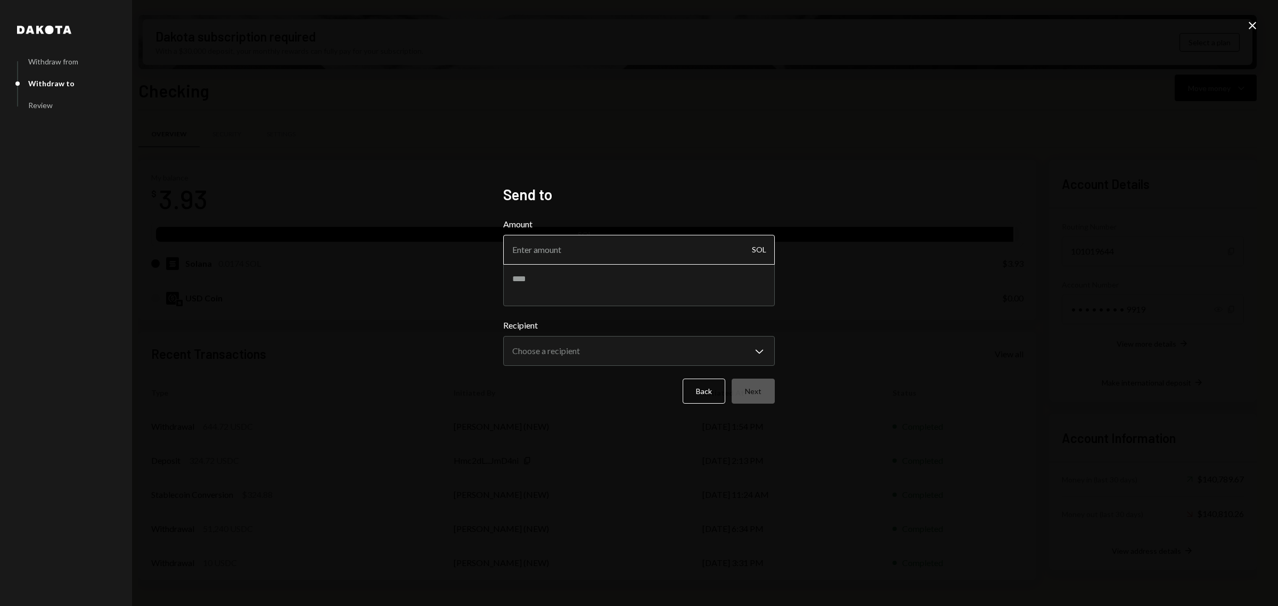
click at [642, 259] on input "Amount" at bounding box center [639, 250] width 272 height 30
paste input "0.0174"
type input "0.0174"
click at [704, 347] on body "D DistributeAI Fou... Caret Down Home Home Inbox Inbox Activities Transactions …" at bounding box center [639, 303] width 1278 height 606
select select "**********"
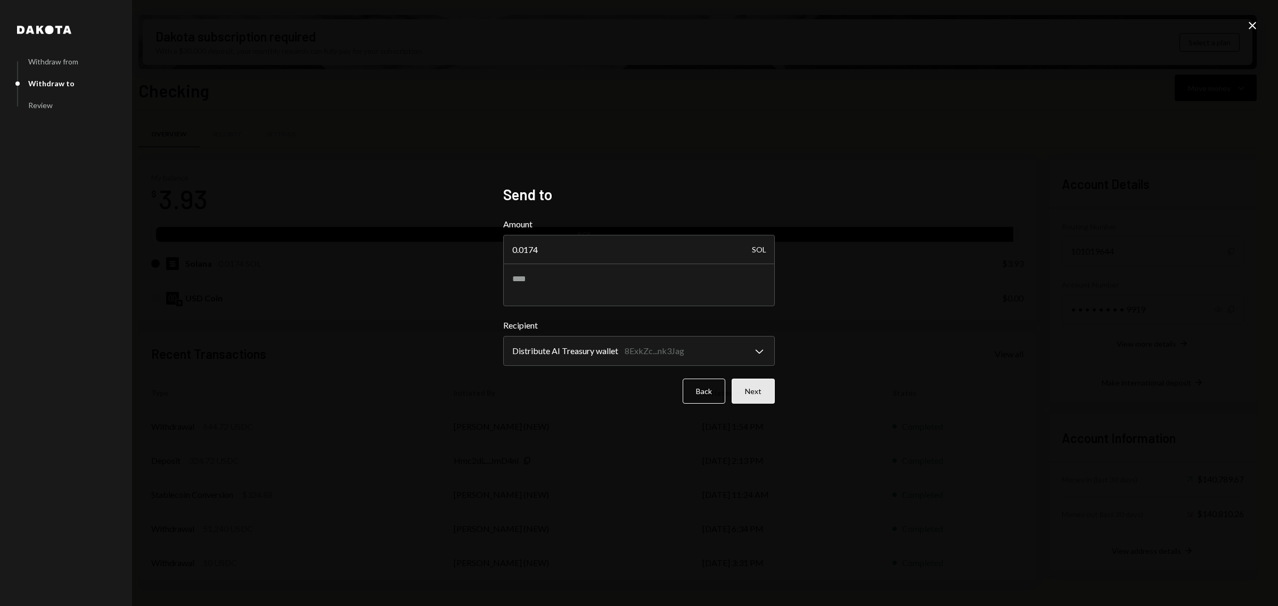
click at [761, 392] on button "Next" at bounding box center [753, 391] width 43 height 25
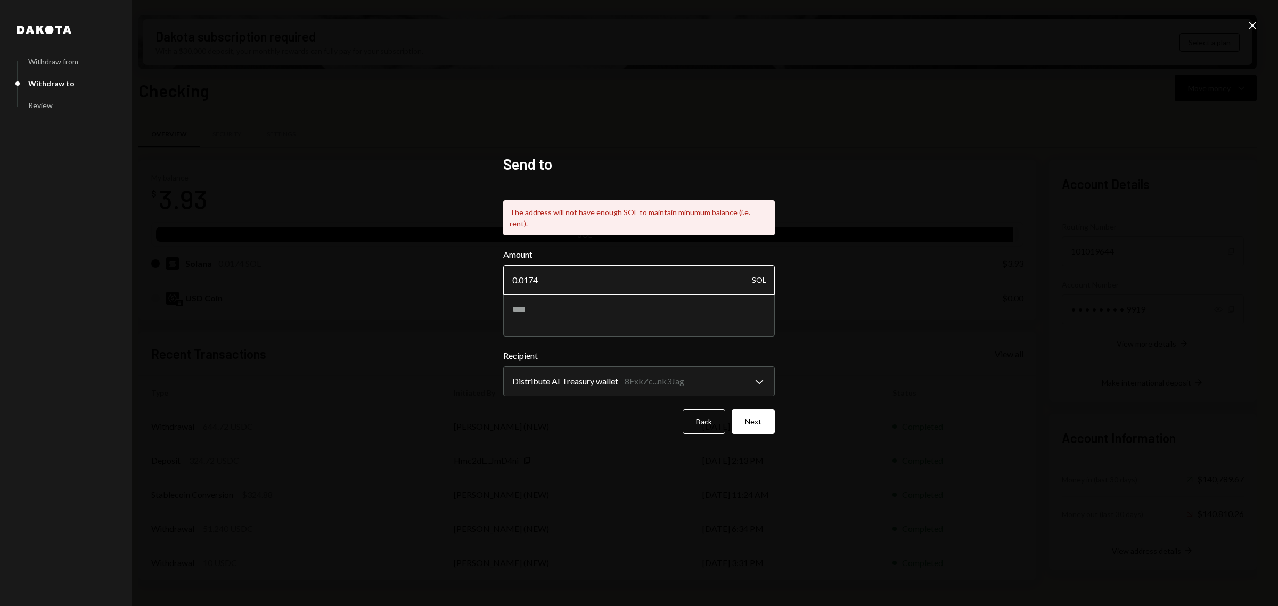
click at [573, 273] on input "0.0174" at bounding box center [639, 280] width 272 height 30
click at [744, 409] on button "Next" at bounding box center [753, 421] width 43 height 25
click at [602, 278] on input "0.0173" at bounding box center [639, 280] width 272 height 30
click at [748, 409] on button "Next" at bounding box center [753, 421] width 43 height 25
click at [598, 278] on input "0.017" at bounding box center [639, 280] width 272 height 30
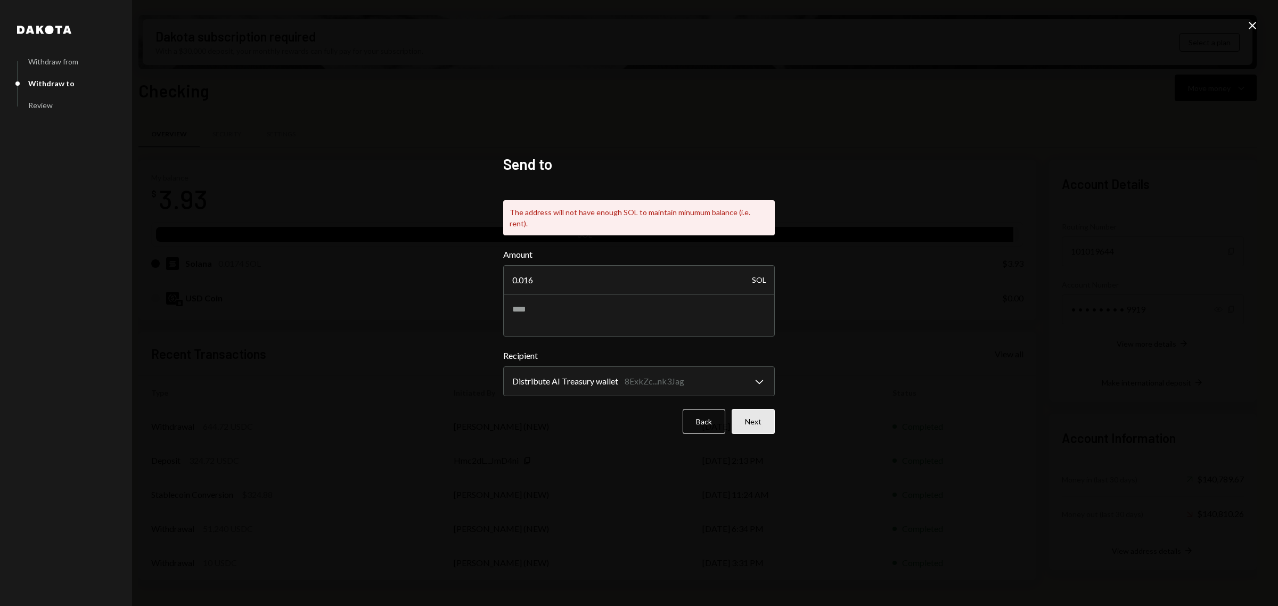
click at [736, 413] on button "Next" at bounding box center [753, 421] width 43 height 25
click at [610, 278] on input "0.016" at bounding box center [639, 280] width 272 height 30
type input "0.015"
click at [752, 409] on button "Next" at bounding box center [753, 421] width 43 height 25
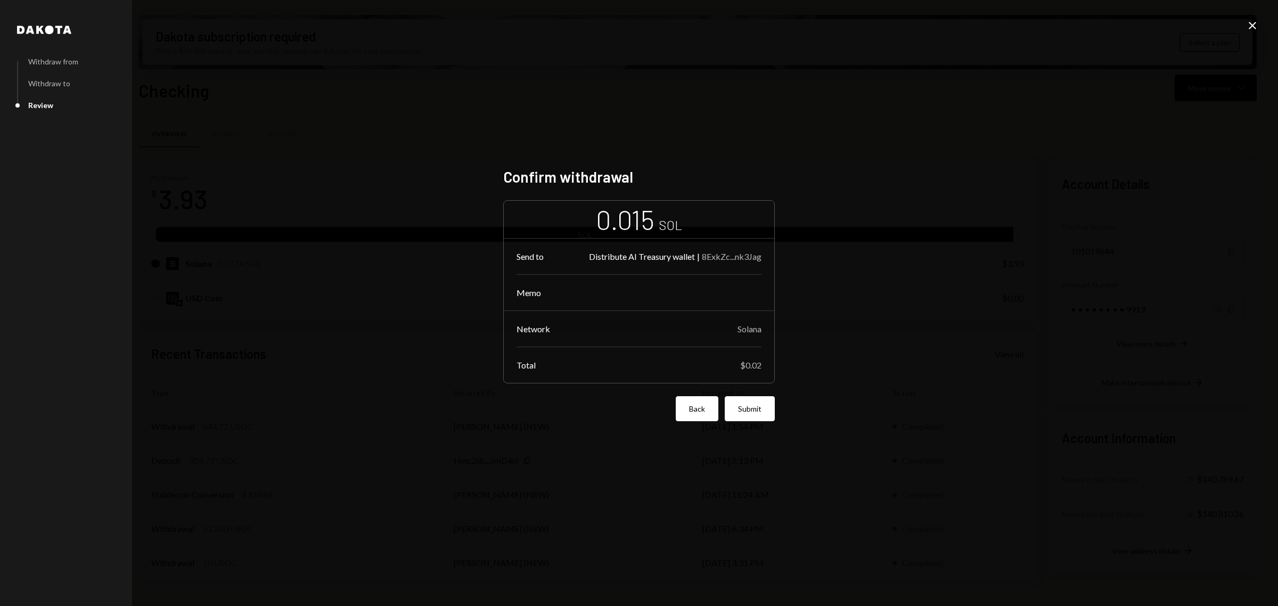
click at [704, 412] on button "Back" at bounding box center [697, 408] width 43 height 25
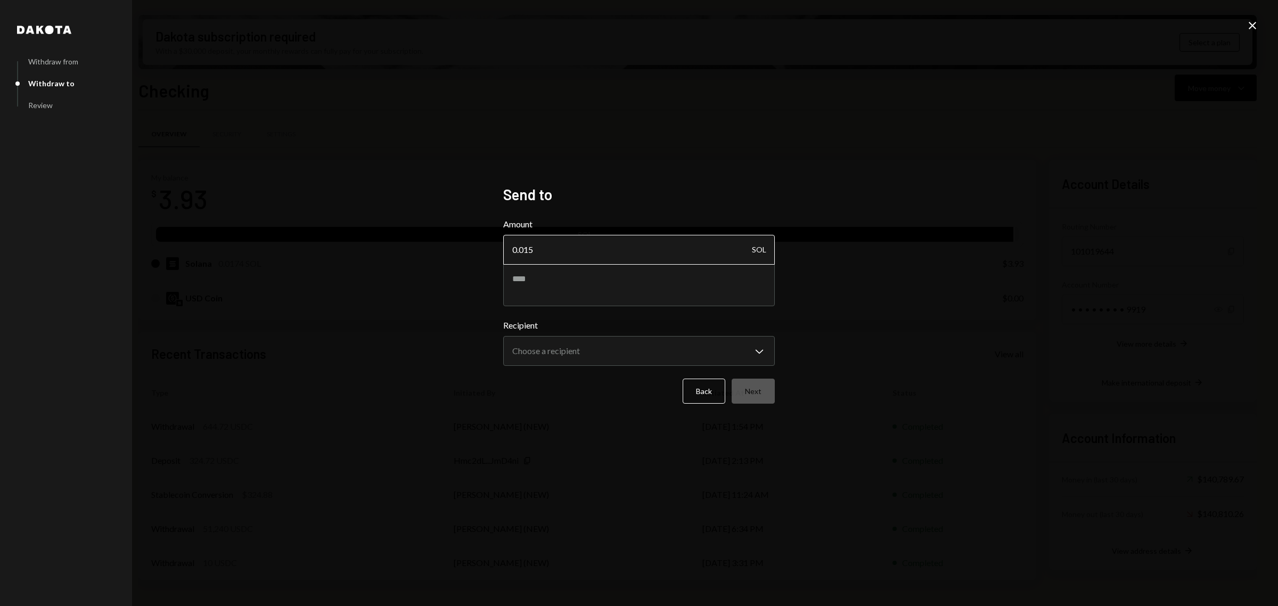
click at [635, 254] on input "0.015" at bounding box center [639, 250] width 272 height 30
type input "0.0155"
click at [717, 341] on body "D DistributeAI Fou... Caret Down Home Home Inbox Inbox Activities Transactions …" at bounding box center [639, 303] width 1278 height 606
select select "**********"
click at [764, 386] on button "Next" at bounding box center [753, 391] width 43 height 25
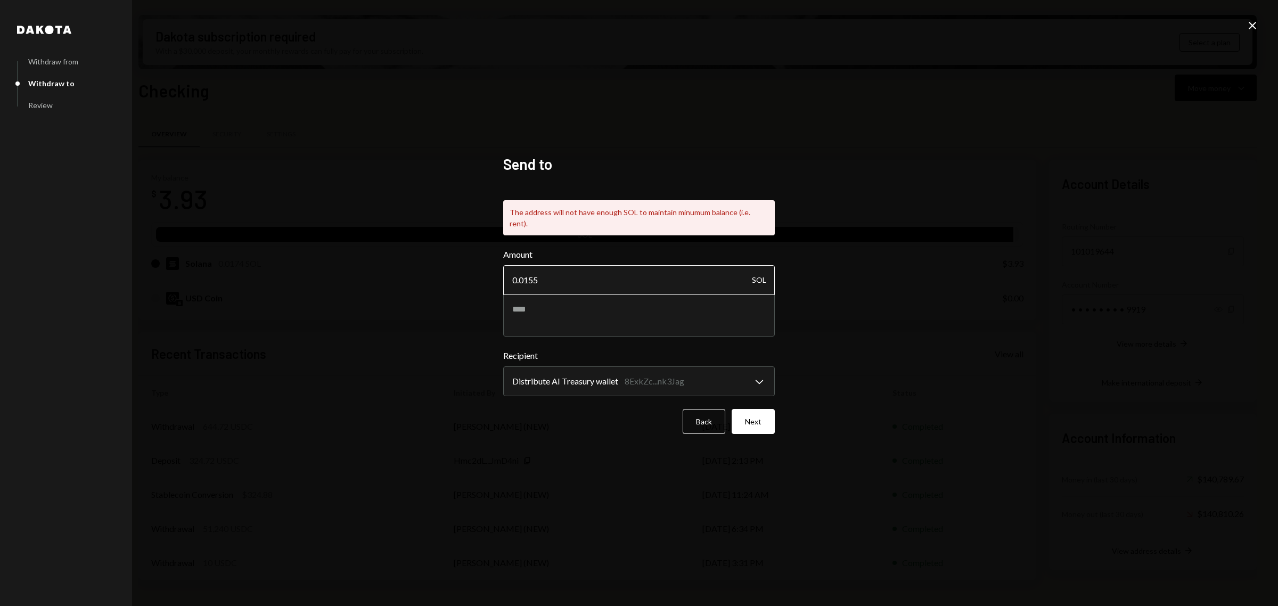
click at [614, 268] on input "0.0155" at bounding box center [639, 280] width 272 height 30
type input "0.0154"
click at [749, 409] on button "Next" at bounding box center [753, 421] width 43 height 25
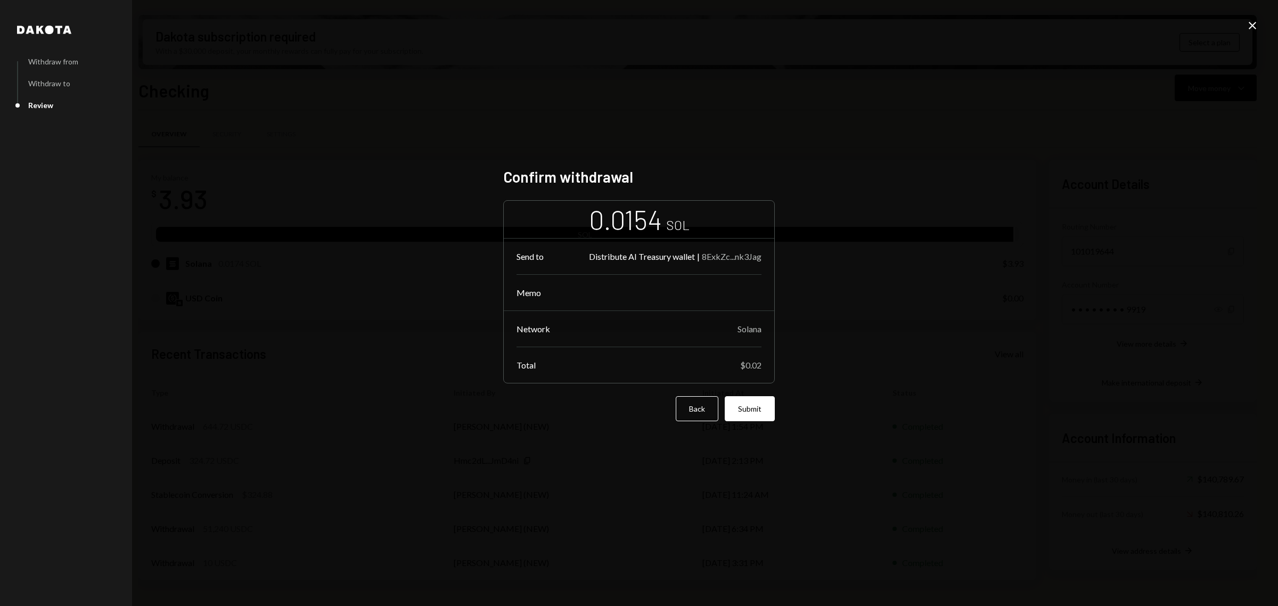
click at [751, 411] on button "Submit" at bounding box center [750, 408] width 50 height 25
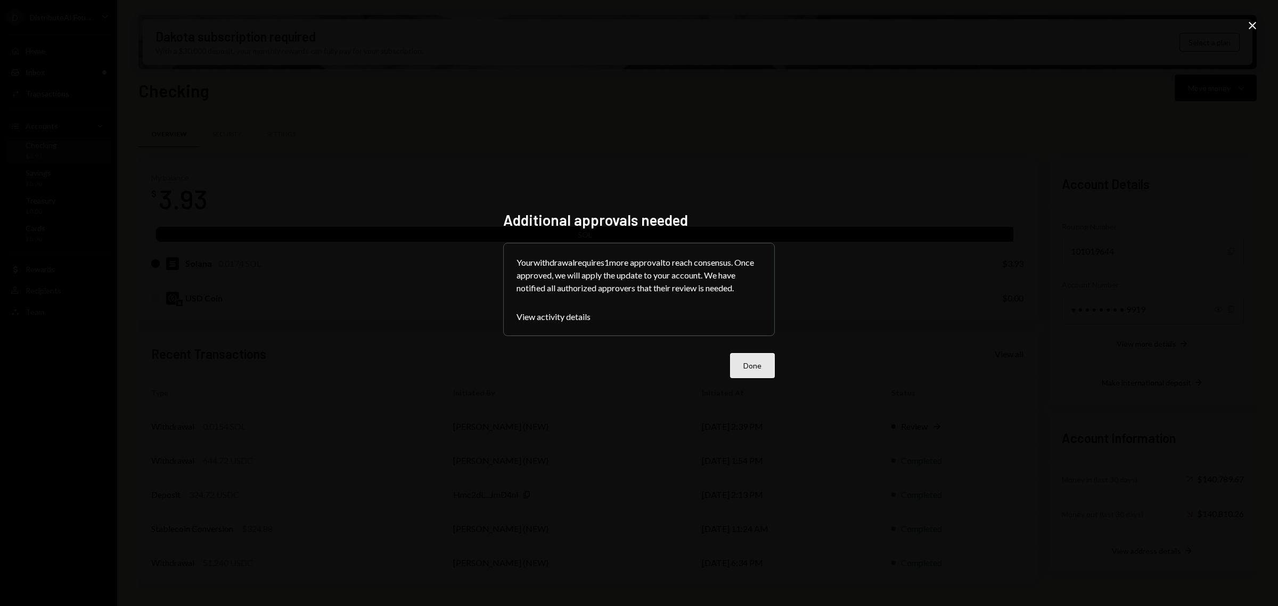
click at [762, 376] on button "Done" at bounding box center [752, 365] width 45 height 25
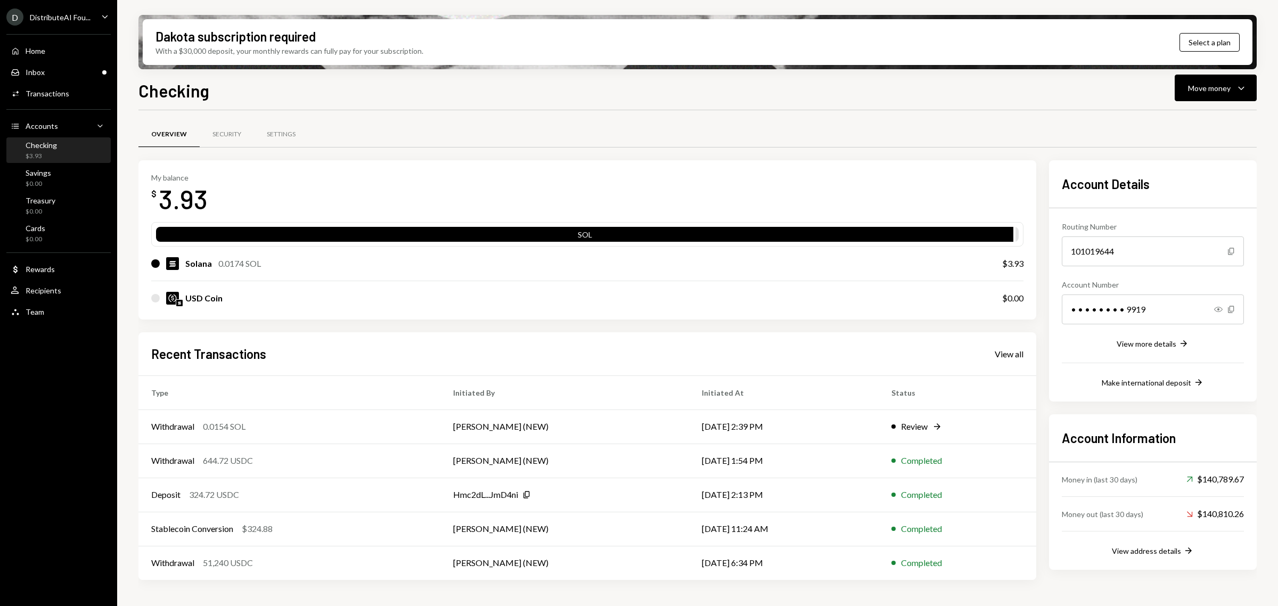
click at [74, 12] on div "D DistributeAI Fou..." at bounding box center [48, 17] width 84 height 17
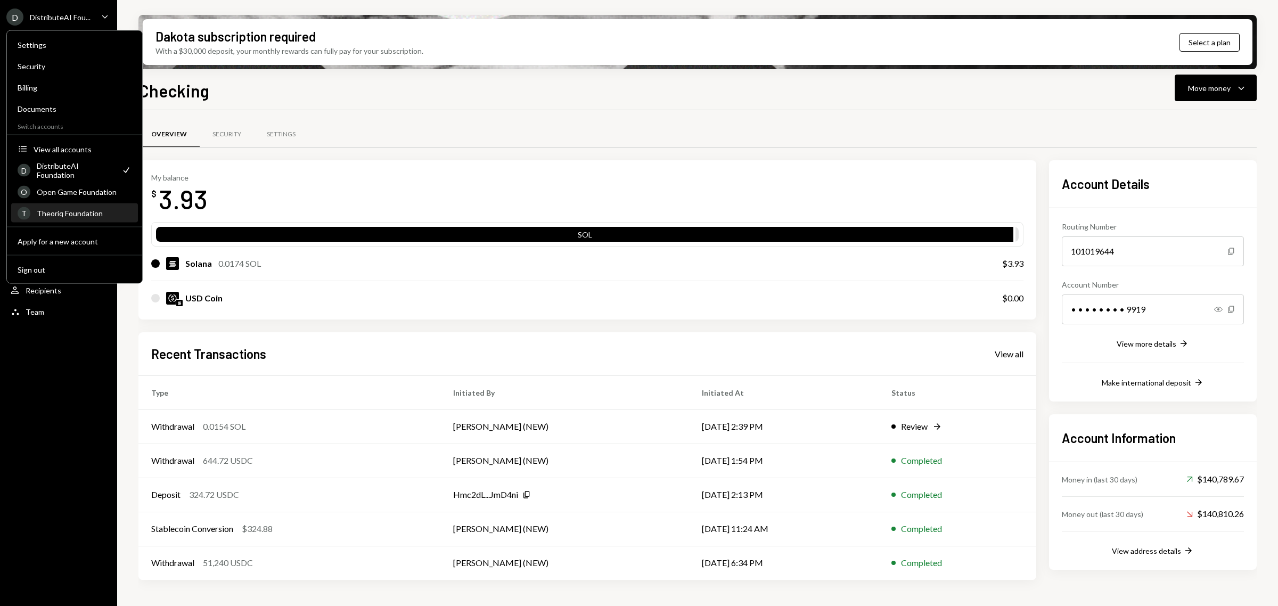
click at [92, 216] on div "Theoriq Foundation" at bounding box center [84, 213] width 95 height 9
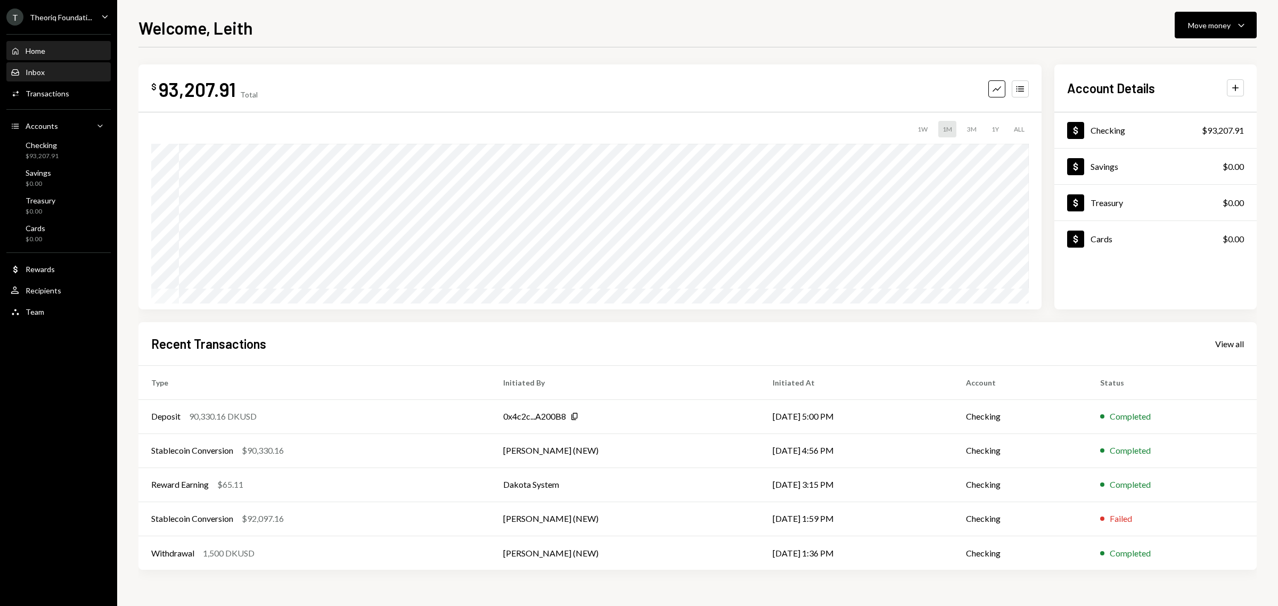
click at [74, 76] on div "Inbox Inbox" at bounding box center [59, 73] width 96 height 10
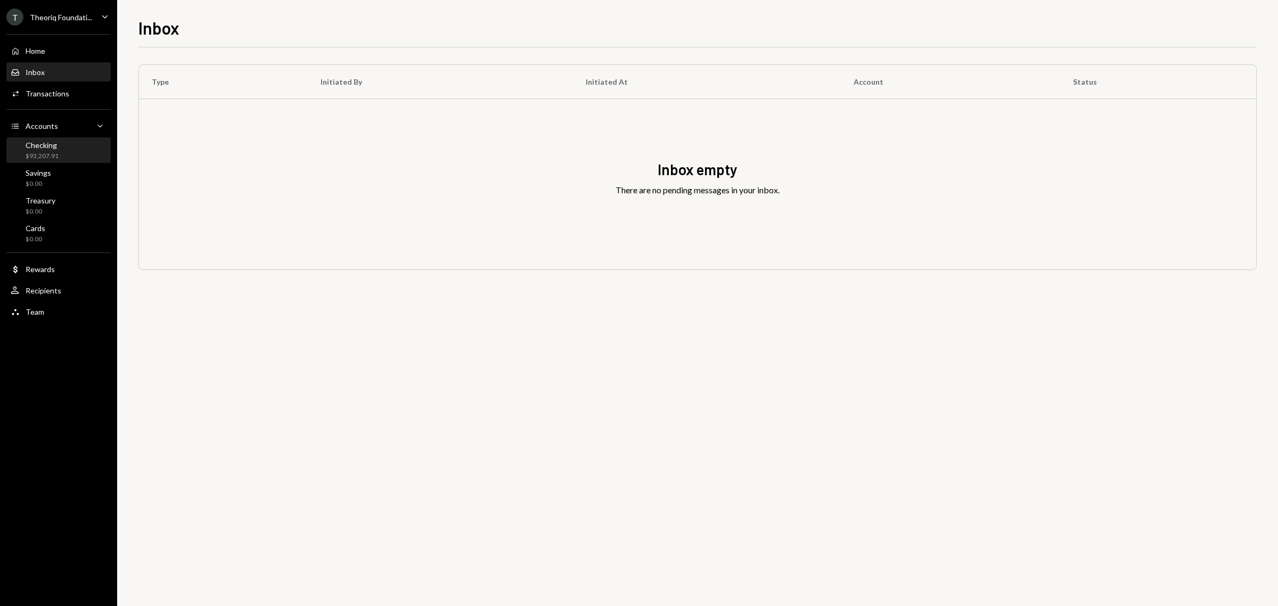
click at [92, 152] on div "Checking $93,207.91" at bounding box center [59, 151] width 96 height 20
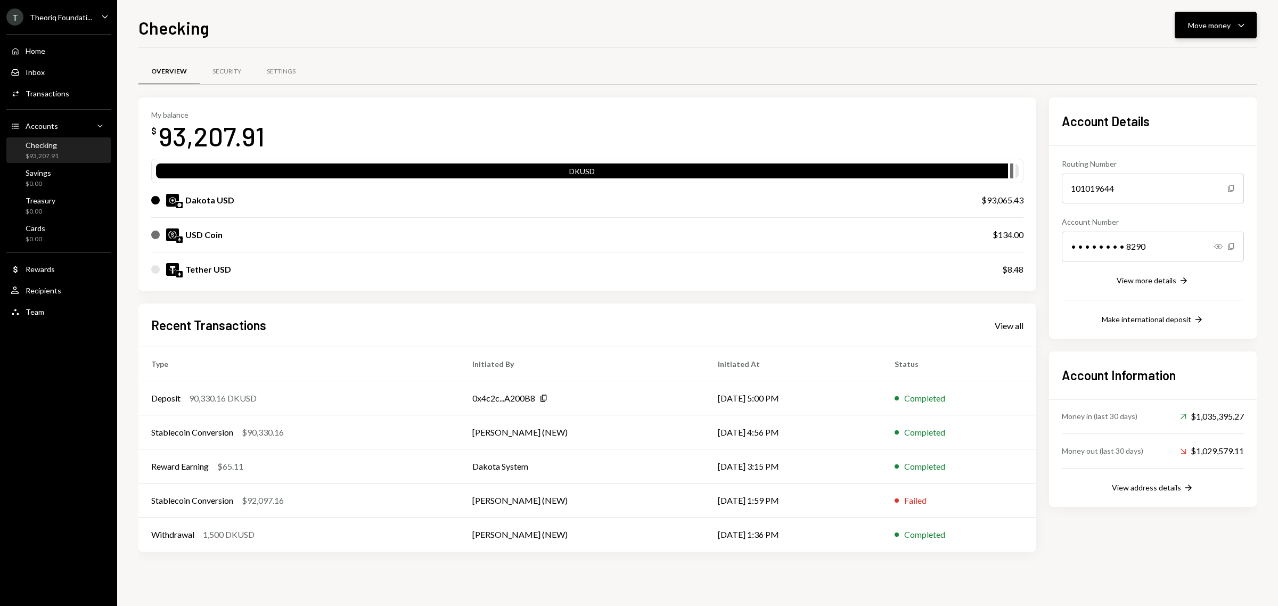
click at [1208, 25] on div "Move money" at bounding box center [1209, 25] width 43 height 11
click at [1184, 53] on div "Send" at bounding box center [1208, 57] width 78 height 11
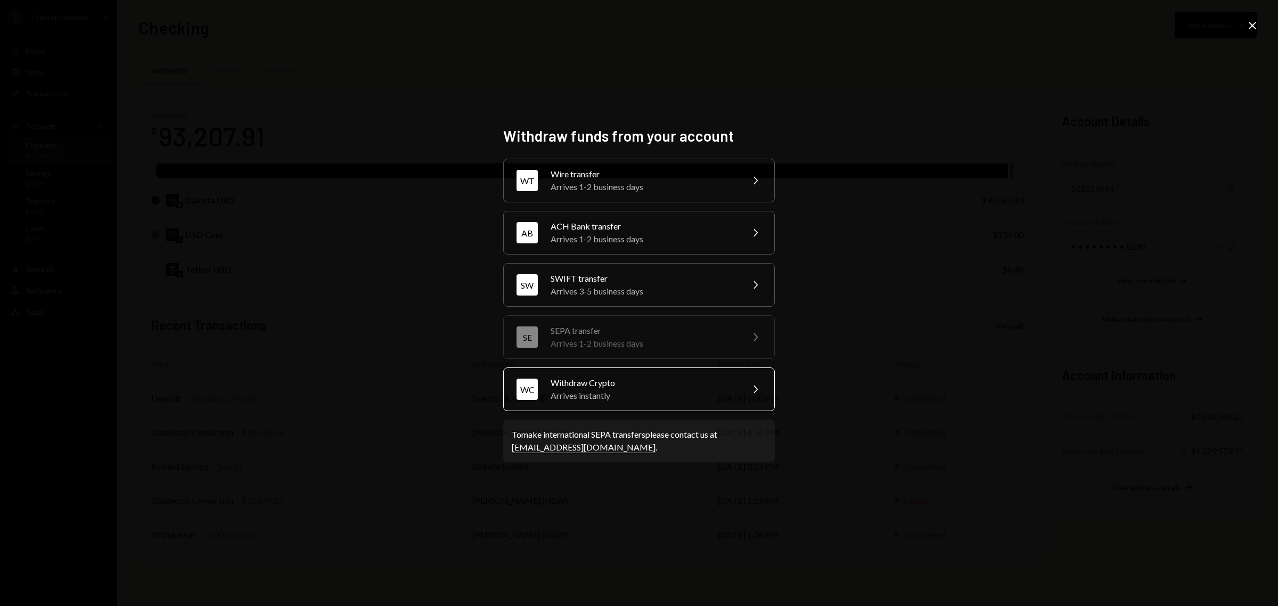
click at [688, 384] on div "Withdraw Crypto" at bounding box center [643, 383] width 185 height 13
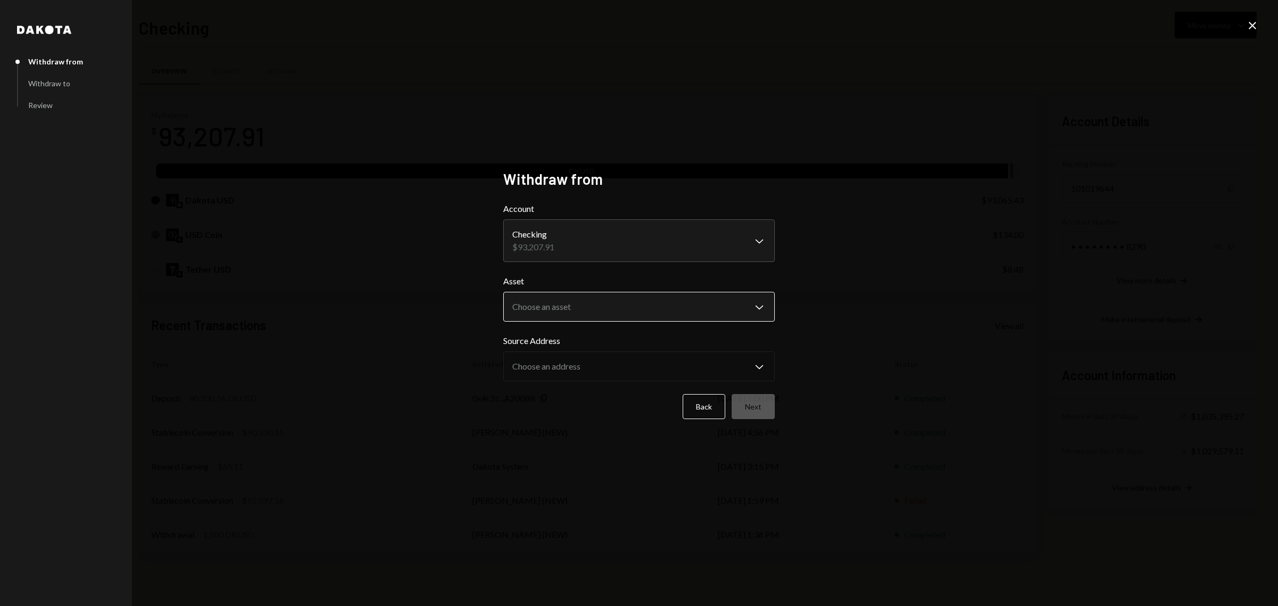
click at [757, 309] on body "T Theoriq Foundati... Caret Down Home Home Inbox Inbox Activities Transactions …" at bounding box center [639, 303] width 1278 height 606
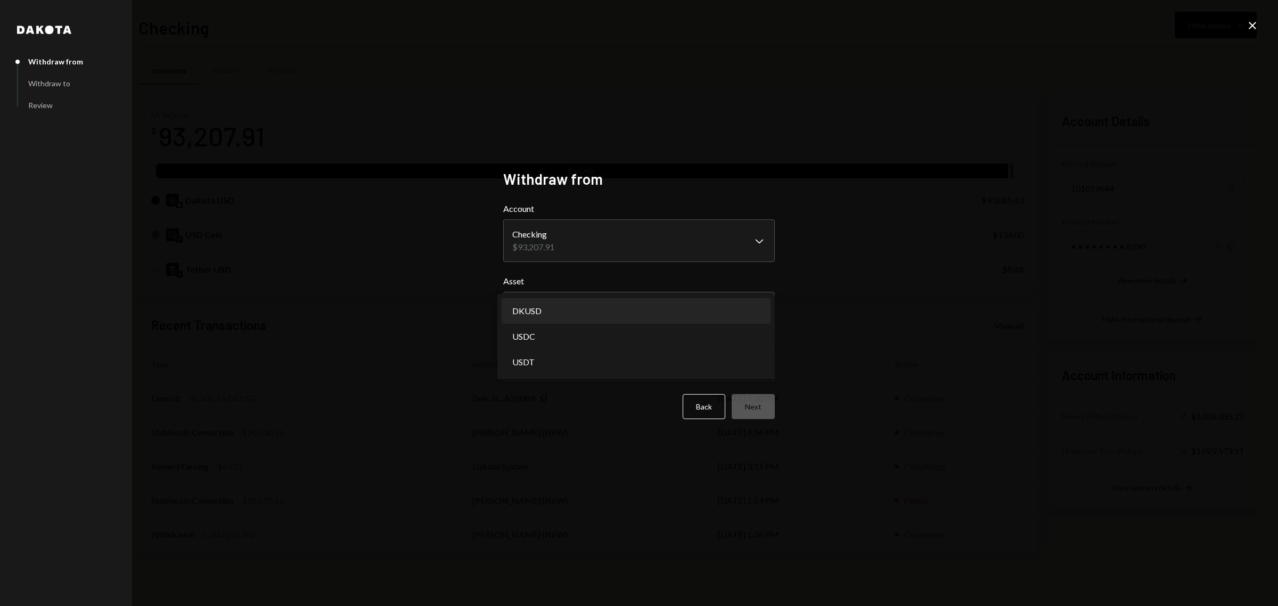
select select "*****"
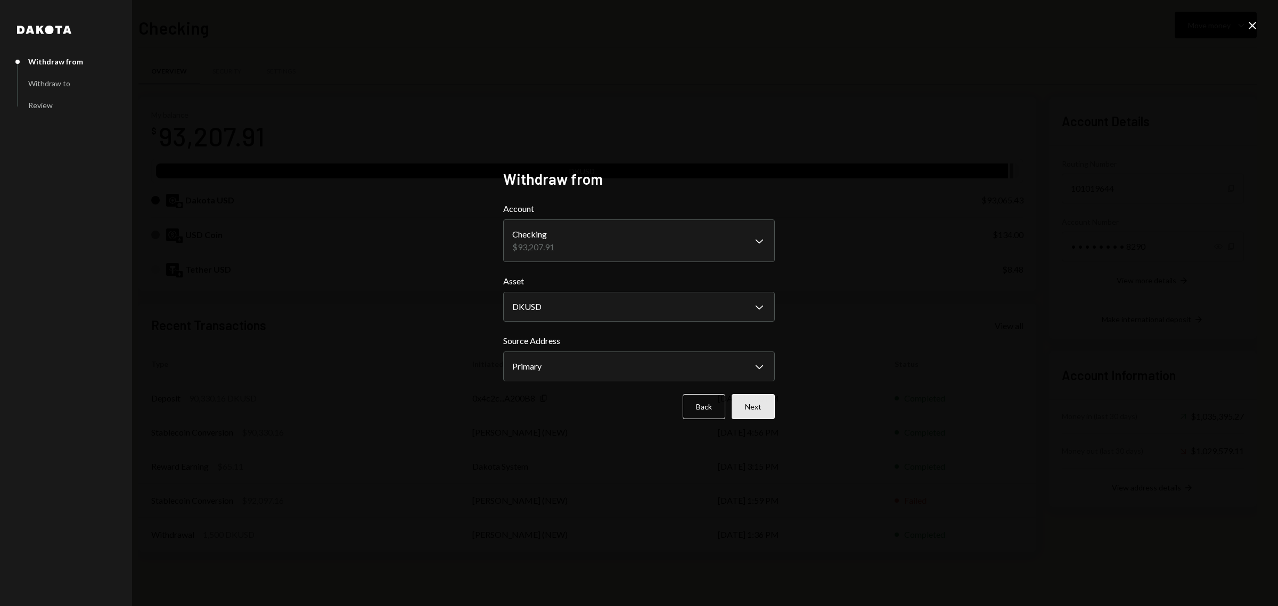
click at [765, 396] on button "Next" at bounding box center [753, 406] width 43 height 25
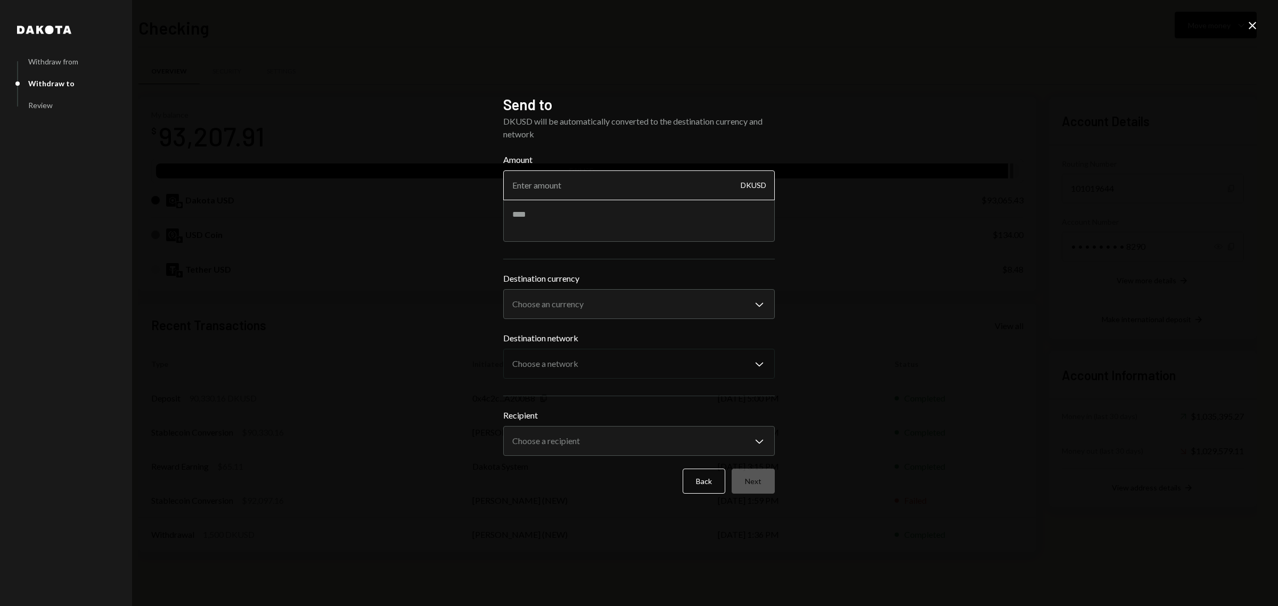
click at [685, 184] on input "Amount" at bounding box center [639, 185] width 272 height 30
type input "8755"
click at [665, 313] on body "T Theoriq Foundati... Caret Down Home Home Inbox Inbox Activities Transactions …" at bounding box center [639, 303] width 1278 height 606
select select "****"
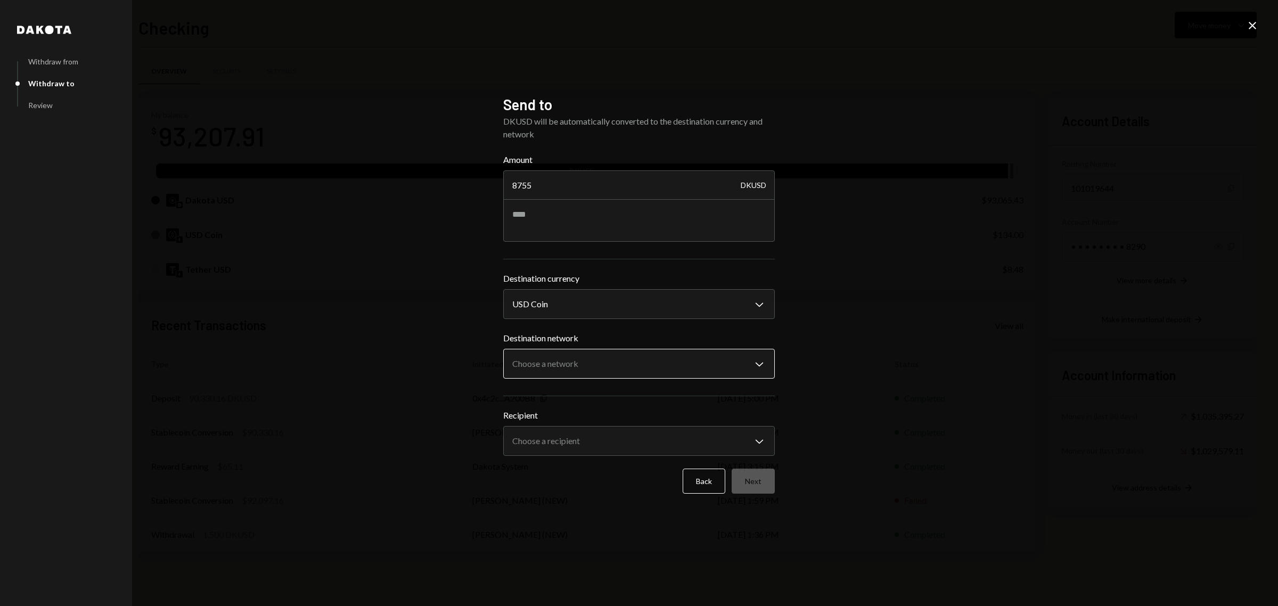
click at [656, 368] on body "T Theoriq Foundati... Caret Down Home Home Inbox Inbox Activities Transactions …" at bounding box center [639, 303] width 1278 height 606
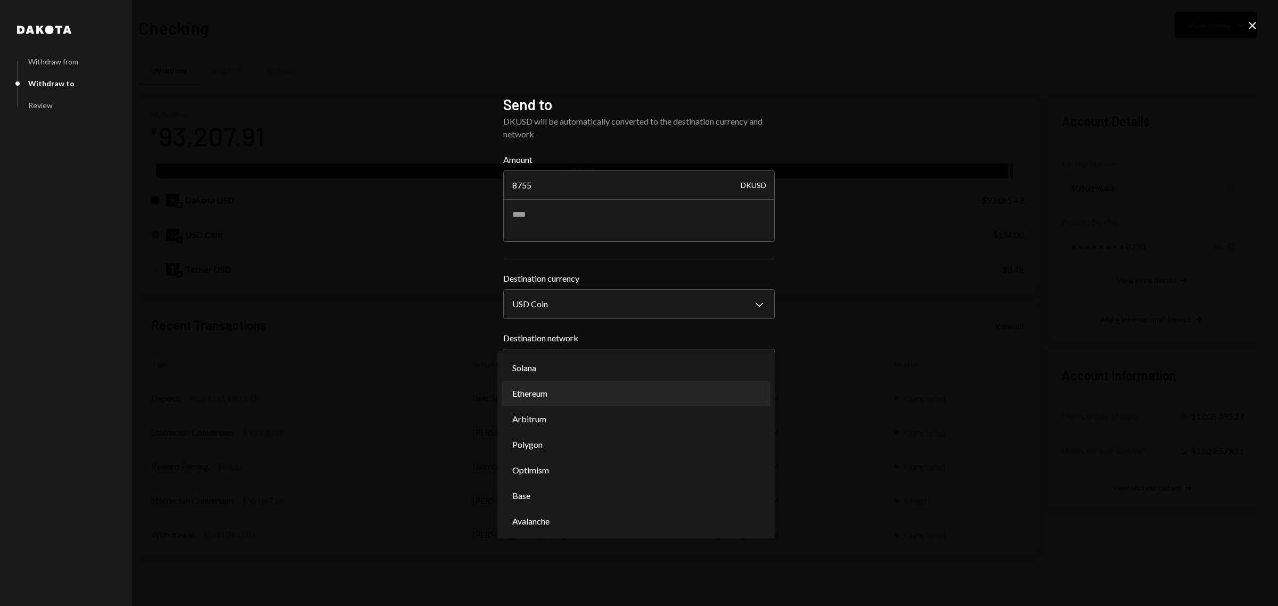
select select "**********"
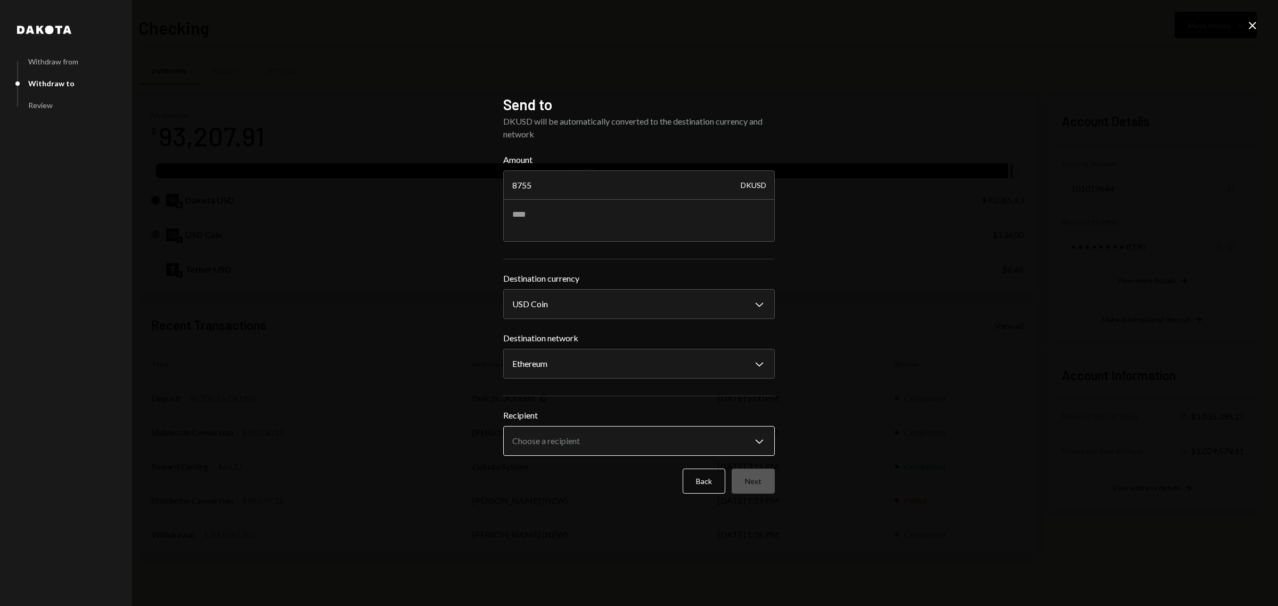
click at [658, 439] on body "T Theoriq Foundati... Caret Down Home Home Inbox Inbox Activities Transactions …" at bounding box center [639, 303] width 1278 height 606
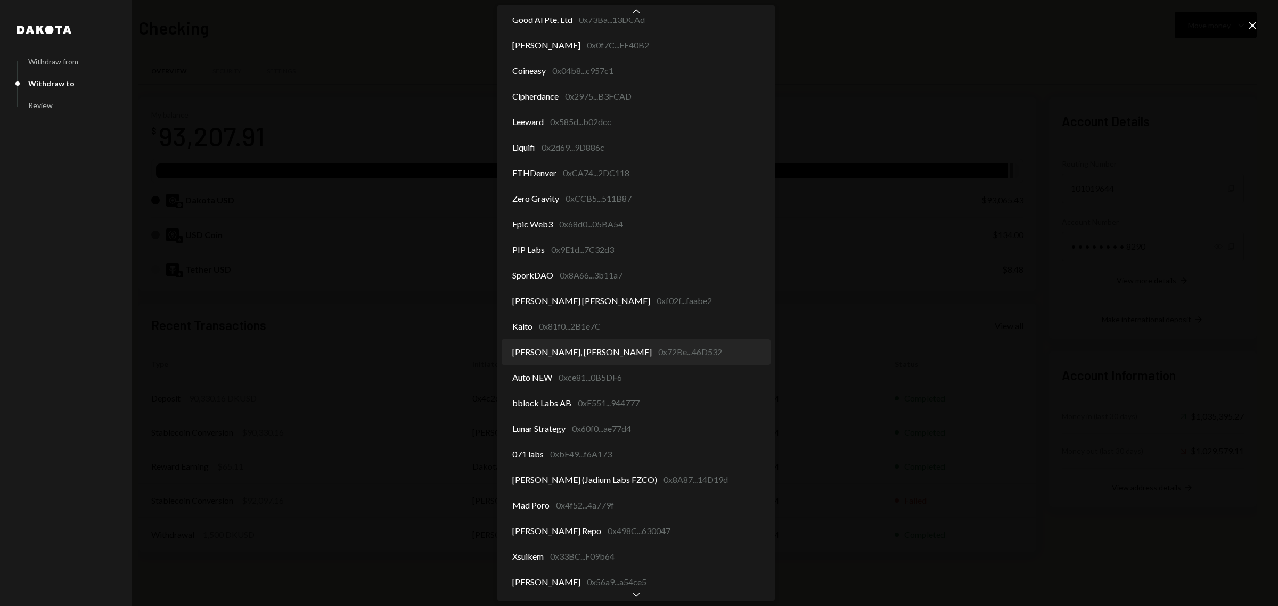
scroll to position [117, 0]
select select "**********"
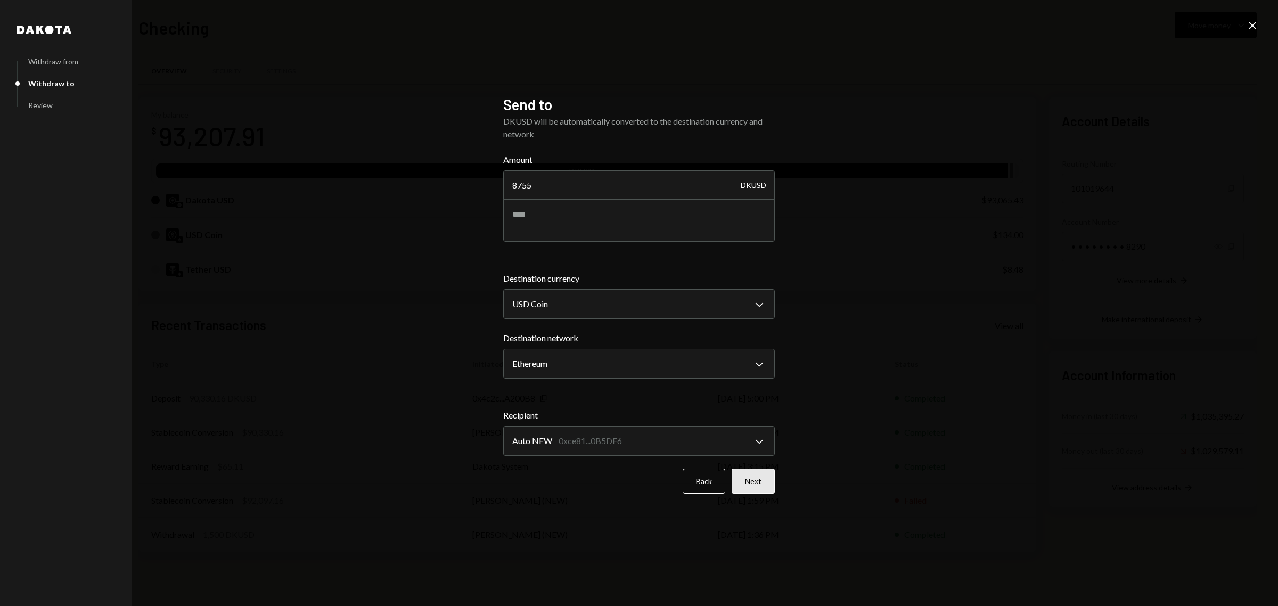
click at [752, 472] on button "Next" at bounding box center [753, 481] width 43 height 25
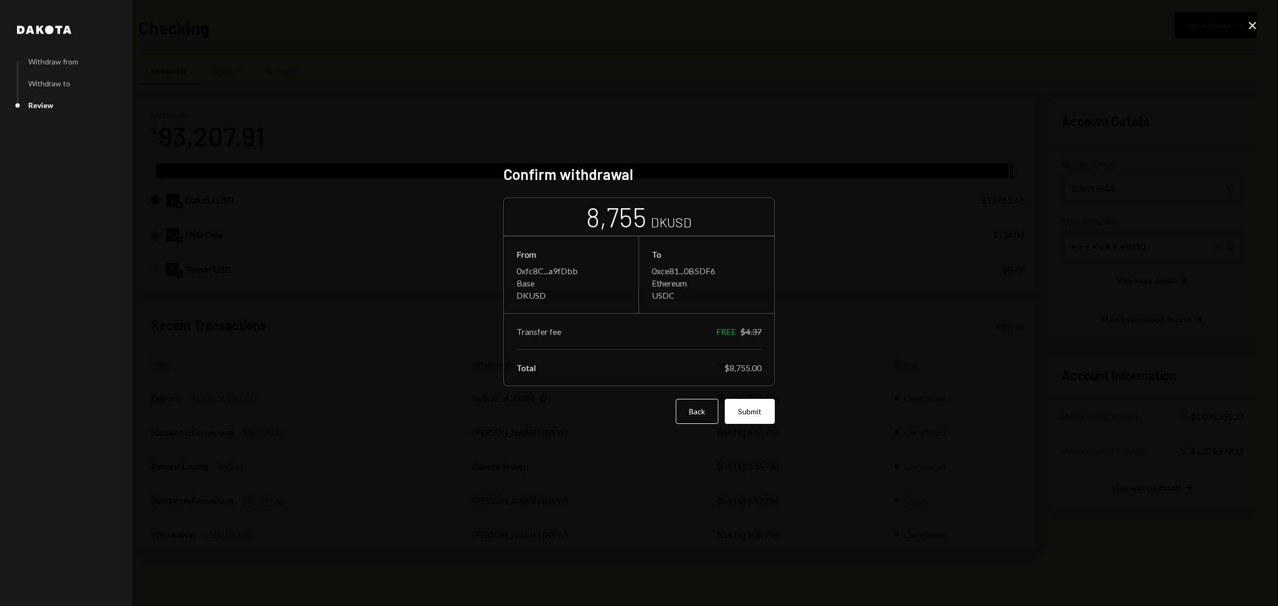
click at [1076, 43] on div "Dakota Withdraw from Withdraw to Review Confirm withdrawal 8,755 DKUSD From 0xf…" at bounding box center [639, 303] width 1278 height 606
click at [751, 409] on button "Submit" at bounding box center [750, 411] width 50 height 25
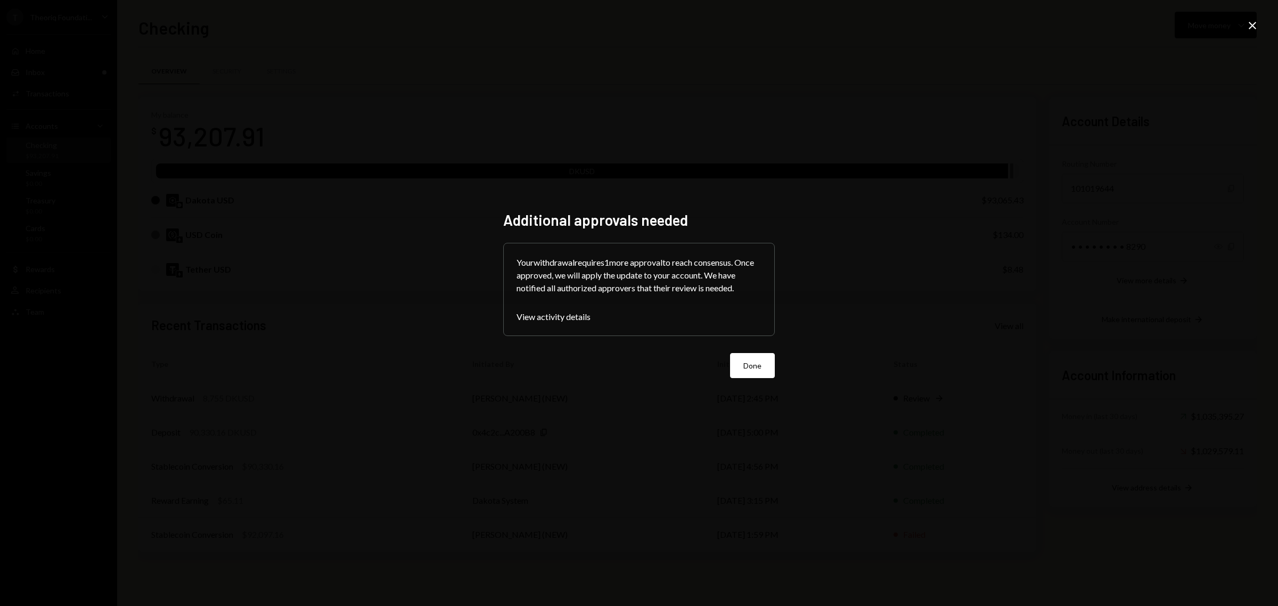
click at [735, 369] on button "Done" at bounding box center [752, 365] width 45 height 25
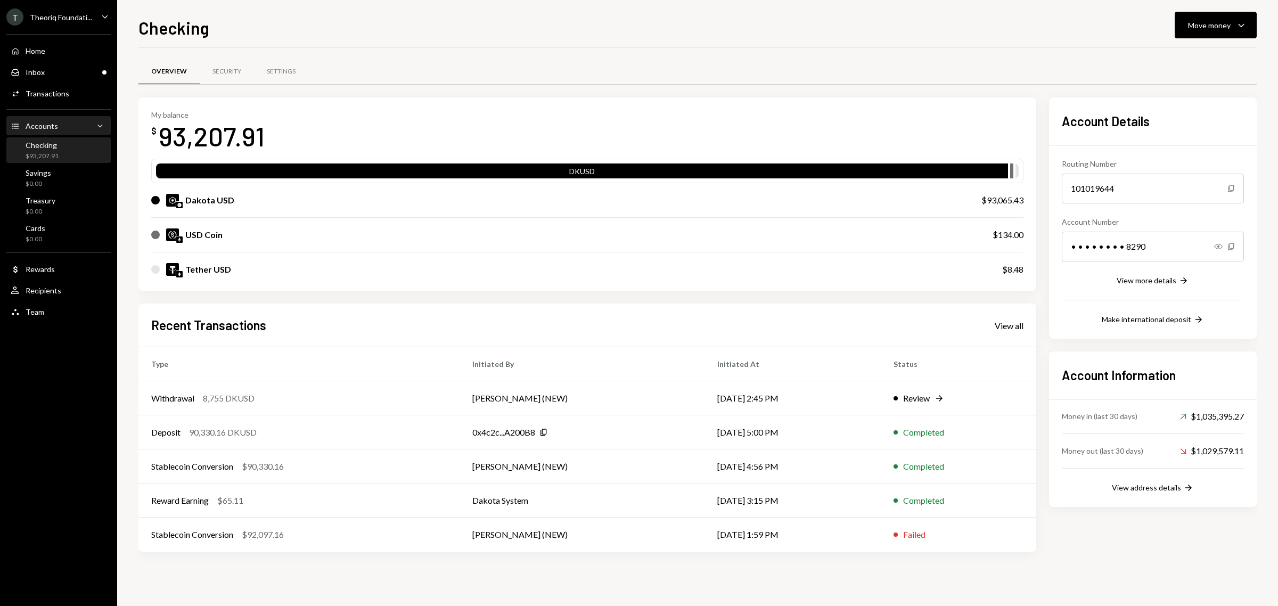
click at [84, 124] on div "Accounts Accounts Caret Down" at bounding box center [59, 126] width 96 height 12
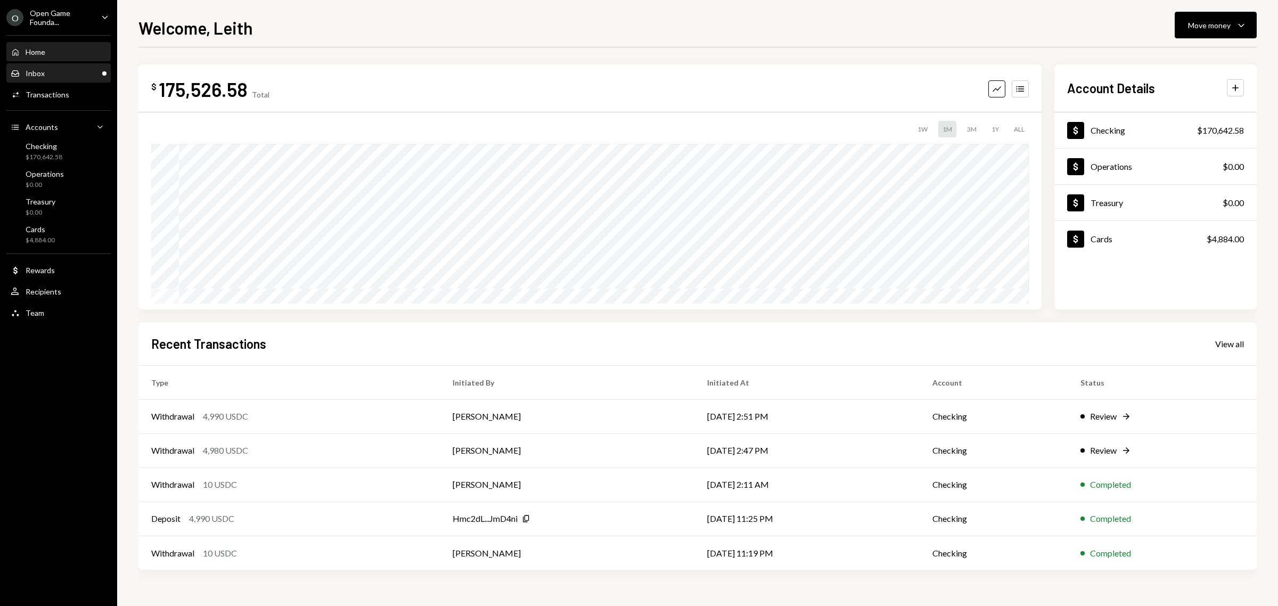
click at [91, 76] on div "Inbox Inbox" at bounding box center [59, 74] width 96 height 10
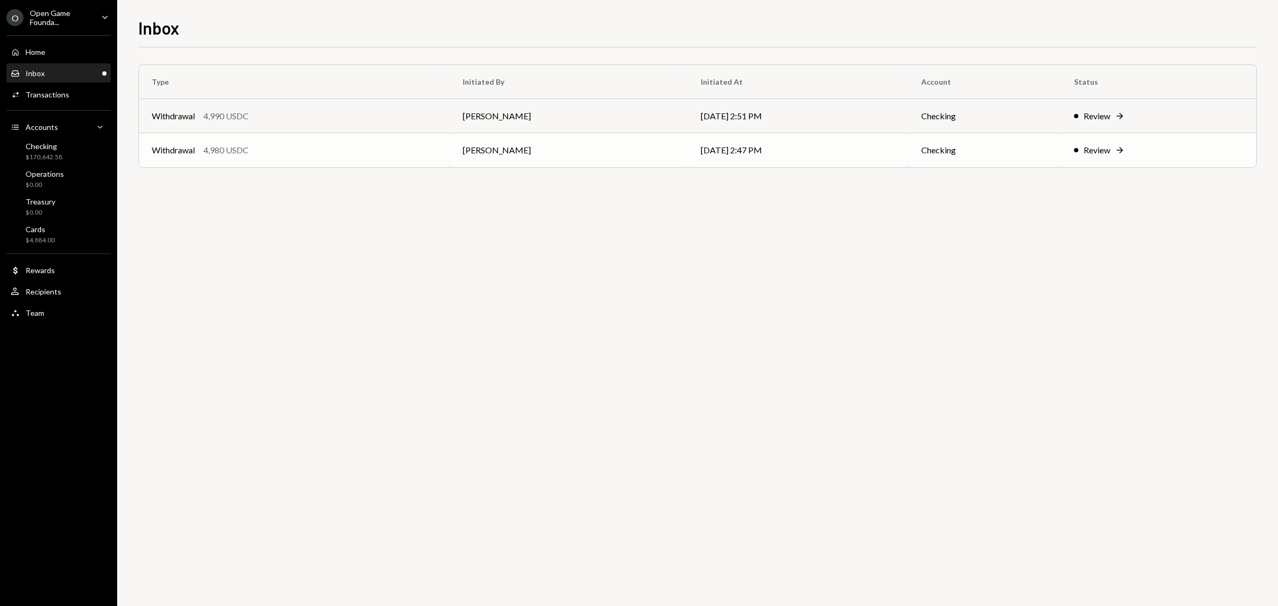
click at [1103, 154] on div "Review" at bounding box center [1097, 150] width 27 height 13
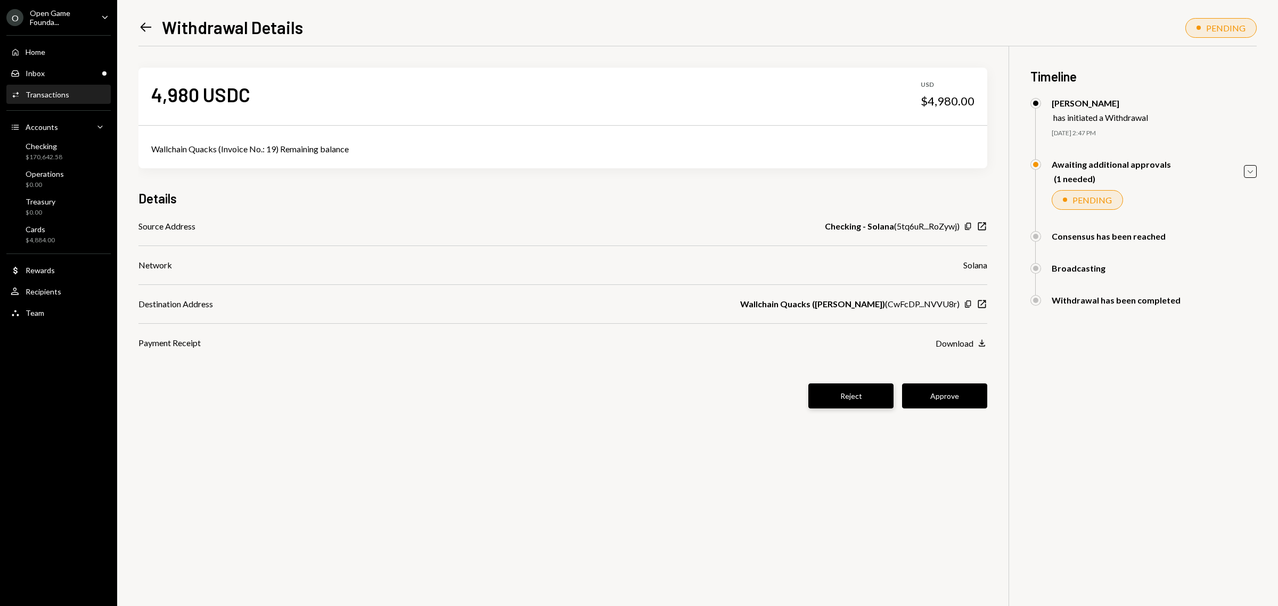
click at [863, 397] on button "Reject" at bounding box center [851, 396] width 85 height 25
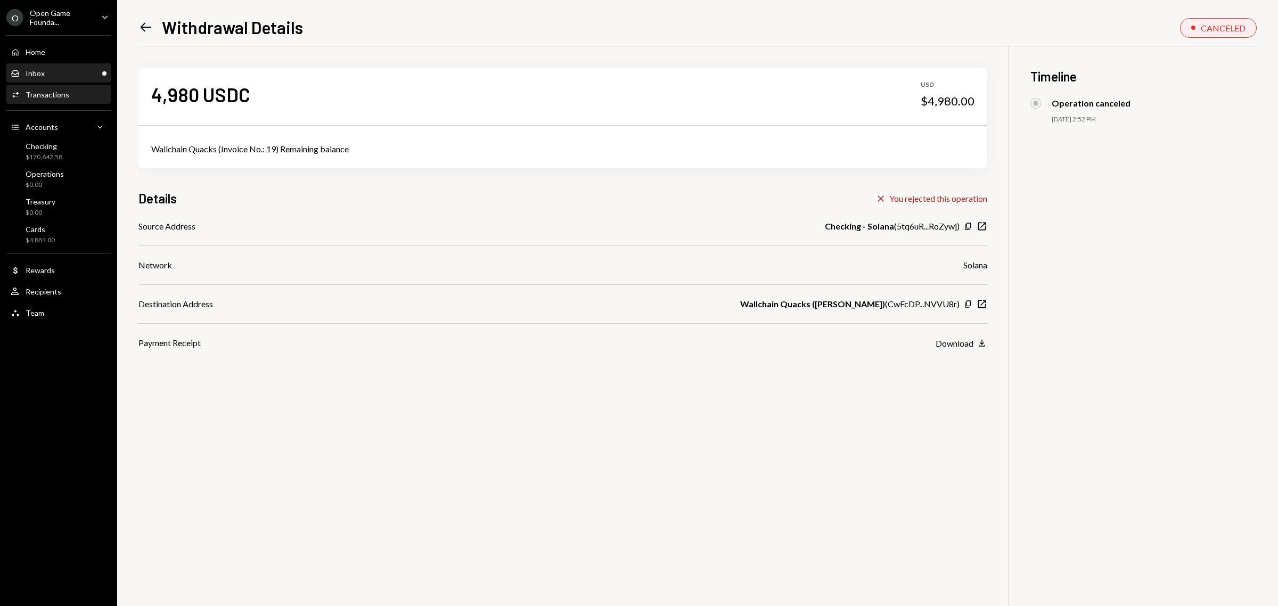
click at [73, 74] on div "Inbox Inbox" at bounding box center [59, 74] width 96 height 10
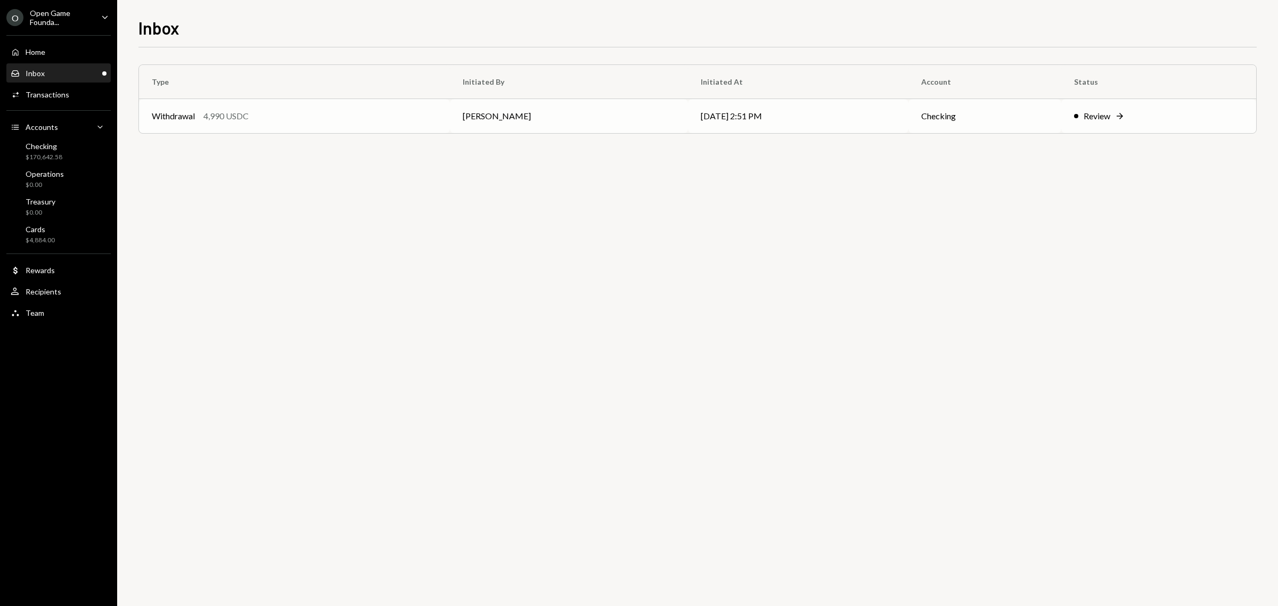
click at [486, 118] on td "[PERSON_NAME]" at bounding box center [569, 116] width 238 height 34
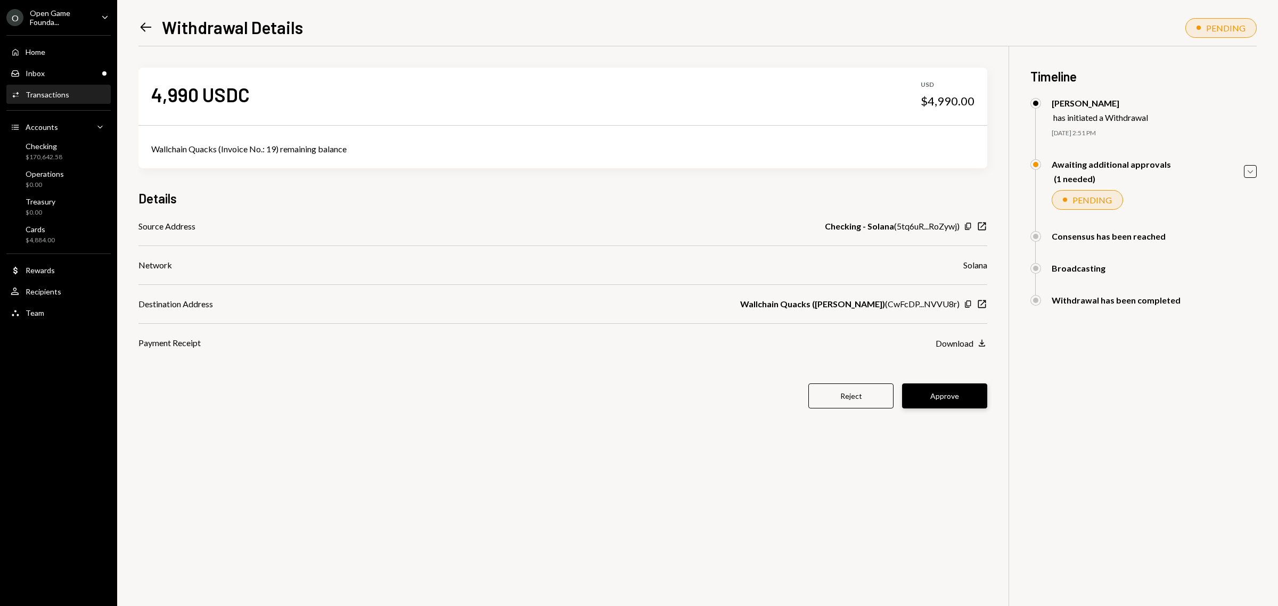
click at [944, 397] on button "Approve" at bounding box center [944, 396] width 85 height 25
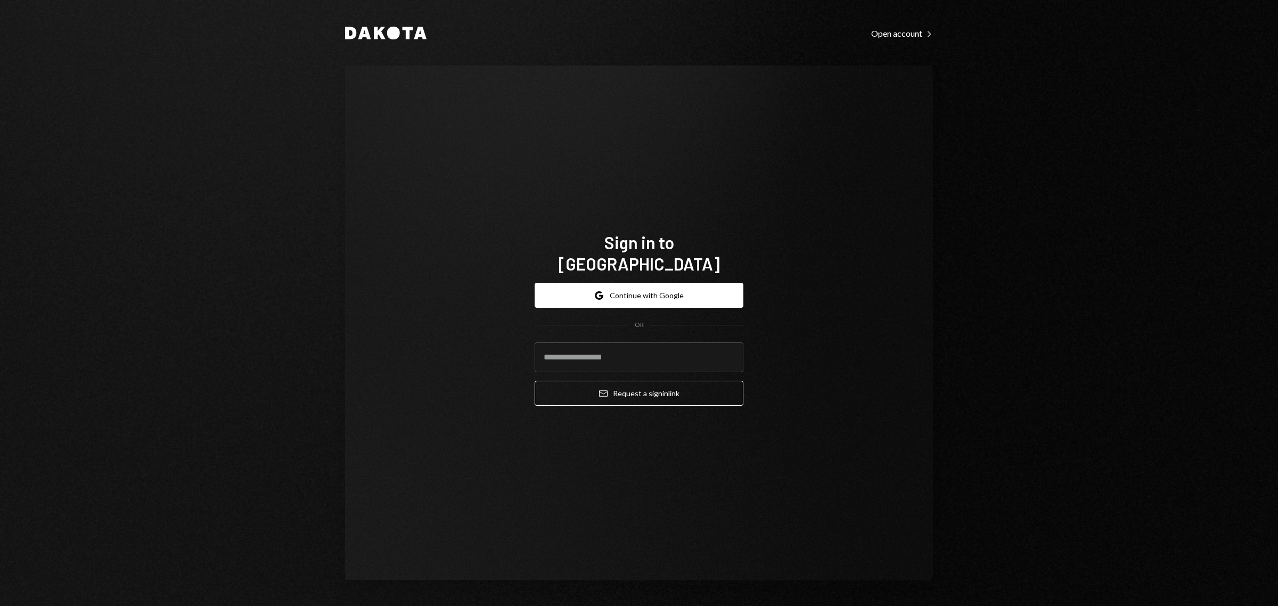
type input "**********"
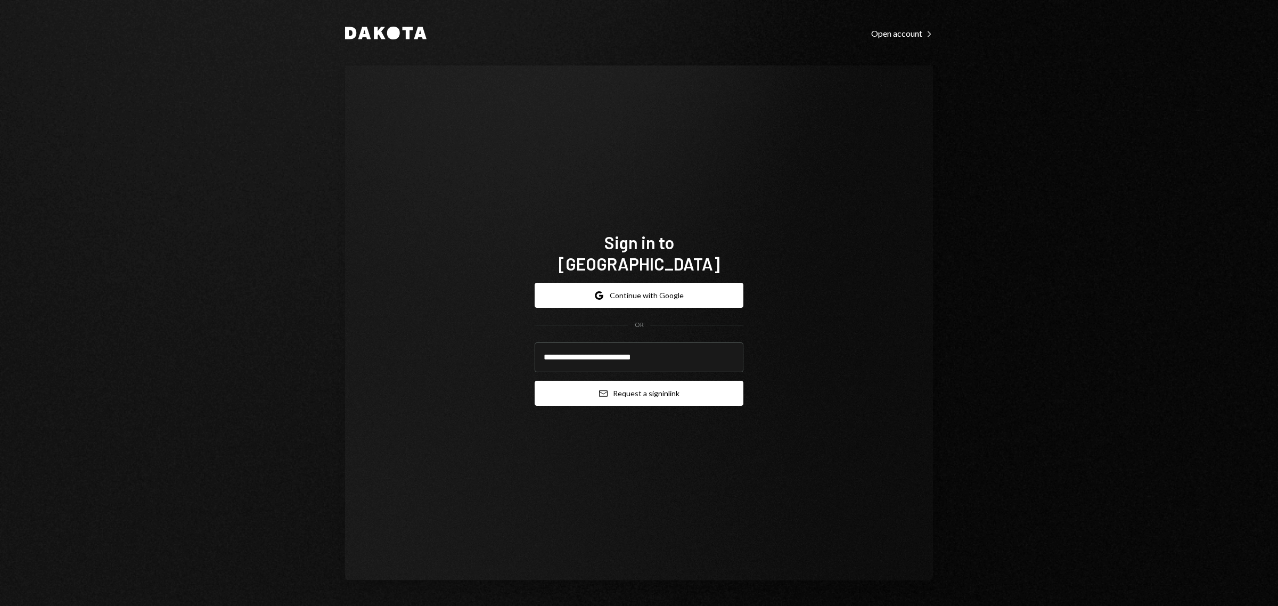
click at [648, 381] on button "Email Request a sign in link" at bounding box center [639, 393] width 209 height 25
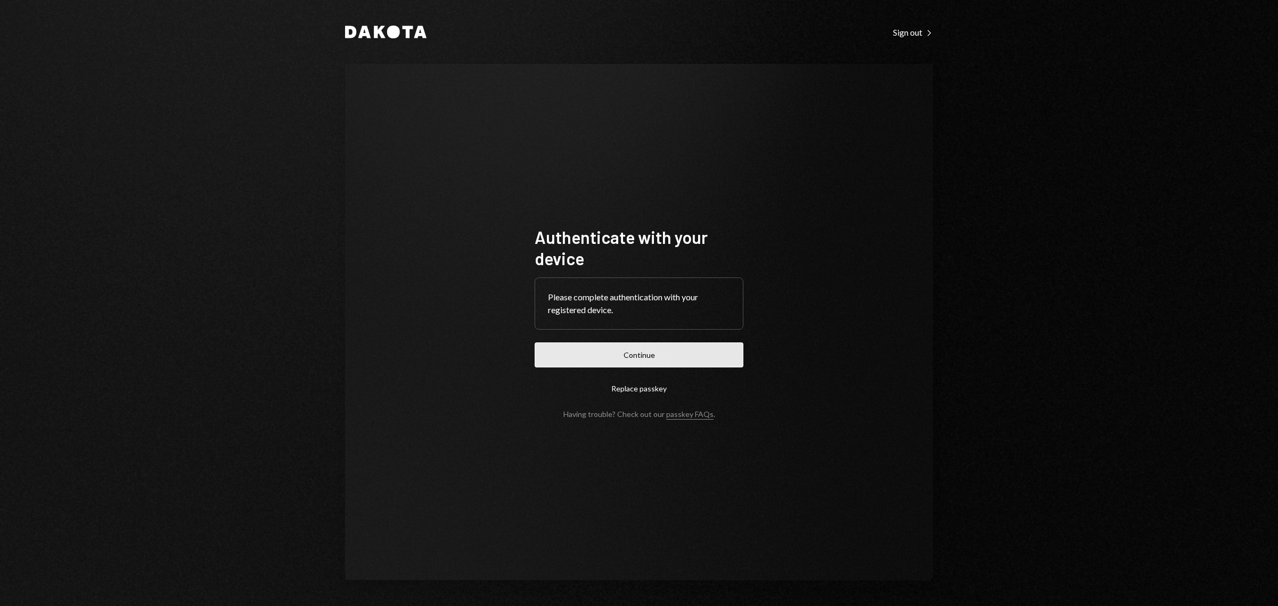
click at [605, 360] on button "Continue" at bounding box center [639, 354] width 209 height 25
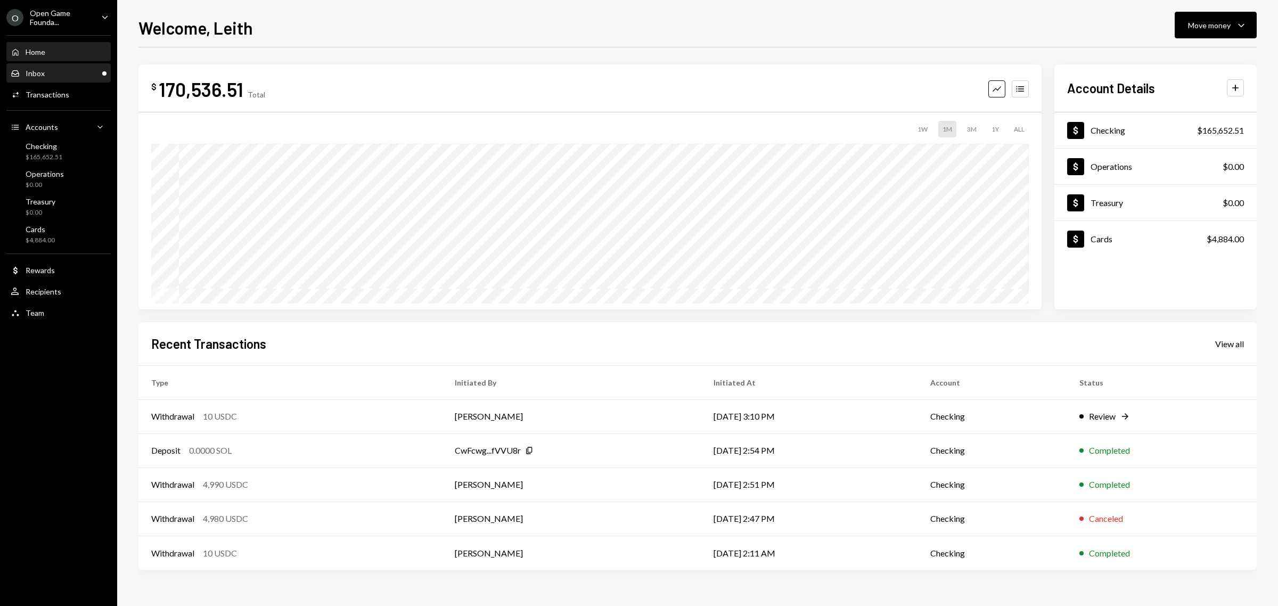
click at [61, 70] on div "Inbox Inbox" at bounding box center [59, 74] width 96 height 10
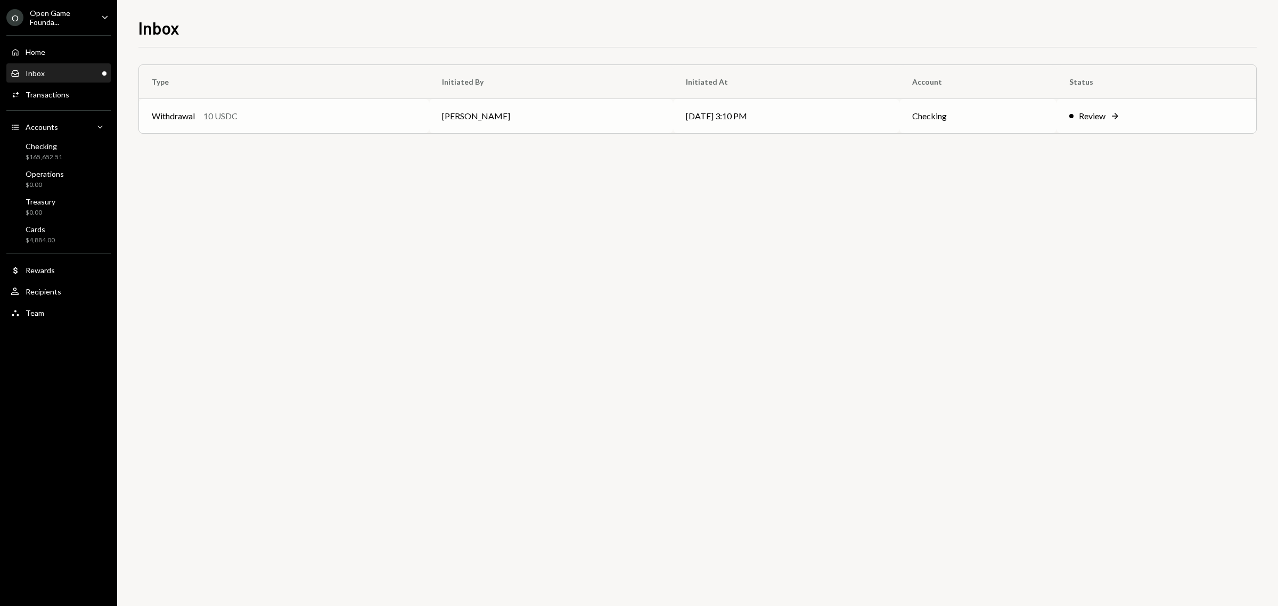
click at [517, 116] on td "[PERSON_NAME]" at bounding box center [551, 116] width 244 height 34
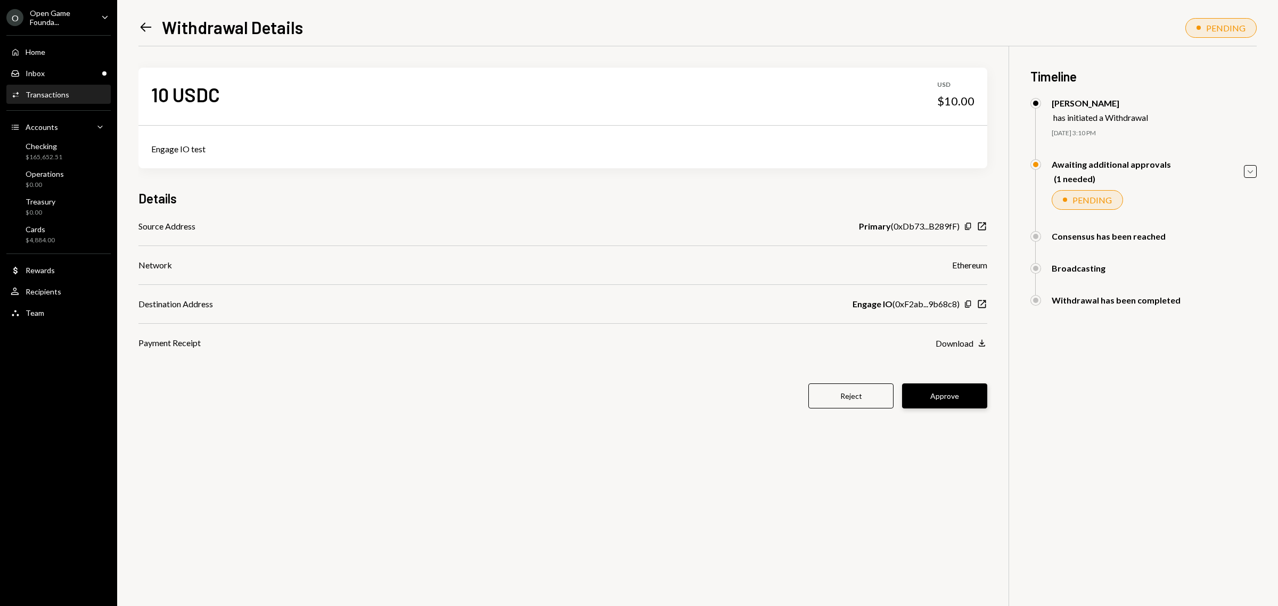
click at [949, 389] on button "Approve" at bounding box center [944, 396] width 85 height 25
